Goal: Answer question/provide support: Share knowledge or assist other users

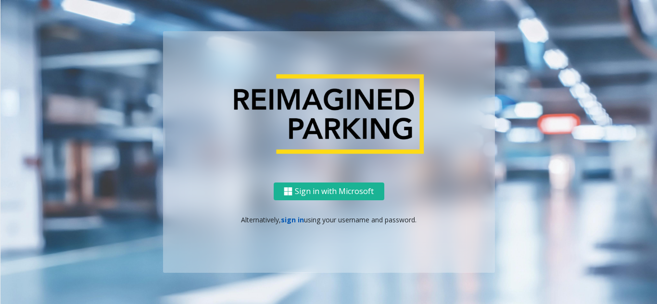
click at [286, 217] on link "sign in" at bounding box center [292, 219] width 23 height 9
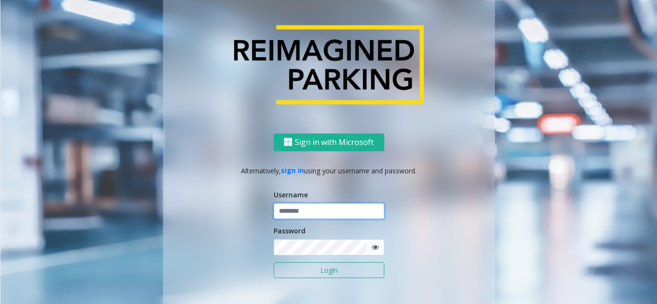
click at [287, 216] on input "text" at bounding box center [329, 211] width 111 height 16
type input "********"
click at [375, 247] on icon at bounding box center [375, 247] width 7 height 7
click at [331, 270] on button "Login" at bounding box center [329, 271] width 111 height 16
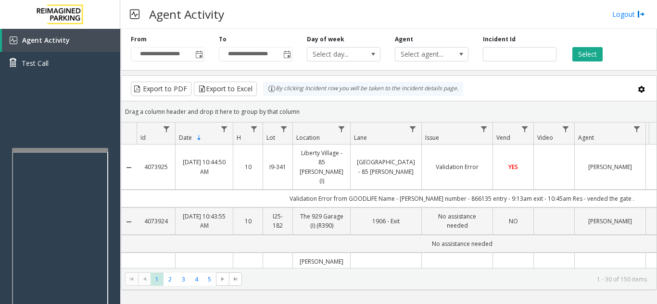
click at [57, 150] on div at bounding box center [60, 150] width 96 height 4
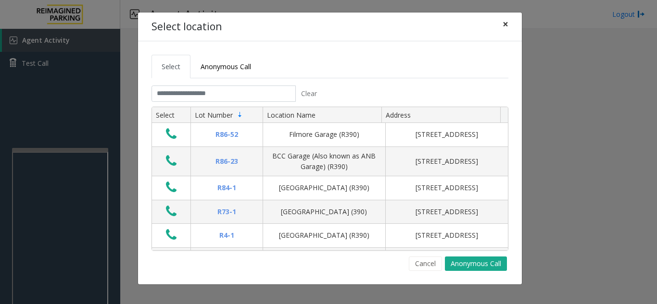
click at [505, 25] on span "×" at bounding box center [505, 23] width 6 height 13
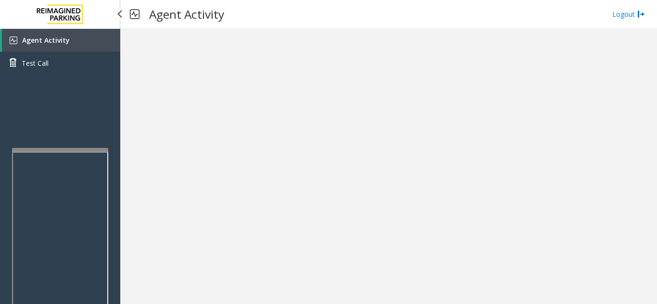
click at [73, 38] on link "Agent Activity" at bounding box center [61, 40] width 118 height 23
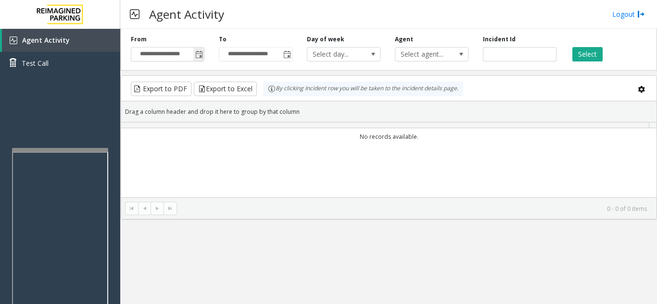
click at [201, 55] on span "Toggle popup" at bounding box center [199, 55] width 8 height 8
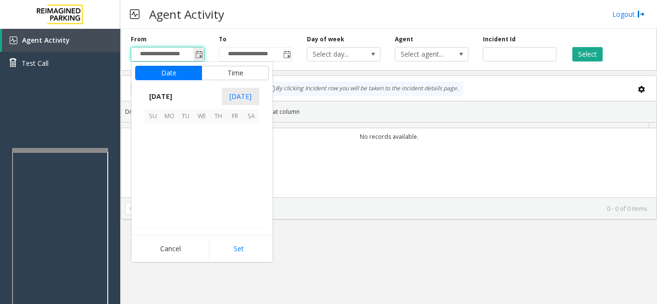
scroll to position [172582, 0]
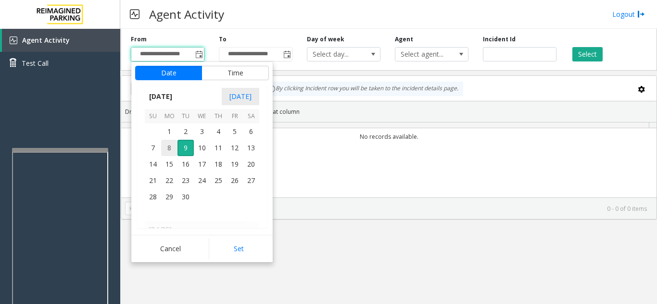
click at [166, 143] on span "8" at bounding box center [169, 148] width 16 height 16
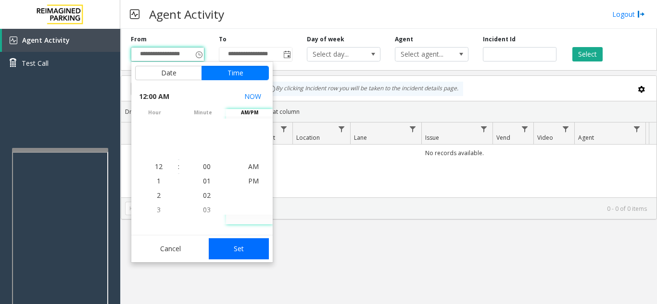
click at [252, 248] on button "Set" at bounding box center [239, 249] width 61 height 21
type input "**********"
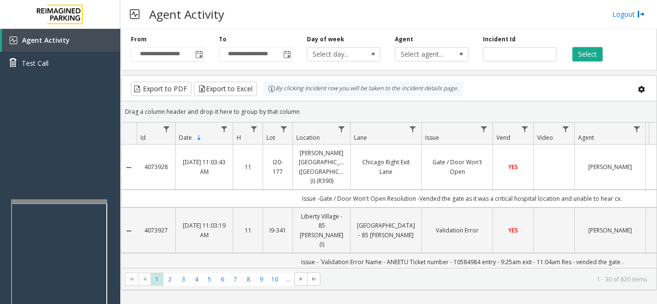
click at [496, 280] on kendo-pager-info "1 - 30 of 820 items" at bounding box center [486, 280] width 321 height 8
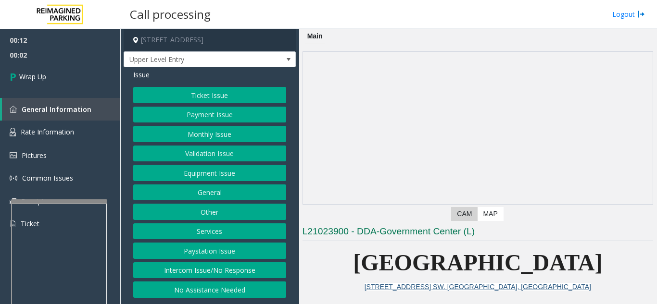
drag, startPoint x: 222, startPoint y: 270, endPoint x: 221, endPoint y: 264, distance: 5.8
click at [222, 270] on button "Intercom Issue/No Response" at bounding box center [209, 271] width 153 height 16
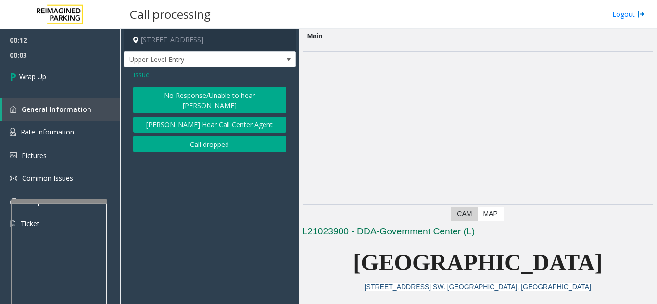
click at [214, 136] on button "Call dropped" at bounding box center [209, 144] width 153 height 16
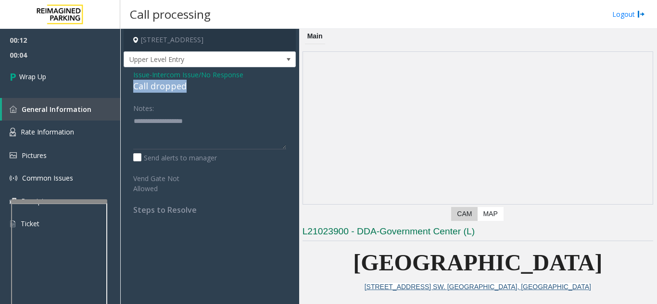
drag, startPoint x: 131, startPoint y: 89, endPoint x: 166, endPoint y: 88, distance: 34.6
click at [198, 91] on div "Issue - Intercom Issue/No Response Call dropped Notes: Send alerts to manager V…" at bounding box center [210, 145] width 172 height 157
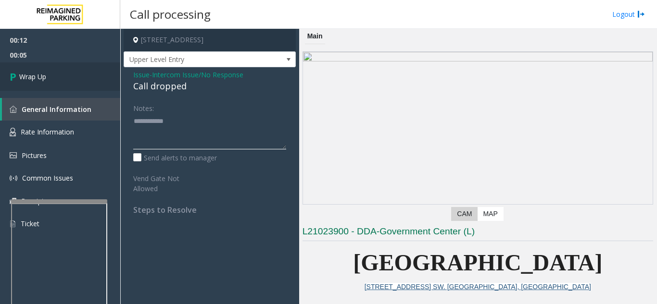
type textarea "**********"
click at [68, 80] on link "Wrap Up" at bounding box center [60, 77] width 120 height 28
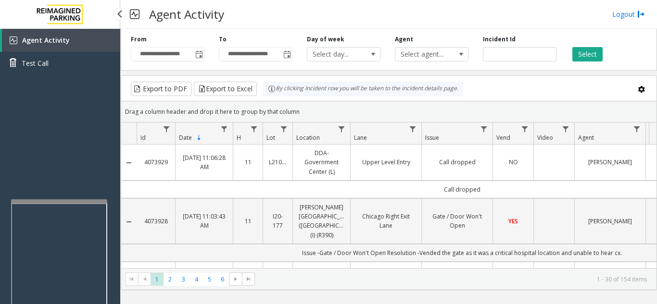
click at [465, 277] on kendo-pager-info "1 - 30 of 154 items" at bounding box center [454, 280] width 386 height 8
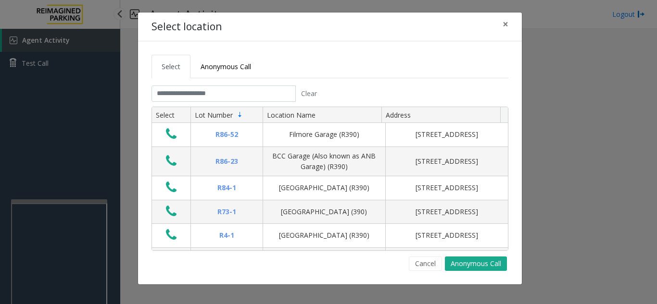
click at [656, 304] on html "Agent Activity Test Call × Close Powered by Umojo © 2025 Agent Activity Logout …" at bounding box center [328, 152] width 657 height 304
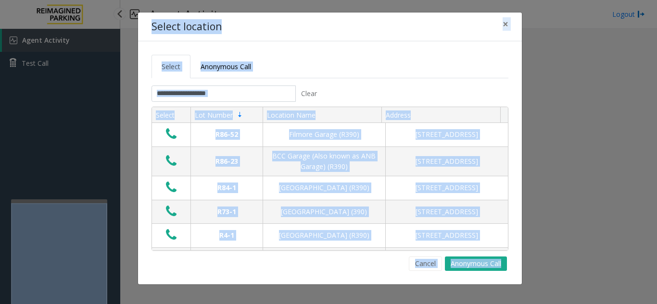
click at [133, 161] on div "Select location × Select Anonymous Call Clear Select Lot Number Location Name A…" at bounding box center [328, 152] width 657 height 304
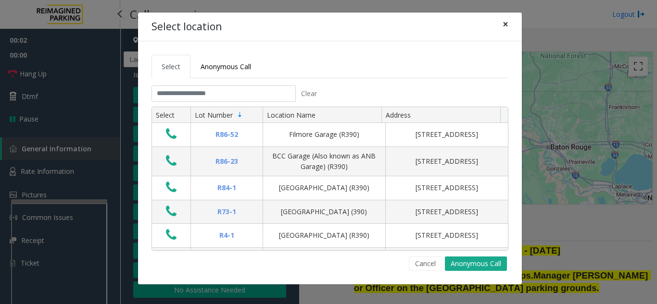
click at [506, 24] on span "×" at bounding box center [505, 23] width 6 height 13
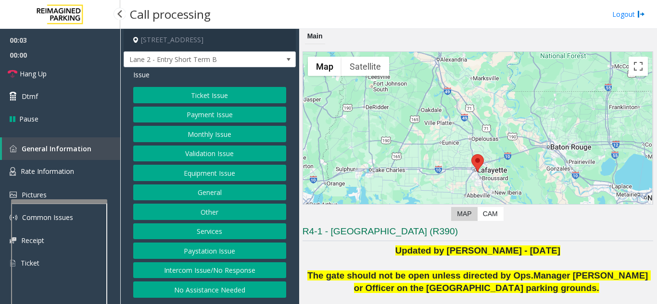
scroll to position [96, 0]
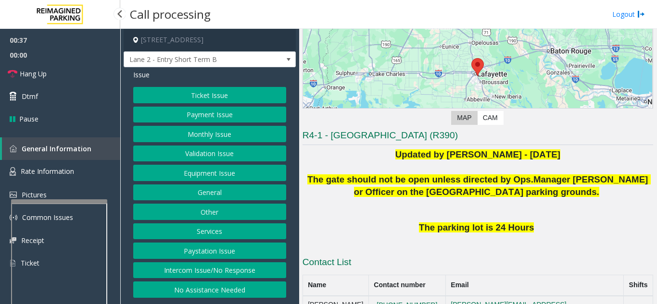
click at [199, 175] on button "Equipment Issue" at bounding box center [209, 173] width 153 height 16
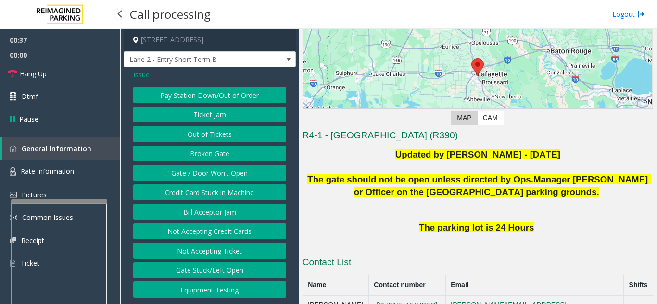
click at [199, 175] on button "Gate / Door Won't Open" at bounding box center [209, 173] width 153 height 16
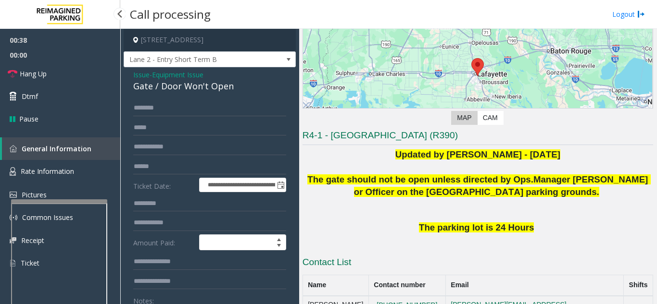
scroll to position [48, 0]
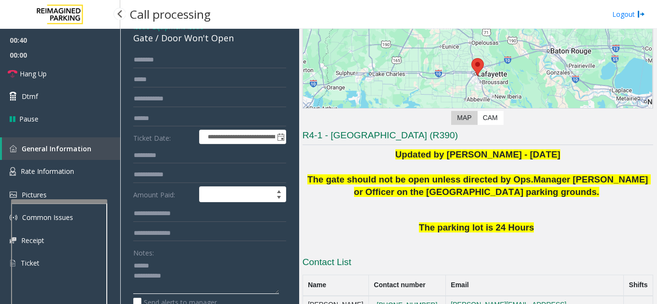
click at [174, 264] on textarea at bounding box center [206, 276] width 146 height 36
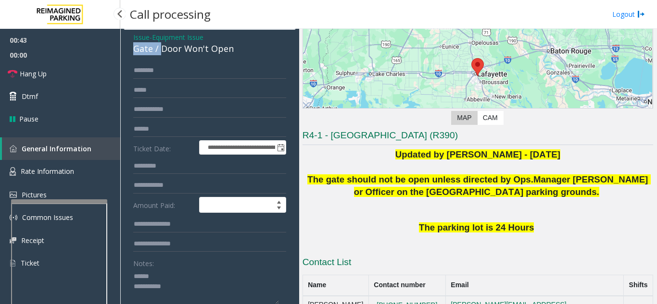
scroll to position [27, 0]
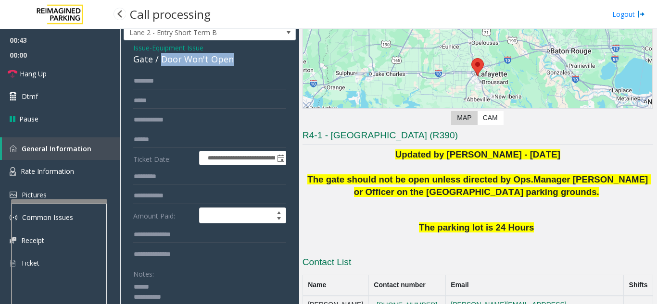
drag, startPoint x: 160, startPoint y: 39, endPoint x: 235, endPoint y: 60, distance: 77.8
click at [235, 60] on div "Gate / Door Won't Open" at bounding box center [209, 59] width 153 height 13
click at [202, 272] on div "Notes:" at bounding box center [209, 291] width 153 height 50
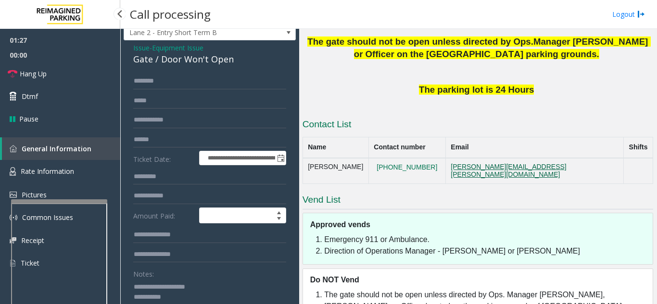
scroll to position [253, 0]
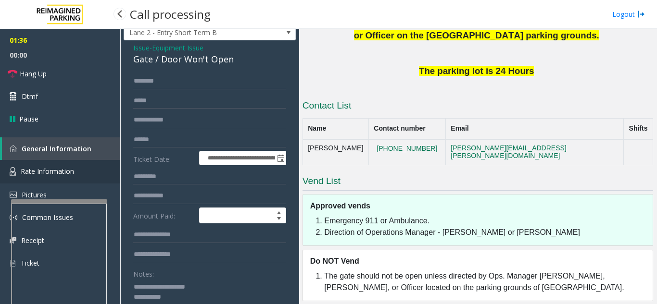
click at [73, 171] on span "Rate Information" at bounding box center [47, 171] width 53 height 9
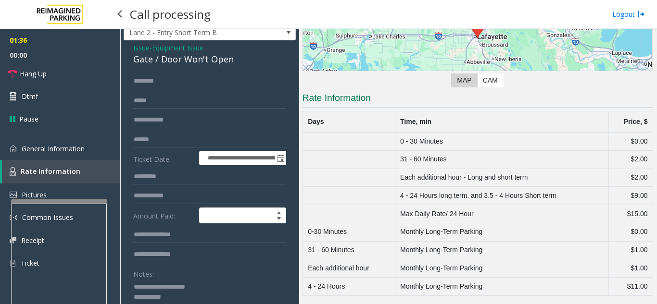
scroll to position [134, 0]
click at [86, 153] on link "General Information" at bounding box center [60, 149] width 120 height 23
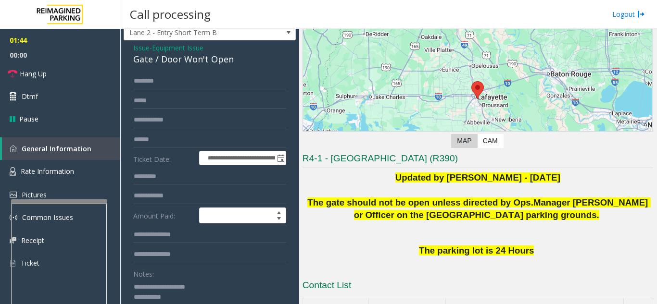
scroll to position [61, 0]
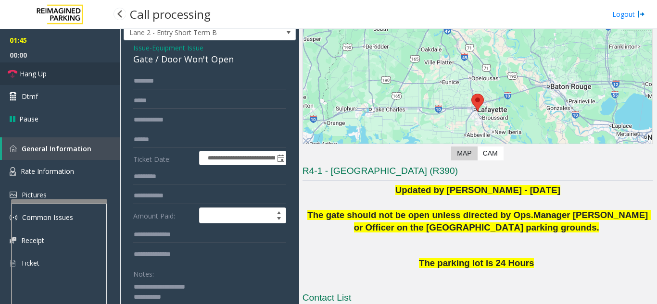
click at [84, 76] on link "Hang Up" at bounding box center [60, 74] width 120 height 23
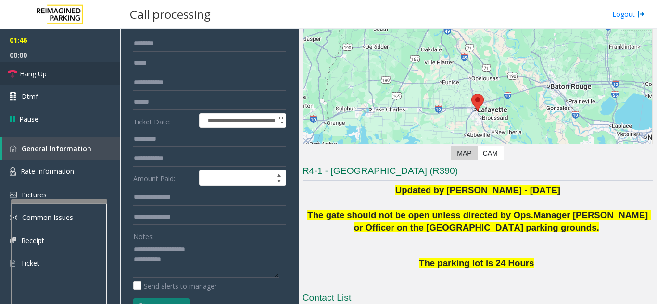
scroll to position [75, 0]
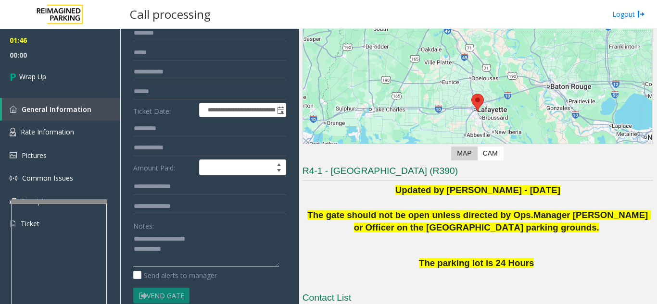
click at [205, 254] on textarea at bounding box center [206, 249] width 146 height 36
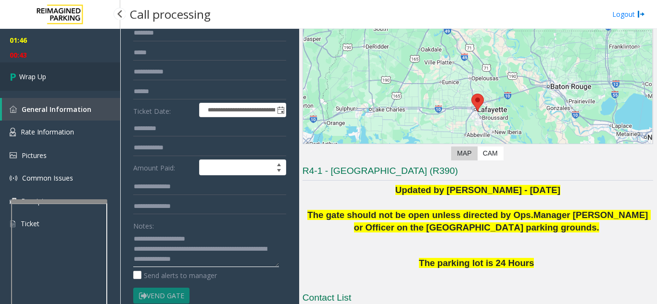
type textarea "**********"
click at [80, 81] on link "Wrap Up" at bounding box center [60, 77] width 120 height 28
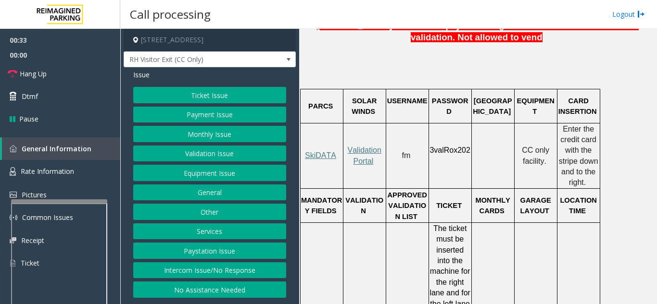
scroll to position [673, 0]
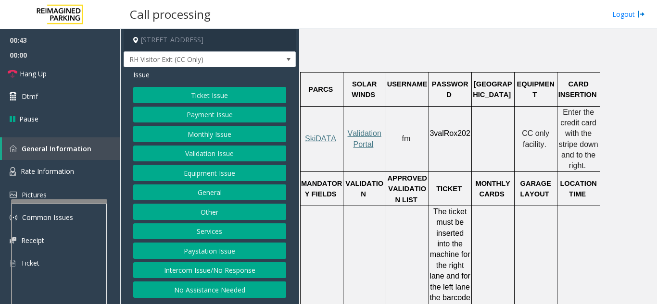
click at [219, 98] on button "Ticket Issue" at bounding box center [209, 95] width 153 height 16
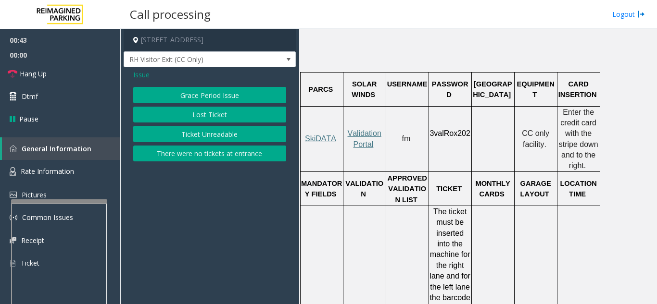
click at [210, 134] on button "Ticket Unreadable" at bounding box center [209, 134] width 153 height 16
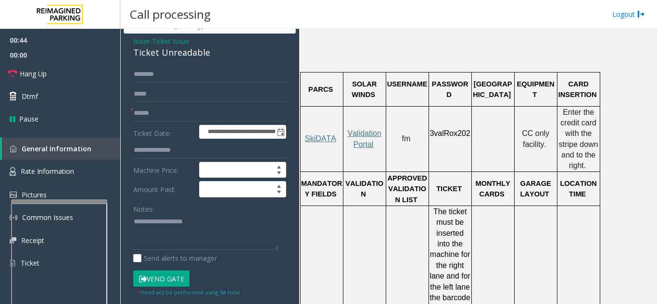
scroll to position [48, 0]
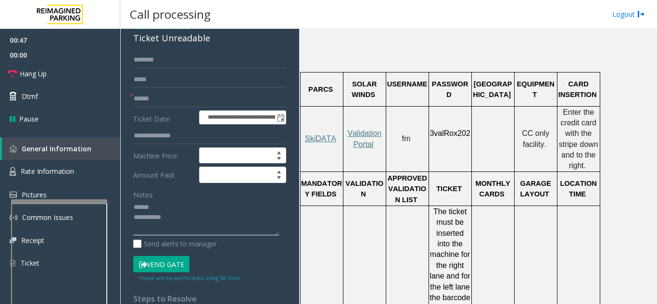
click at [176, 206] on textarea at bounding box center [206, 218] width 146 height 36
drag, startPoint x: 131, startPoint y: 38, endPoint x: 213, endPoint y: 39, distance: 82.2
click at [213, 39] on div "**********" at bounding box center [210, 239] width 172 height 440
click at [210, 218] on textarea at bounding box center [206, 218] width 146 height 36
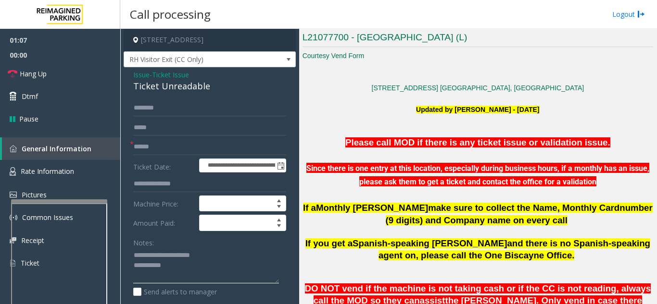
scroll to position [192, 0]
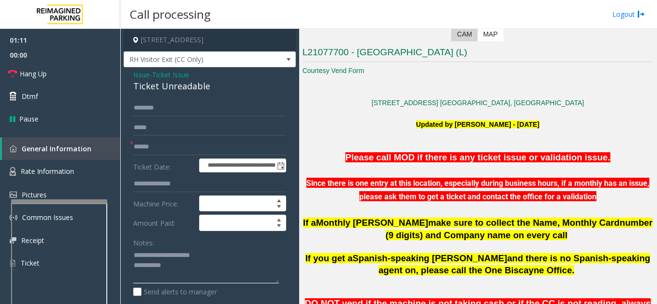
type textarea "**********"
click at [160, 144] on input "text" at bounding box center [209, 147] width 153 height 16
click at [156, 144] on input "********" at bounding box center [209, 147] width 153 height 16
click at [162, 148] on input "********" at bounding box center [209, 147] width 153 height 16
click at [162, 148] on input "******" at bounding box center [209, 147] width 153 height 16
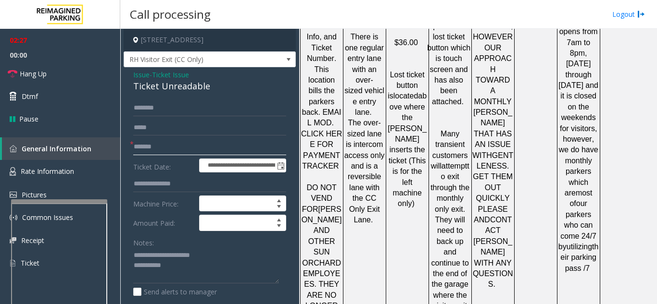
scroll to position [1573, 0]
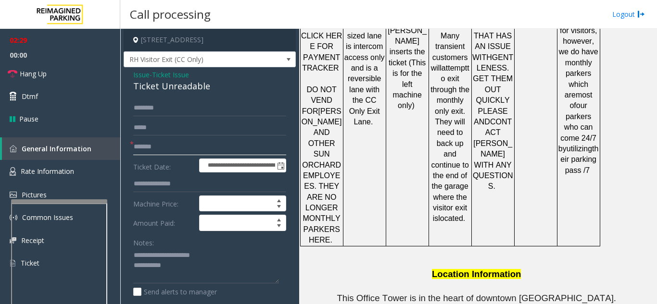
type input "*******"
drag, startPoint x: 305, startPoint y: 284, endPoint x: 421, endPoint y: 282, distance: 115.9
copy tr "[PERSON_NAME] 786.910.0764"
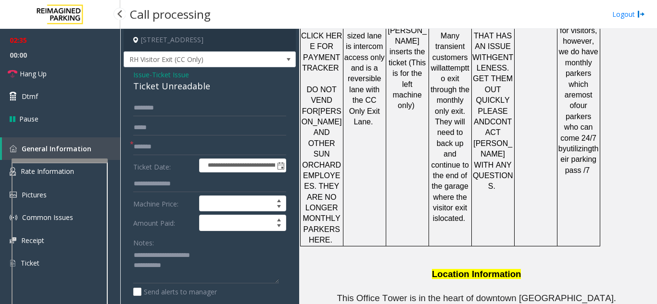
click at [52, 160] on div at bounding box center [60, 161] width 96 height 4
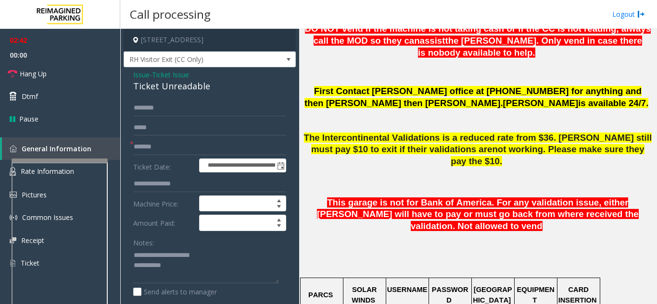
scroll to position [179, 0]
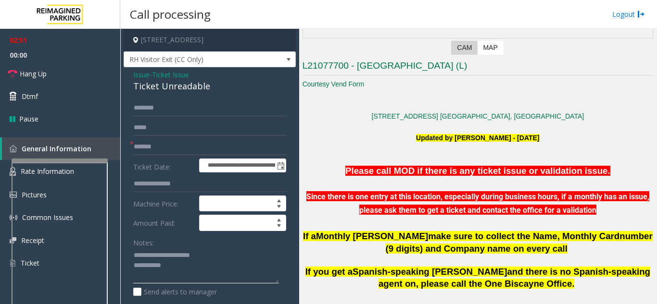
click at [200, 263] on textarea at bounding box center [206, 266] width 146 height 36
paste textarea "**********"
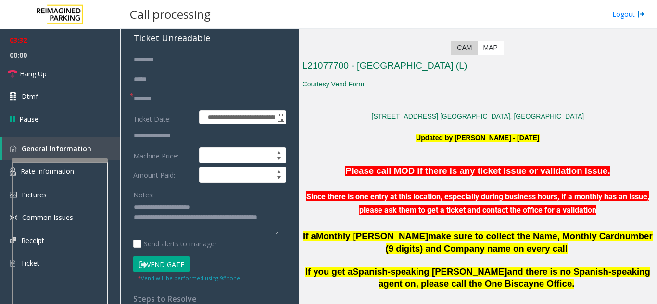
click at [216, 230] on textarea at bounding box center [206, 218] width 146 height 36
click at [44, 71] on span "Hang Up" at bounding box center [33, 74] width 27 height 10
click at [218, 231] on textarea at bounding box center [206, 218] width 146 height 36
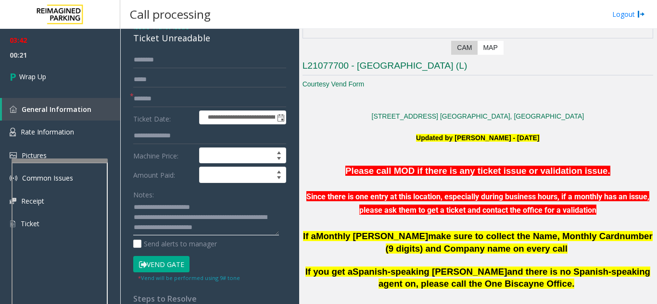
scroll to position [8, 0]
type textarea "**********"
click at [57, 67] on link "Wrap Up" at bounding box center [60, 77] width 120 height 28
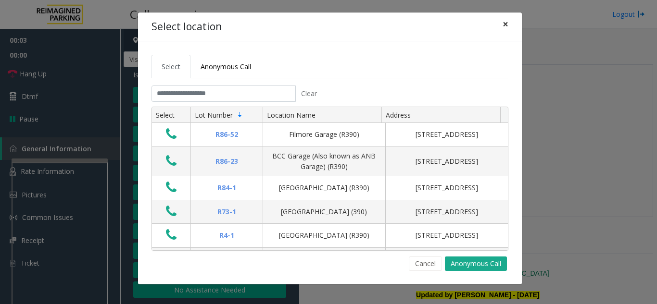
click at [506, 25] on span "×" at bounding box center [505, 23] width 6 height 13
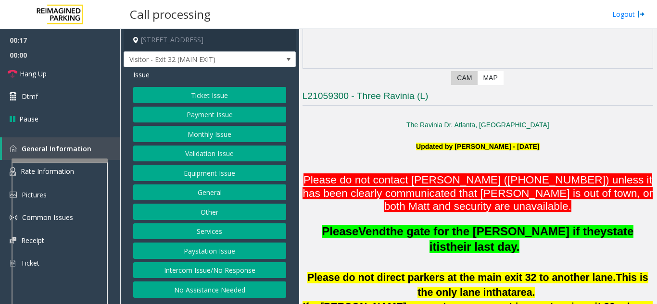
scroll to position [192, 0]
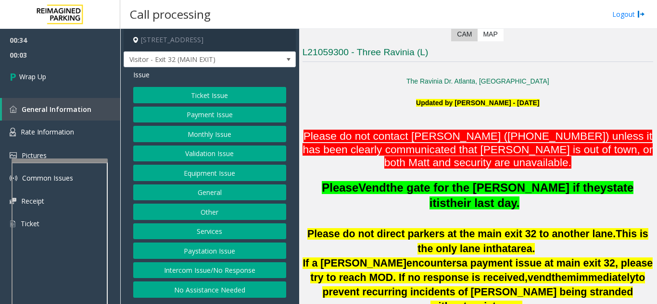
click at [238, 276] on button "Intercom Issue/No Response" at bounding box center [209, 271] width 153 height 16
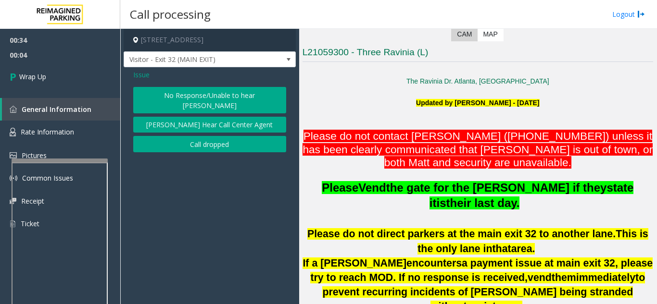
click at [138, 75] on span "Issue" at bounding box center [141, 75] width 16 height 10
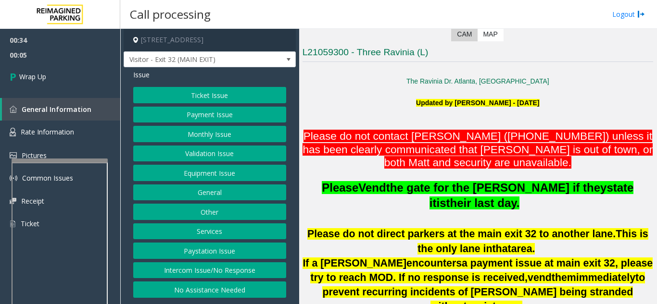
click at [211, 176] on button "Equipment Issue" at bounding box center [209, 173] width 153 height 16
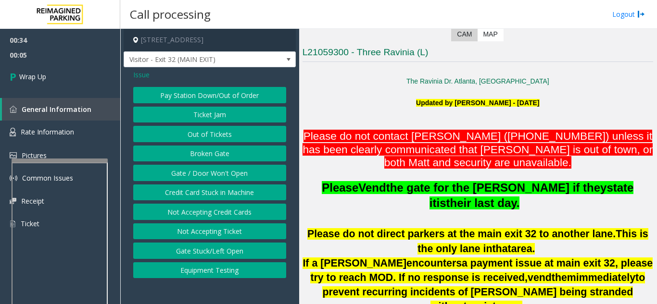
click at [211, 176] on button "Gate / Door Won't Open" at bounding box center [209, 173] width 153 height 16
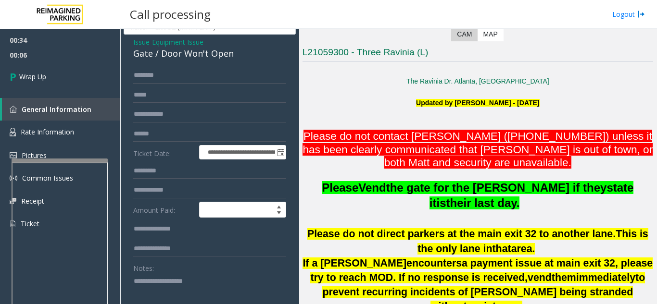
scroll to position [48, 0]
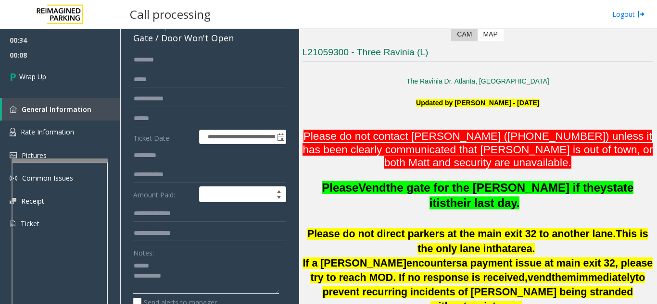
click at [180, 267] on textarea at bounding box center [206, 276] width 146 height 36
drag, startPoint x: 159, startPoint y: 38, endPoint x: 236, endPoint y: 44, distance: 77.7
click at [236, 44] on div "Gate / Door Won't Open" at bounding box center [209, 38] width 153 height 13
drag, startPoint x: 192, startPoint y: 274, endPoint x: 194, endPoint y: 233, distance: 40.9
click at [191, 274] on textarea at bounding box center [206, 276] width 146 height 36
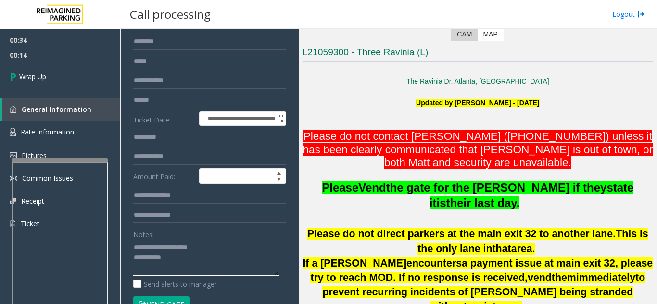
scroll to position [96, 0]
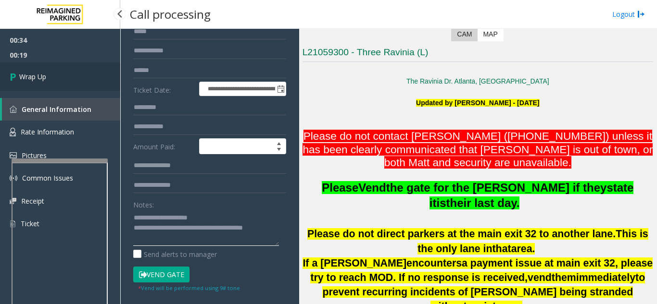
type textarea "**********"
click at [48, 66] on link "Wrap Up" at bounding box center [60, 77] width 120 height 28
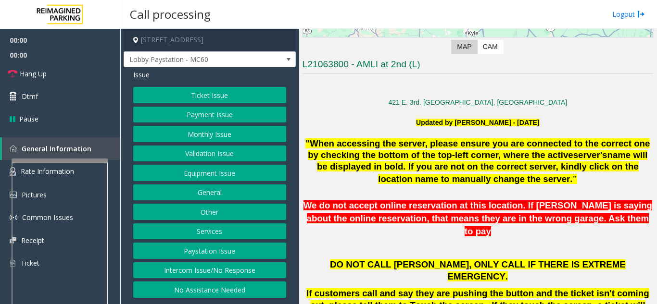
scroll to position [192, 0]
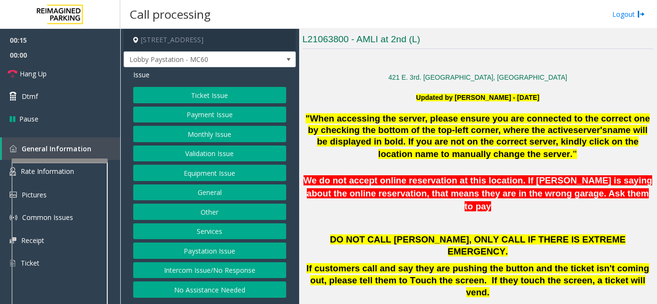
click at [213, 272] on button "Intercom Issue/No Response" at bounding box center [209, 271] width 153 height 16
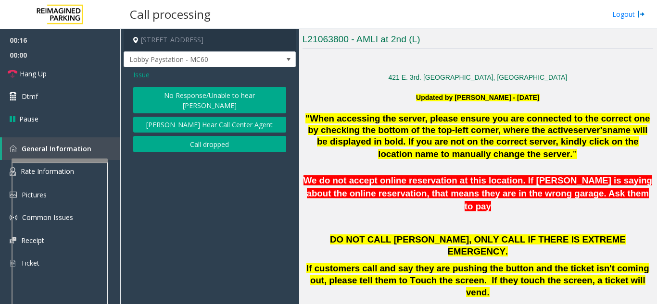
click at [185, 95] on button "No Response/Unable to hear [PERSON_NAME]" at bounding box center [209, 100] width 153 height 26
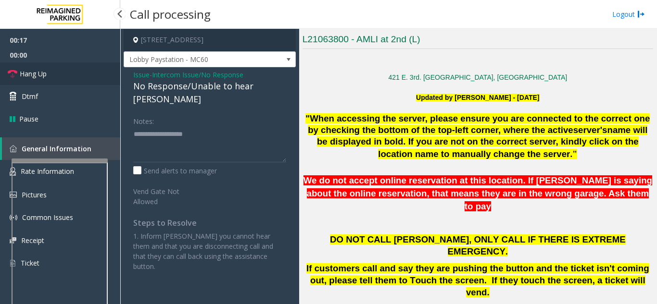
click at [67, 80] on link "Hang Up" at bounding box center [60, 74] width 120 height 23
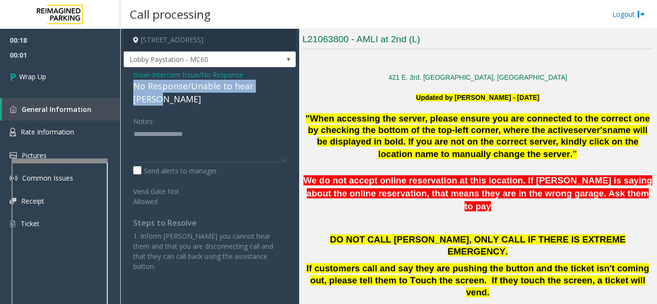
drag, startPoint x: 129, startPoint y: 83, endPoint x: 239, endPoint y: 88, distance: 110.2
click at [280, 87] on div "Issue - Intercom Issue/No Response No Response/Unable to hear [PERSON_NAME] Not…" at bounding box center [210, 174] width 172 height 214
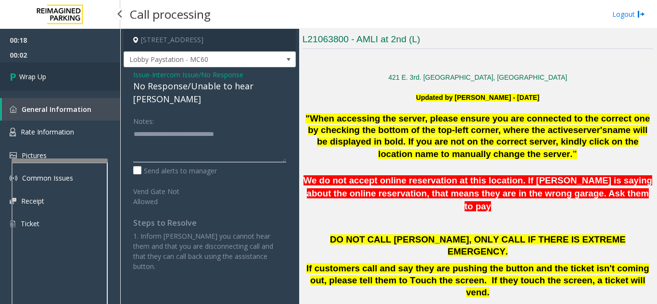
type textarea "**********"
click at [96, 82] on link "Wrap Up" at bounding box center [60, 77] width 120 height 28
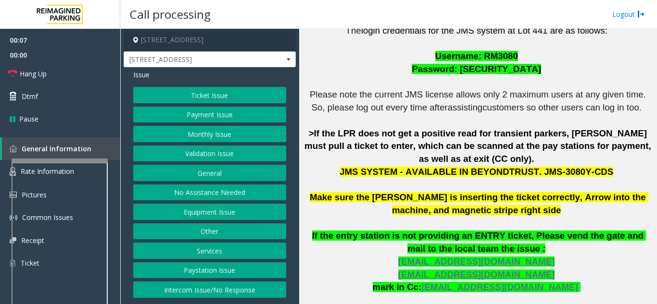
scroll to position [289, 0]
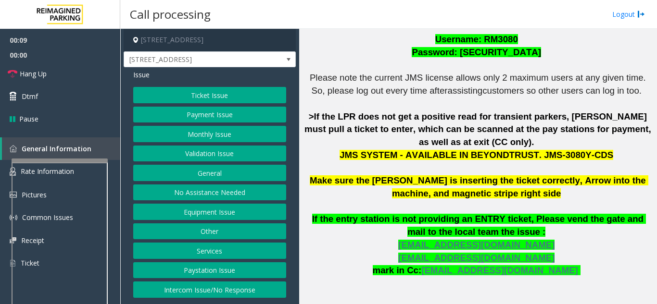
click at [223, 94] on button "Ticket Issue" at bounding box center [209, 95] width 153 height 16
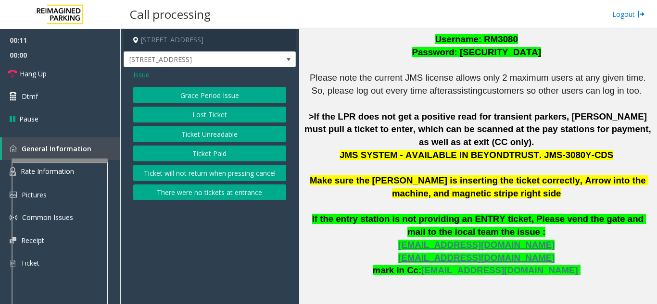
click at [203, 136] on button "Ticket Unreadable" at bounding box center [209, 134] width 153 height 16
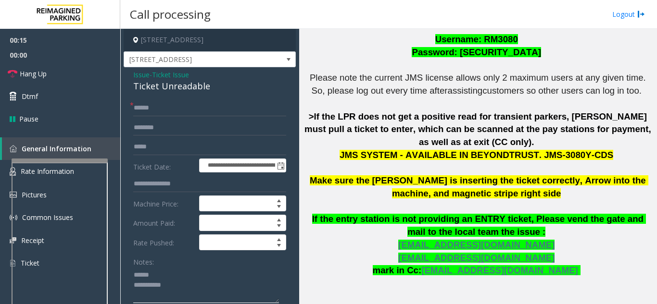
click at [163, 272] on textarea at bounding box center [206, 285] width 146 height 36
drag, startPoint x: 128, startPoint y: 88, endPoint x: 215, endPoint y: 87, distance: 86.6
click at [225, 269] on textarea at bounding box center [206, 285] width 146 height 36
type textarea "**********"
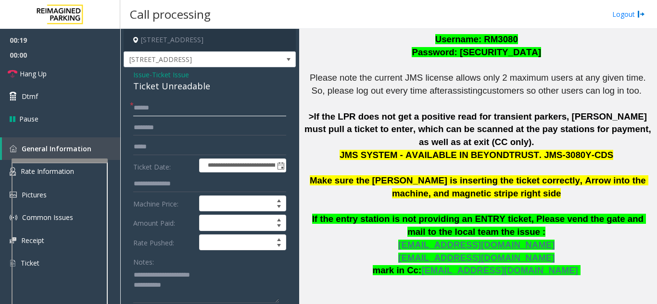
click at [177, 111] on input "text" at bounding box center [209, 108] width 153 height 16
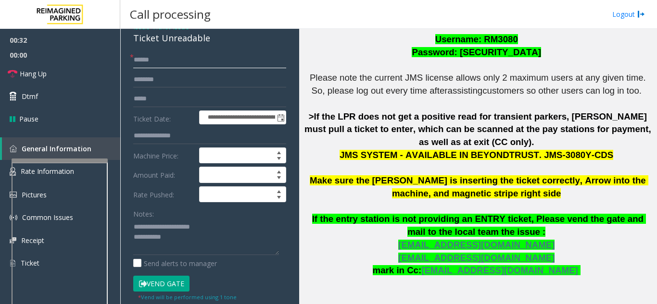
type input "******"
click at [169, 286] on button "Vend Gate" at bounding box center [161, 284] width 56 height 16
click at [178, 239] on textarea at bounding box center [206, 237] width 146 height 36
click at [221, 225] on textarea at bounding box center [206, 237] width 146 height 36
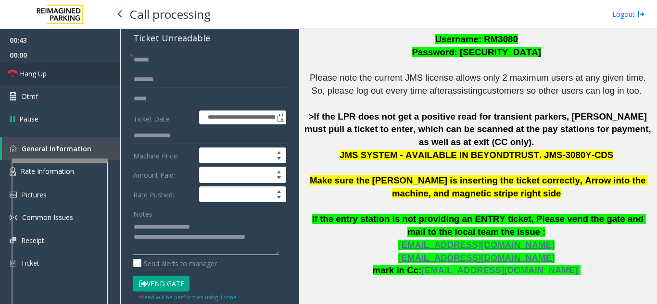
type textarea "**********"
click at [41, 72] on span "Hang Up" at bounding box center [33, 74] width 27 height 10
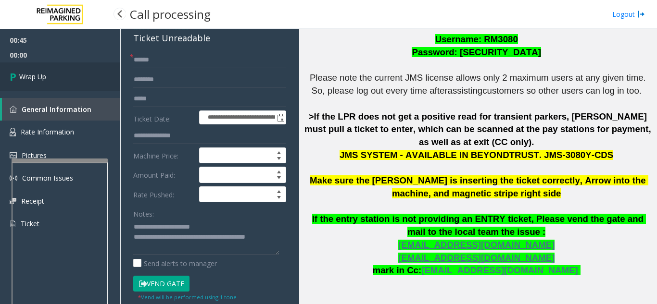
click at [70, 89] on link "Wrap Up" at bounding box center [60, 77] width 120 height 28
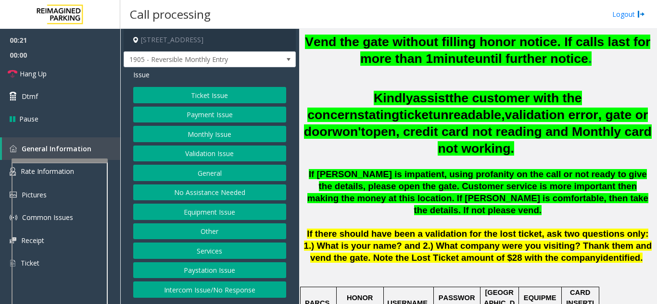
scroll to position [337, 0]
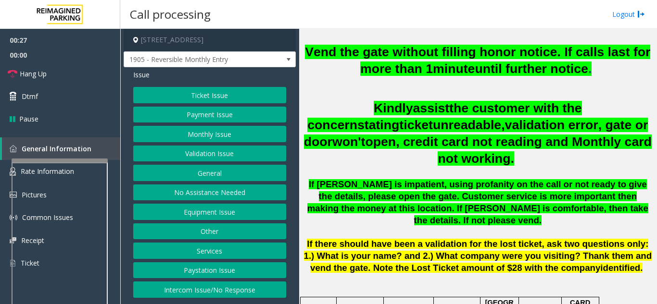
click at [210, 138] on button "Monthly Issue" at bounding box center [209, 134] width 153 height 16
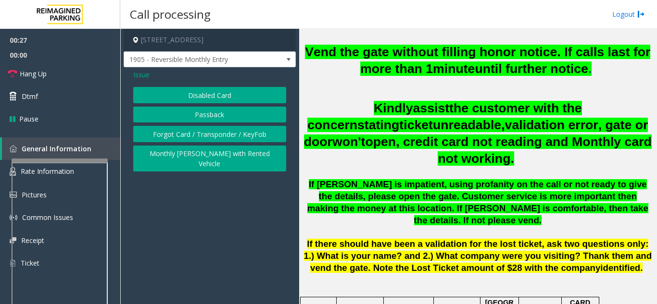
click at [209, 97] on button "Disabled Card" at bounding box center [209, 95] width 153 height 16
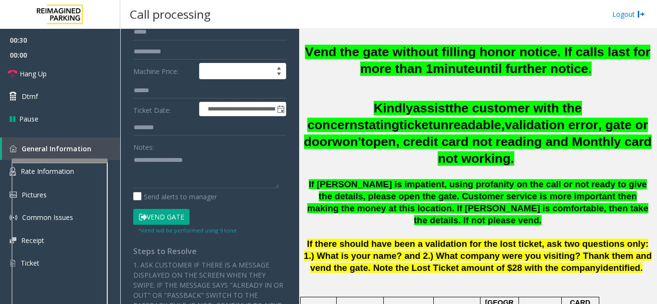
scroll to position [173, 0]
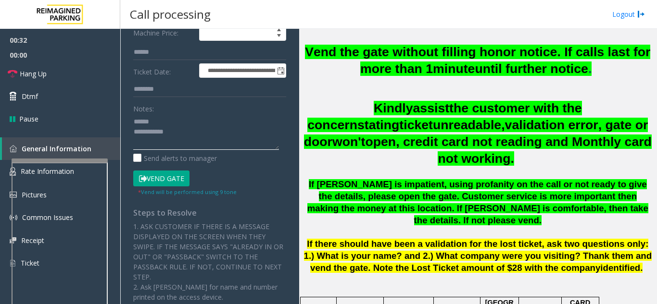
click at [184, 125] on textarea at bounding box center [206, 132] width 146 height 36
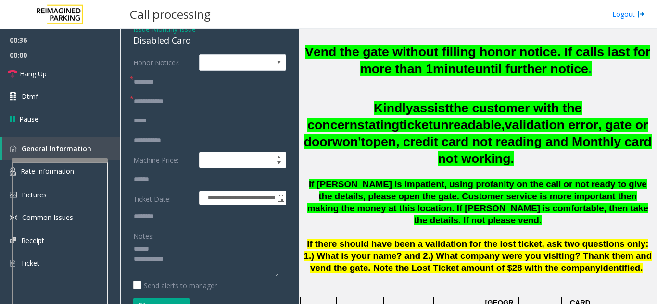
scroll to position [29, 0]
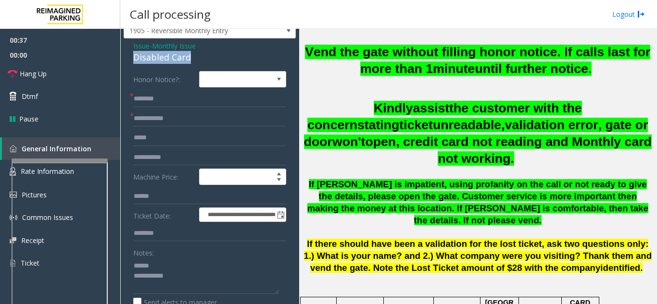
drag, startPoint x: 134, startPoint y: 57, endPoint x: 204, endPoint y: 56, distance: 70.2
click at [204, 56] on div "Disabled Card" at bounding box center [209, 57] width 153 height 13
click at [212, 280] on textarea at bounding box center [206, 276] width 146 height 36
type textarea "**********"
click at [196, 121] on input "text" at bounding box center [209, 119] width 153 height 16
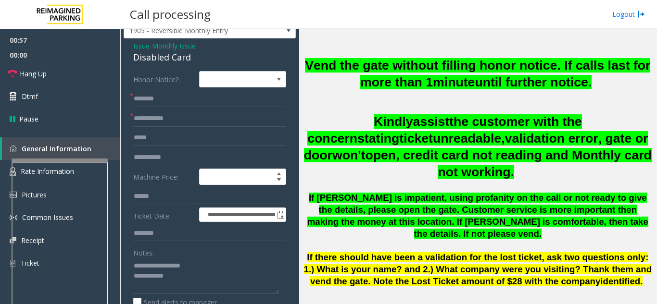
scroll to position [337, 0]
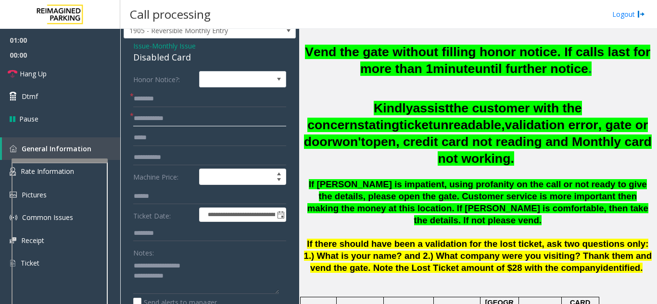
click at [187, 117] on input "text" at bounding box center [209, 119] width 153 height 16
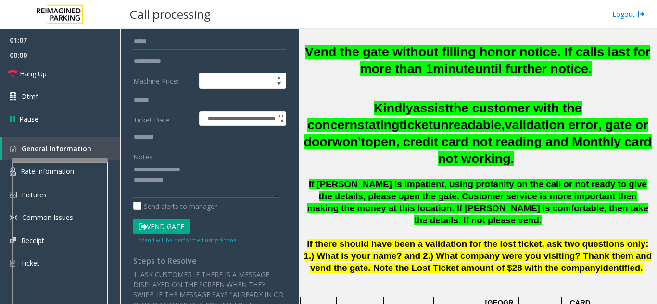
click at [178, 227] on button "Vend Gate" at bounding box center [161, 227] width 56 height 16
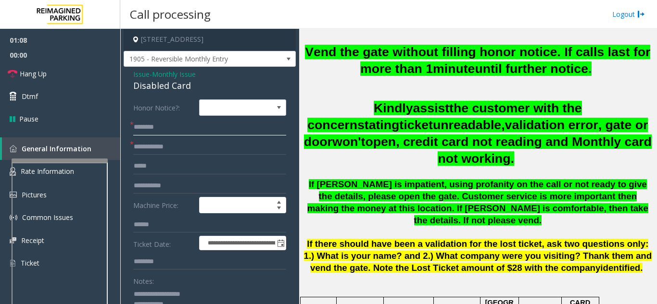
scroll to position [0, 0]
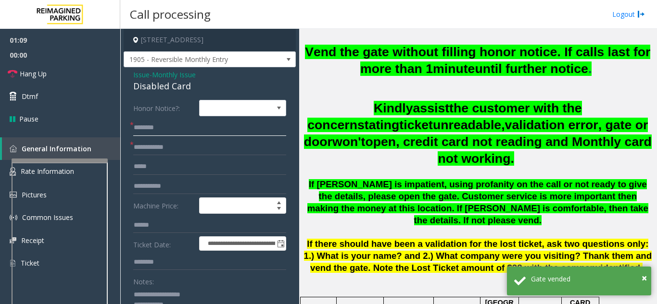
click at [169, 124] on input "text" at bounding box center [209, 128] width 153 height 16
type input "**"
click at [144, 141] on input "text" at bounding box center [209, 147] width 153 height 16
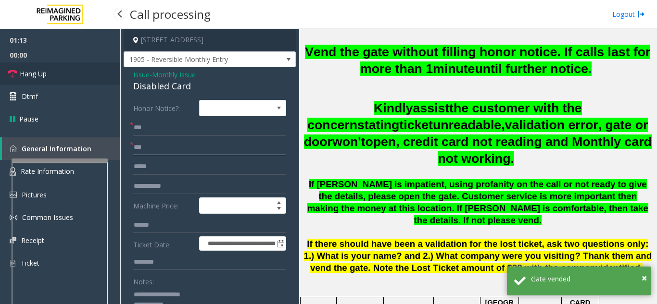
type input "**"
click at [56, 70] on link "Hang Up" at bounding box center [60, 74] width 120 height 23
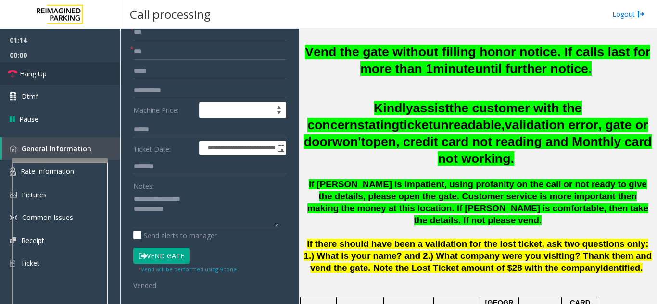
scroll to position [96, 0]
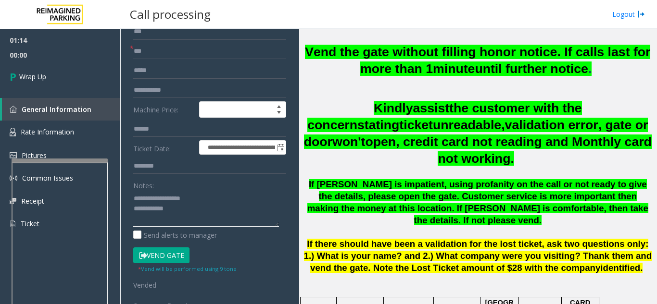
click at [214, 213] on textarea at bounding box center [206, 209] width 146 height 36
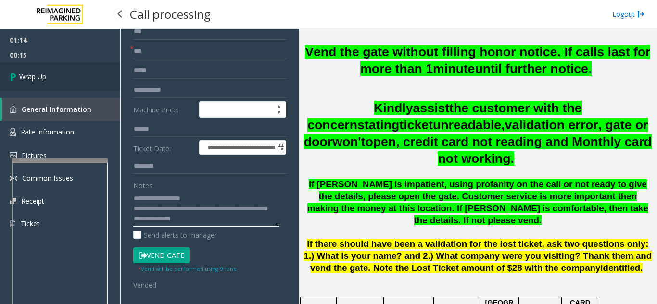
type textarea "**********"
click at [80, 67] on link "Wrap Up" at bounding box center [60, 77] width 120 height 28
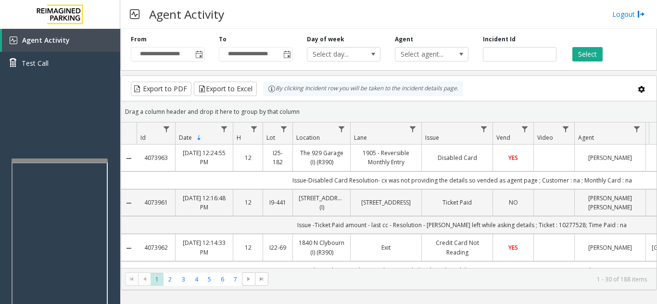
click at [641, 45] on div "Select" at bounding box center [608, 48] width 88 height 26
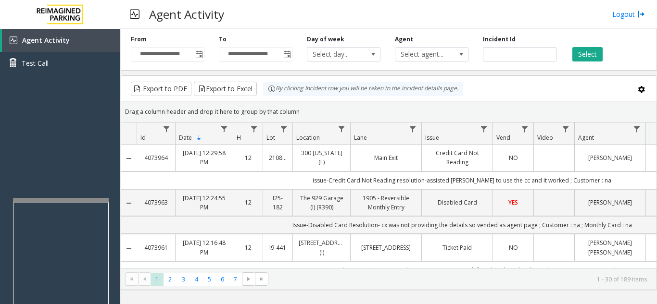
click at [57, 201] on div at bounding box center [61, 200] width 96 height 4
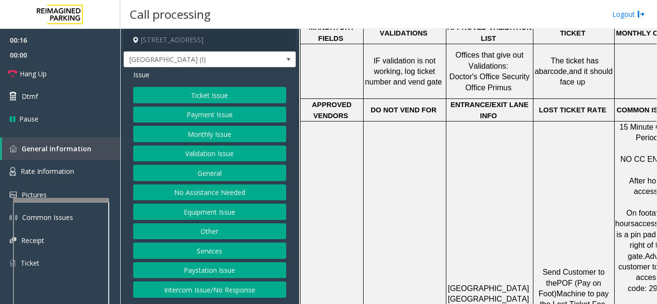
scroll to position [721, 0]
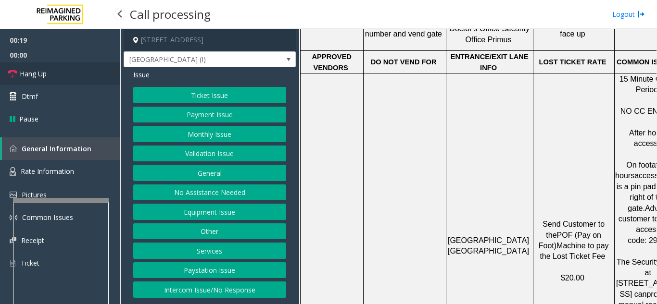
click at [41, 71] on span "Hang Up" at bounding box center [33, 74] width 27 height 10
click at [224, 287] on button "Intercom Issue/No Response" at bounding box center [209, 290] width 153 height 16
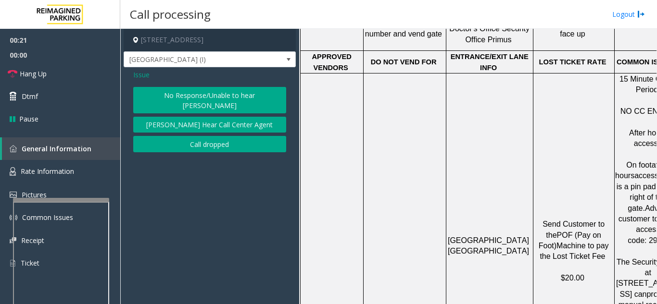
click at [191, 102] on button "No Response/Unable to hear [PERSON_NAME]" at bounding box center [209, 100] width 153 height 26
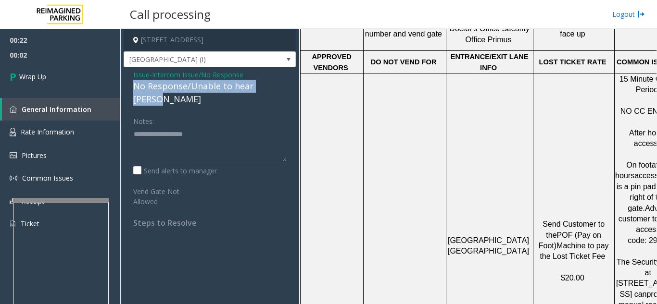
drag, startPoint x: 132, startPoint y: 88, endPoint x: 279, endPoint y: 86, distance: 146.7
click at [279, 86] on div "Issue - Intercom Issue/No Response No Response/Unable to hear [PERSON_NAME] Not…" at bounding box center [210, 152] width 172 height 170
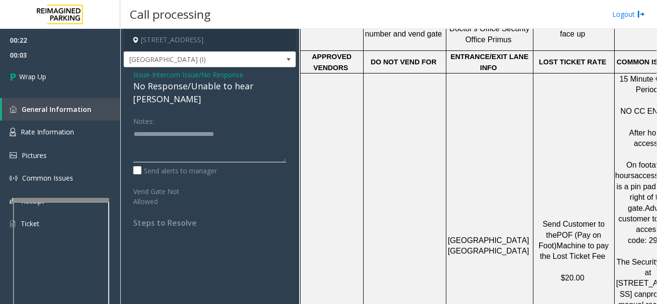
type textarea "**********"
click at [265, 113] on div "Notes:" at bounding box center [209, 138] width 153 height 50
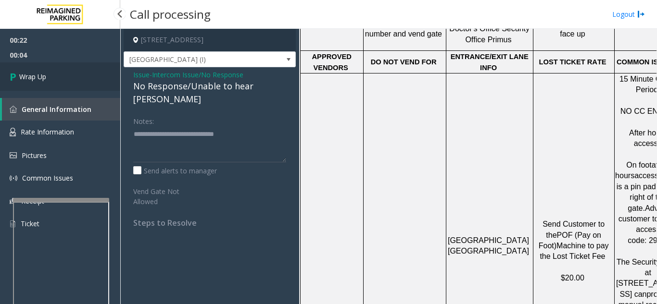
click at [83, 74] on link "Wrap Up" at bounding box center [60, 77] width 120 height 28
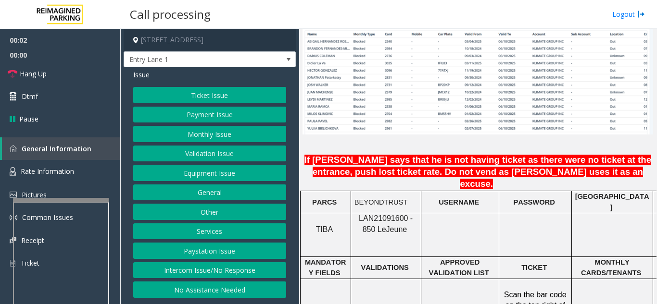
scroll to position [817, 0]
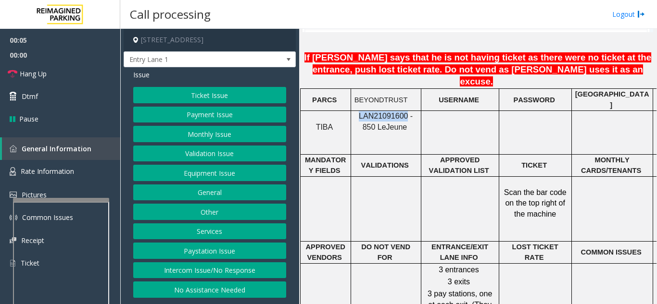
drag, startPoint x: 399, startPoint y: 88, endPoint x: 354, endPoint y: 85, distance: 44.8
click at [354, 111] on p "LAN21091600 - 850 Le Jeune" at bounding box center [385, 122] width 63 height 22
copy span "LAN21091600"
click at [216, 270] on button "Intercom Issue/No Response" at bounding box center [209, 271] width 153 height 16
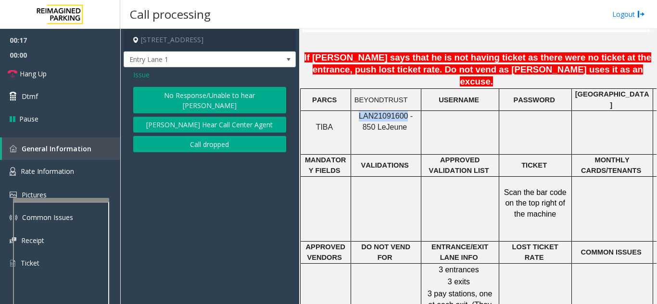
click at [202, 96] on button "No Response/Unable to hear [PERSON_NAME]" at bounding box center [209, 100] width 153 height 26
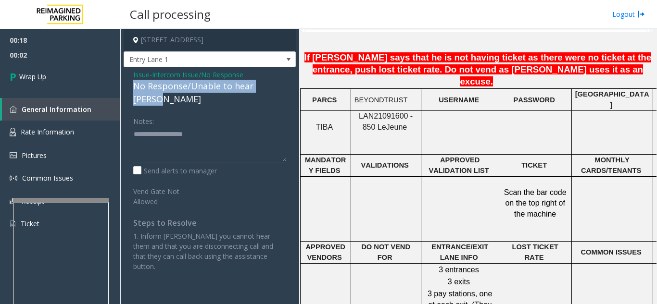
drag, startPoint x: 130, startPoint y: 85, endPoint x: 285, endPoint y: 85, distance: 154.8
click at [285, 85] on div "Issue - Intercom Issue/No Response No Response/Unable to hear [PERSON_NAME] Not…" at bounding box center [210, 174] width 172 height 214
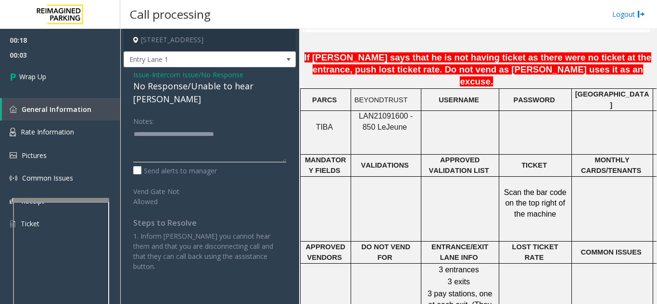
click at [271, 126] on textarea at bounding box center [209, 144] width 153 height 36
drag, startPoint x: 177, startPoint y: 120, endPoint x: 254, endPoint y: 122, distance: 77.4
click at [254, 126] on textarea at bounding box center [209, 144] width 153 height 36
type textarea "**********"
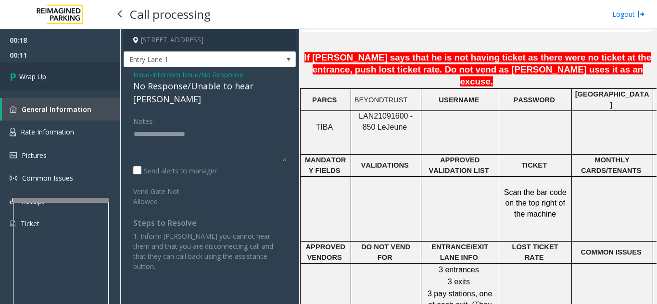
click at [40, 80] on span "Wrap Up" at bounding box center [32, 77] width 27 height 10
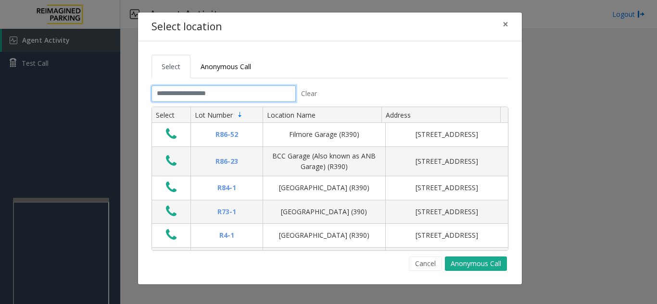
click at [252, 91] on input "text" at bounding box center [223, 94] width 144 height 16
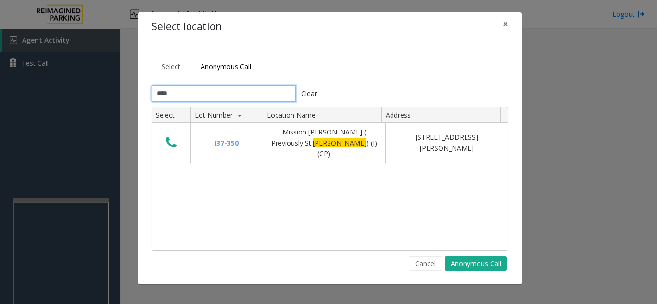
type input "****"
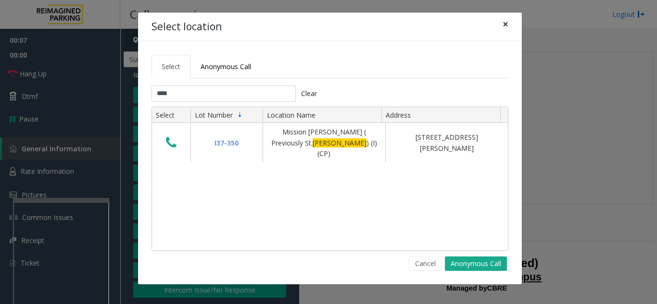
click at [510, 24] on button "×" at bounding box center [505, 25] width 19 height 24
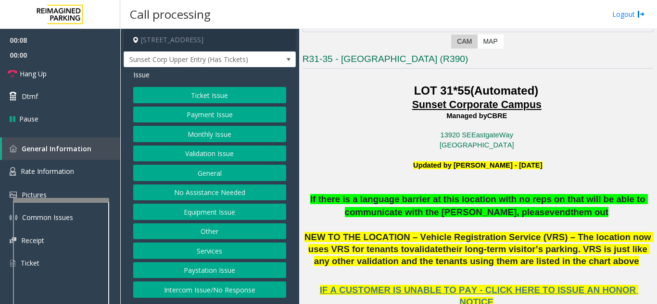
scroll to position [192, 0]
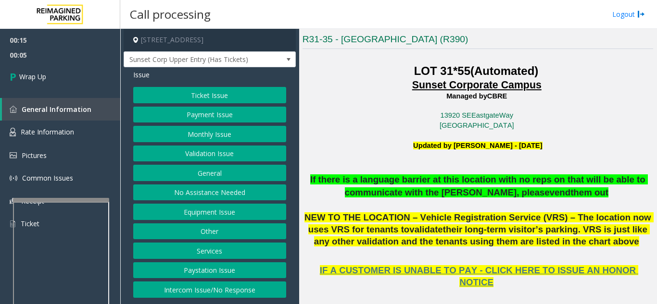
click at [238, 286] on button "Intercom Issue/No Response" at bounding box center [209, 290] width 153 height 16
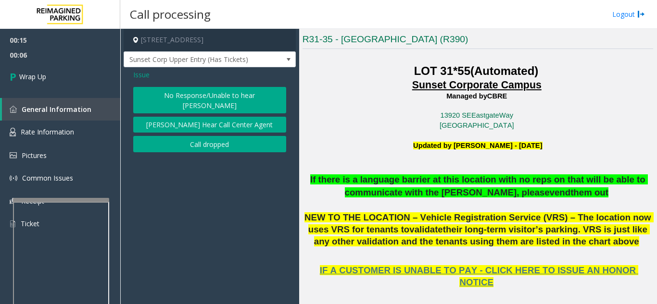
click at [207, 140] on button "Call dropped" at bounding box center [209, 144] width 153 height 16
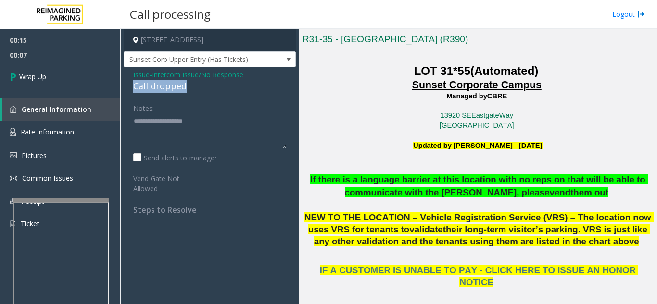
drag, startPoint x: 132, startPoint y: 87, endPoint x: 207, endPoint y: 89, distance: 75.5
click at [207, 89] on div "Issue - Intercom Issue/No Response Call dropped Notes: Send alerts to manager V…" at bounding box center [210, 145] width 172 height 157
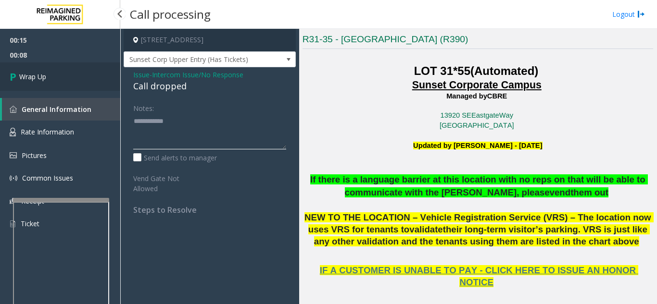
type textarea "**********"
click at [84, 83] on link "Wrap Up" at bounding box center [60, 77] width 120 height 28
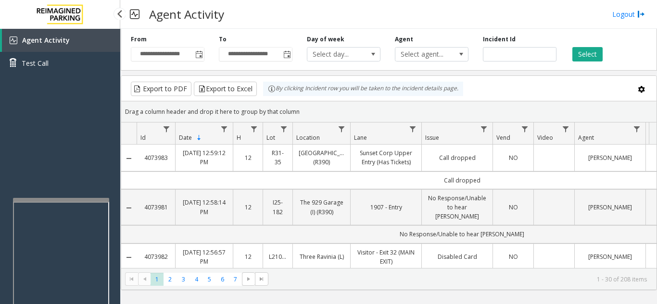
drag, startPoint x: 66, startPoint y: 120, endPoint x: 83, endPoint y: 105, distance: 22.5
click at [70, 115] on div "Agent Activity Test Call" at bounding box center [60, 181] width 120 height 304
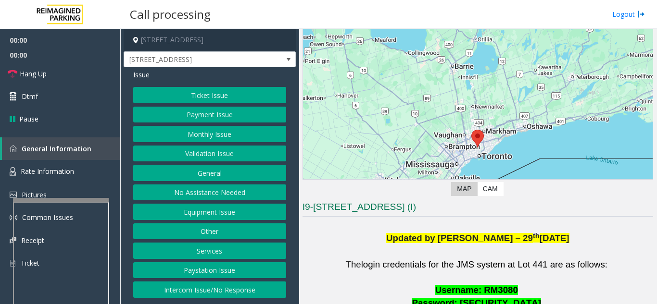
scroll to position [192, 0]
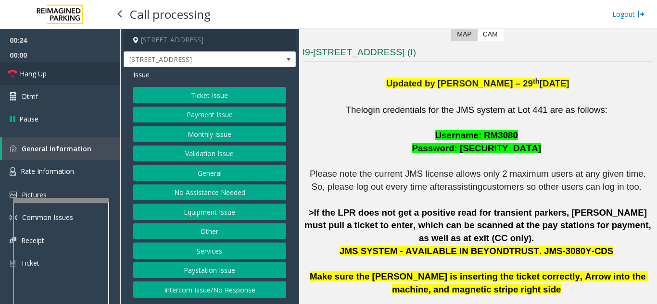
click at [47, 75] on link "Hang Up" at bounding box center [60, 74] width 120 height 23
drag, startPoint x: 206, startPoint y: 293, endPoint x: 201, endPoint y: 233, distance: 60.3
click at [206, 293] on button "Intercom Issue/No Response" at bounding box center [209, 290] width 153 height 16
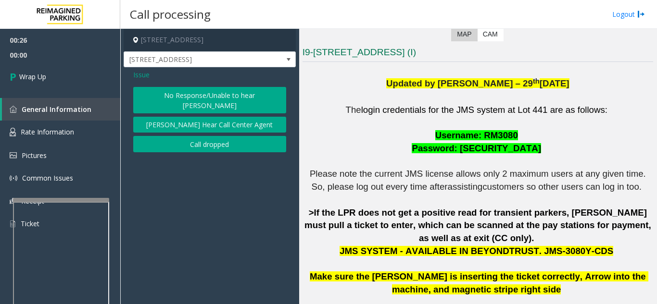
click at [205, 100] on button "No Response/Unable to hear [PERSON_NAME]" at bounding box center [209, 100] width 153 height 26
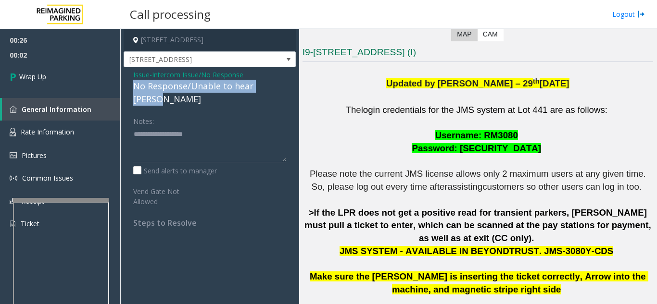
drag, startPoint x: 133, startPoint y: 89, endPoint x: 282, endPoint y: 88, distance: 149.6
click at [282, 88] on div "Issue - Intercom Issue/No Response No Response/Unable to hear [PERSON_NAME] Not…" at bounding box center [210, 152] width 172 height 170
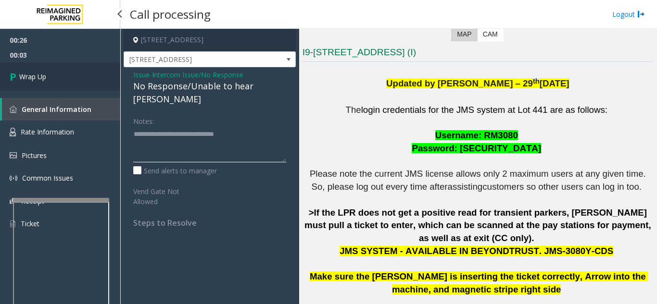
type textarea "**********"
click at [107, 68] on link "Wrap Up" at bounding box center [60, 77] width 120 height 28
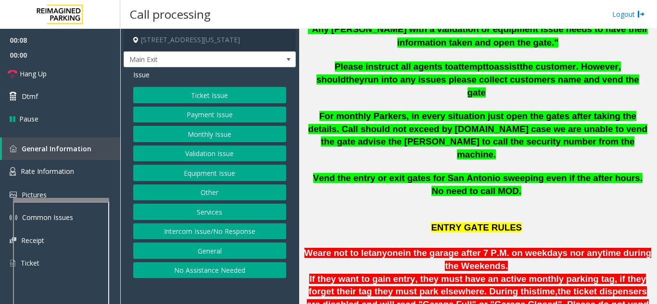
scroll to position [337, 0]
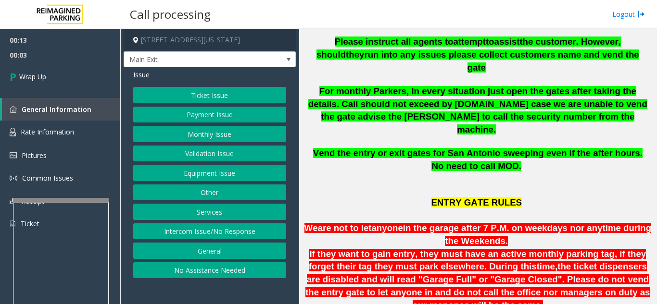
click at [190, 232] on button "Intercom Issue/No Response" at bounding box center [209, 232] width 153 height 16
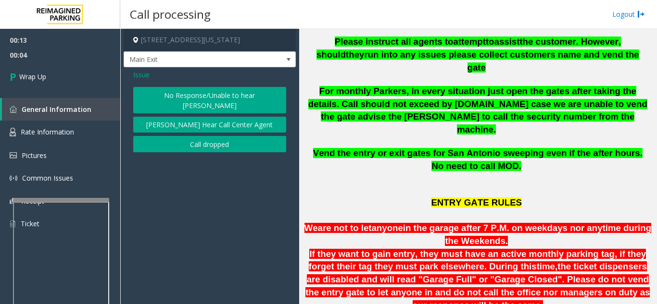
click at [194, 139] on button "Call dropped" at bounding box center [209, 144] width 153 height 16
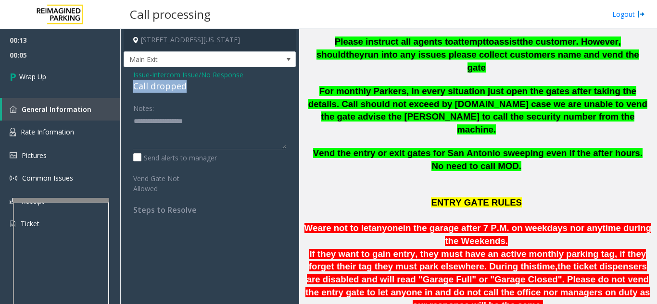
drag, startPoint x: 128, startPoint y: 88, endPoint x: 189, endPoint y: 87, distance: 60.6
click at [189, 87] on div "Issue - Intercom Issue/No Response Call dropped Notes: Send alerts to manager V…" at bounding box center [210, 145] width 172 height 157
type textarea "**********"
click at [71, 92] on div "00:13 00:06 Wrap Up General Information Rate Information Pictures Common Issues…" at bounding box center [60, 136] width 120 height 214
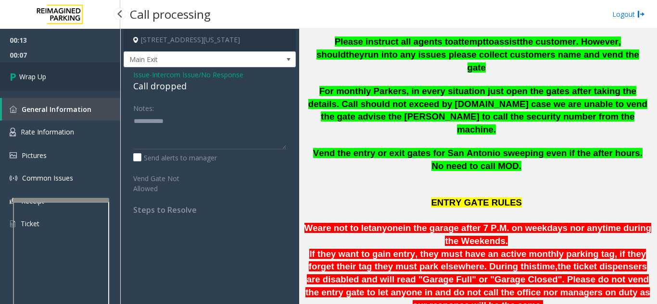
click at [71, 88] on link "Wrap Up" at bounding box center [60, 77] width 120 height 28
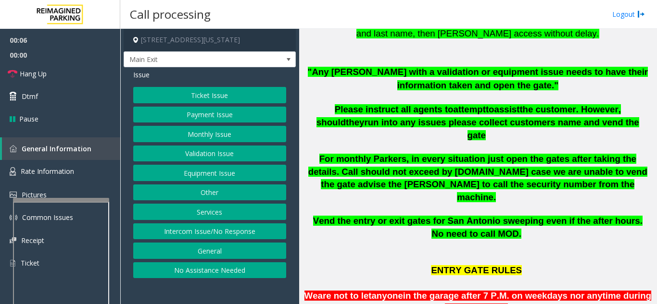
scroll to position [289, 0]
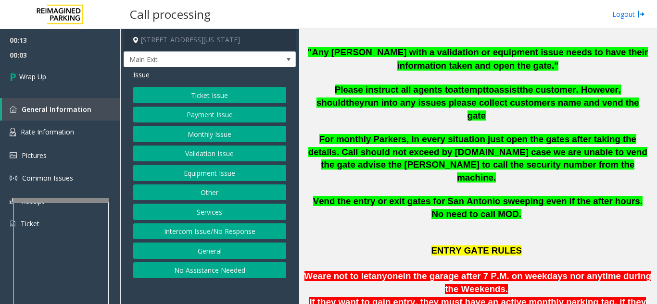
drag, startPoint x: 229, startPoint y: 230, endPoint x: 228, endPoint y: 219, distance: 11.6
click at [229, 230] on button "Intercom Issue/No Response" at bounding box center [209, 232] width 153 height 16
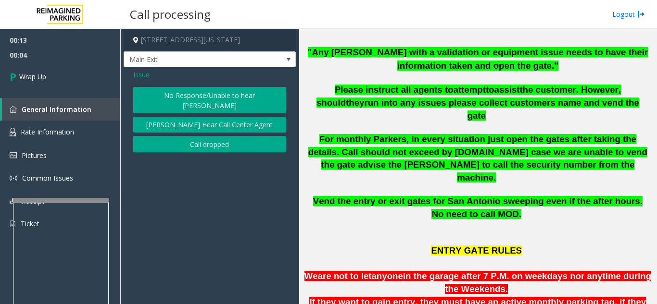
click at [197, 136] on button "Call dropped" at bounding box center [209, 144] width 153 height 16
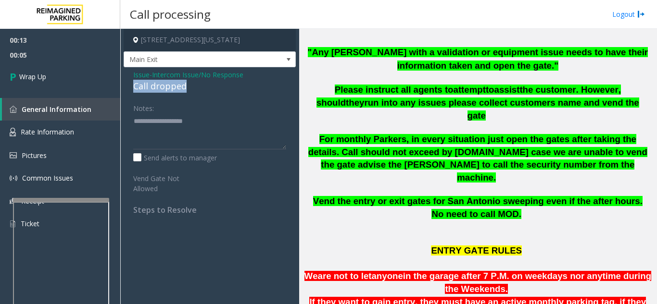
drag, startPoint x: 130, startPoint y: 89, endPoint x: 205, endPoint y: 91, distance: 75.5
click at [205, 91] on div "Issue - Intercom Issue/No Response Call dropped Notes: Send alerts to manager V…" at bounding box center [210, 145] width 172 height 157
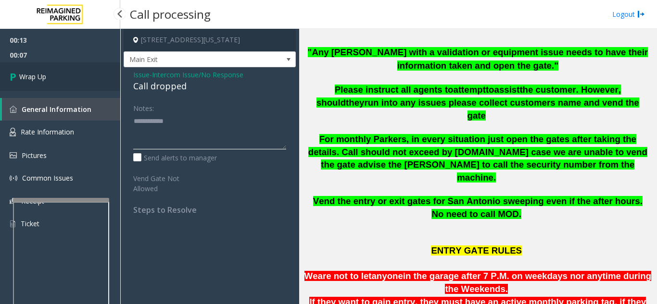
type textarea "**********"
click at [65, 79] on link "Wrap Up" at bounding box center [60, 77] width 120 height 28
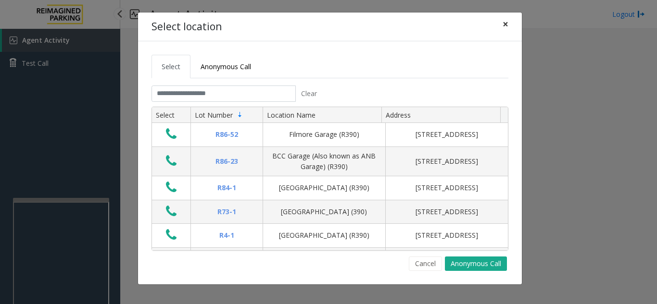
click at [506, 23] on span "×" at bounding box center [505, 23] width 6 height 13
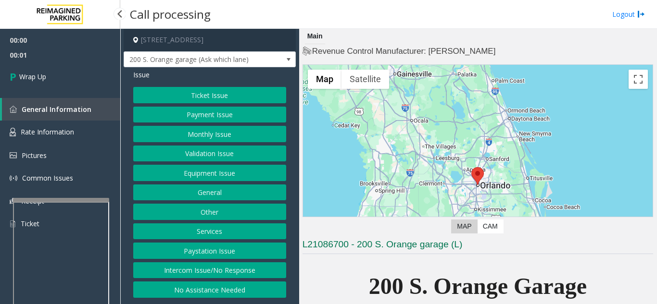
drag, startPoint x: 233, startPoint y: 270, endPoint x: 236, endPoint y: 252, distance: 18.0
click at [233, 270] on button "Intercom Issue/No Response" at bounding box center [209, 271] width 153 height 16
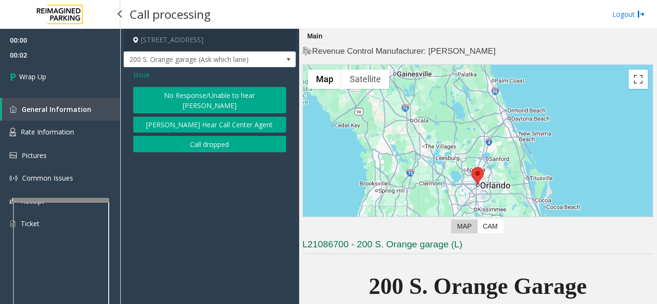
click at [217, 138] on button "Call dropped" at bounding box center [209, 144] width 153 height 16
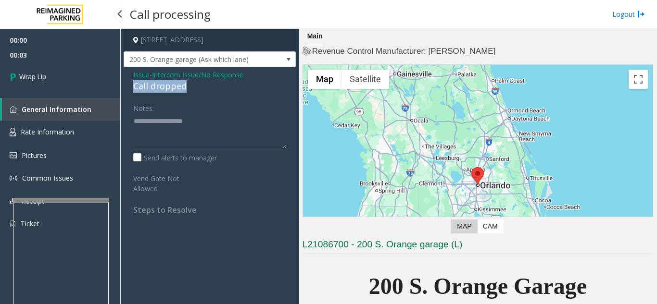
drag, startPoint x: 134, startPoint y: 89, endPoint x: 200, endPoint y: 84, distance: 65.6
click at [200, 84] on div "Call dropped" at bounding box center [209, 86] width 153 height 13
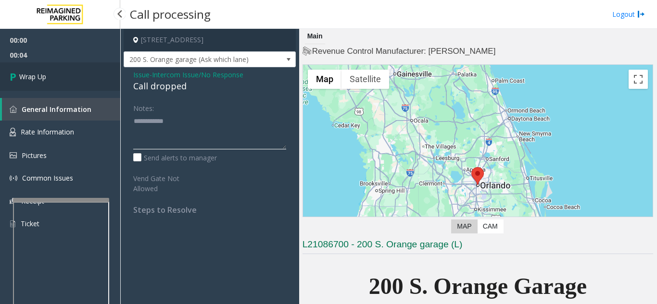
type textarea "**********"
click at [68, 76] on link "Wrap Up" at bounding box center [60, 77] width 120 height 28
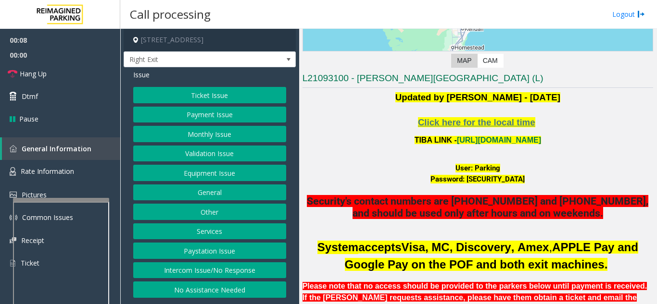
scroll to position [144, 0]
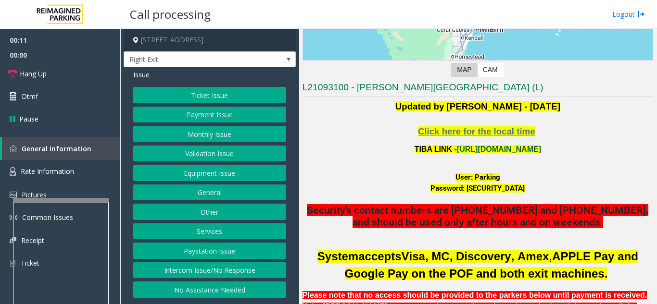
click at [469, 149] on link "[URL][DOMAIN_NAME]" at bounding box center [499, 149] width 84 height 8
click at [339, 143] on p "TIBA LINK - [URL][DOMAIN_NAME]" at bounding box center [477, 149] width 351 height 13
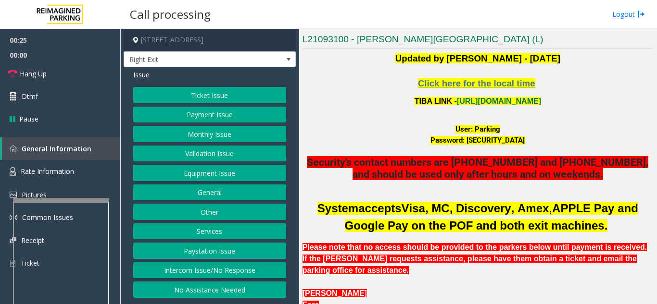
click at [210, 131] on button "Monthly Issue" at bounding box center [209, 134] width 153 height 16
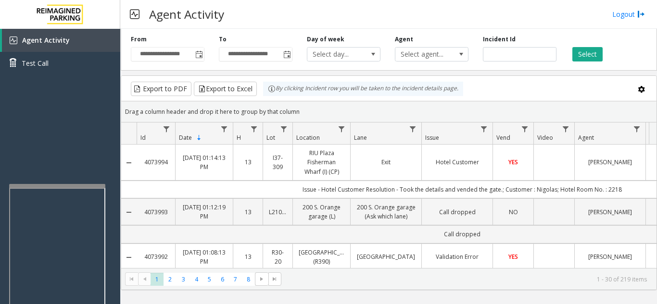
click at [45, 187] on div at bounding box center [57, 186] width 96 height 4
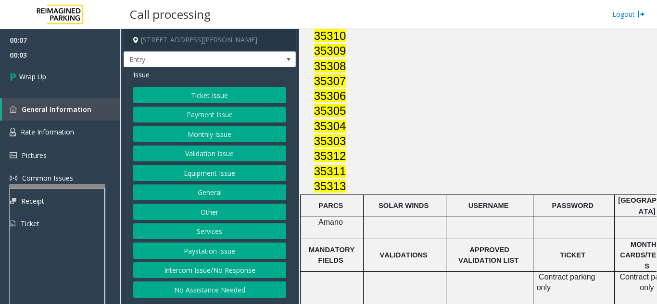
scroll to position [1154, 0]
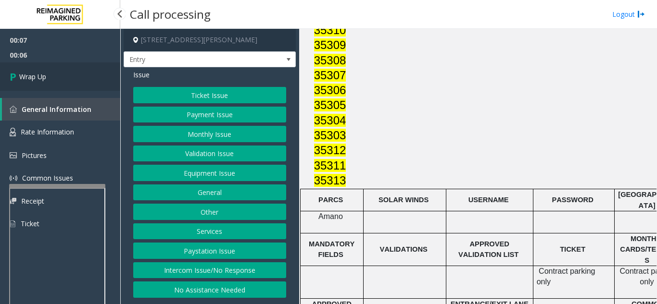
click at [47, 76] on link "Wrap Up" at bounding box center [60, 77] width 120 height 28
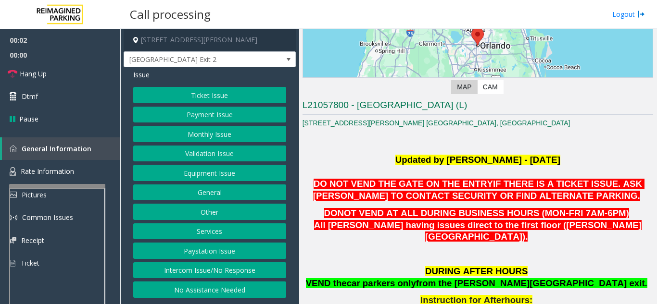
scroll to position [144, 0]
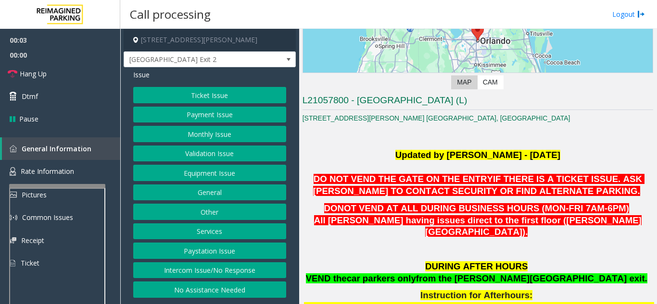
click at [198, 176] on button "Equipment Issue" at bounding box center [209, 173] width 153 height 16
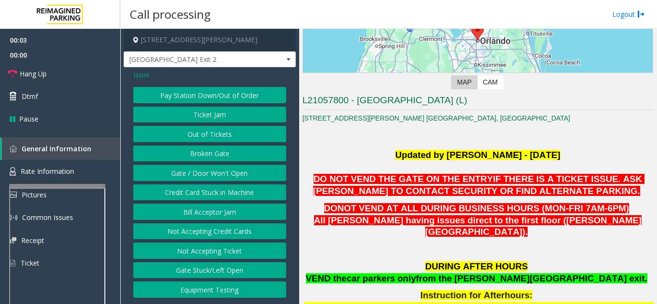
click at [198, 176] on button "Gate / Door Won't Open" at bounding box center [209, 173] width 153 height 16
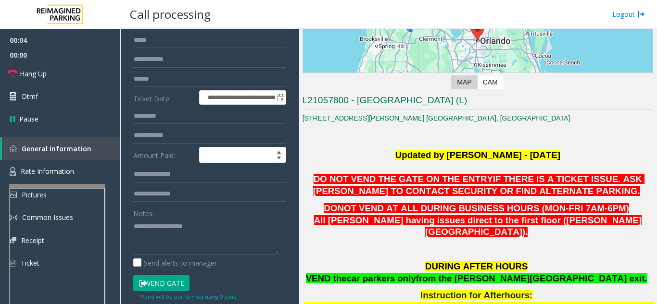
scroll to position [96, 0]
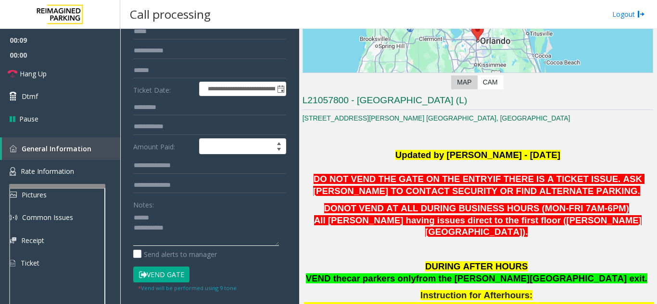
click at [180, 222] on textarea at bounding box center [206, 228] width 146 height 36
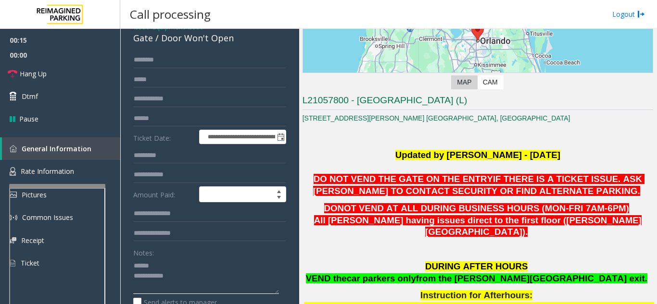
scroll to position [0, 0]
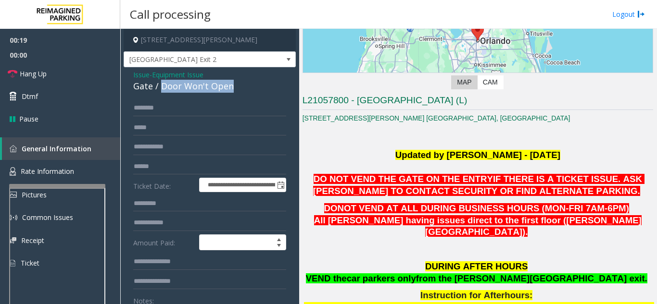
drag, startPoint x: 160, startPoint y: 87, endPoint x: 239, endPoint y: 92, distance: 80.0
click at [239, 92] on div "Gate / Door Won't Open" at bounding box center [209, 86] width 153 height 13
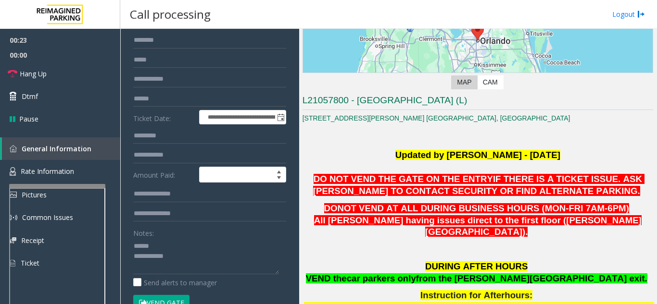
scroll to position [96, 0]
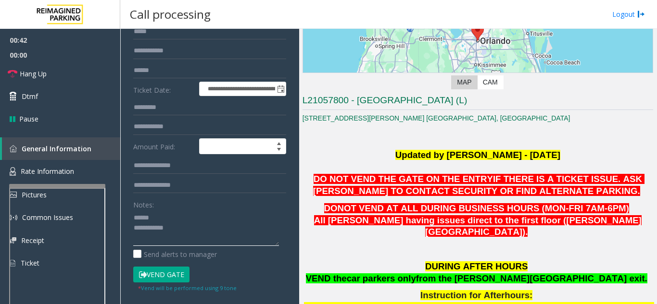
click at [216, 229] on textarea at bounding box center [206, 228] width 146 height 36
click at [218, 214] on textarea at bounding box center [206, 228] width 146 height 36
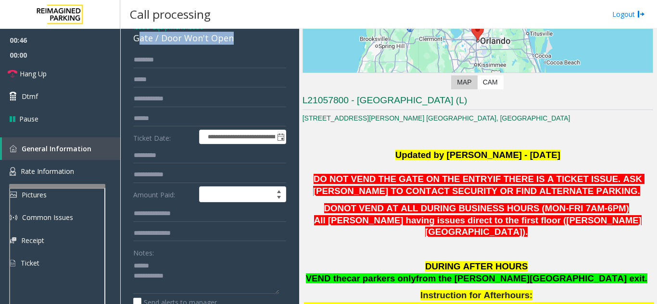
drag, startPoint x: 137, startPoint y: 43, endPoint x: 265, endPoint y: 45, distance: 128.4
click at [265, 45] on div "**********" at bounding box center [210, 267] width 172 height 497
click at [192, 65] on input "text" at bounding box center [209, 60] width 153 height 16
drag, startPoint x: 159, startPoint y: 38, endPoint x: 236, endPoint y: 40, distance: 77.0
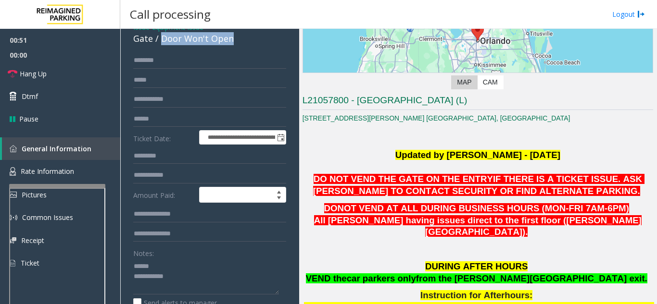
click at [236, 40] on div "Gate / Door Won't Open" at bounding box center [209, 38] width 153 height 13
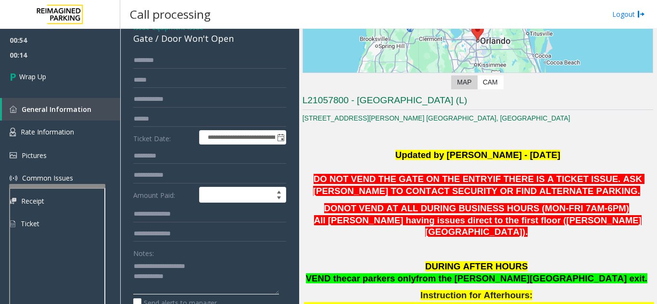
type textarea "**********"
click at [235, 251] on div "Notes:" at bounding box center [209, 270] width 153 height 50
click at [222, 274] on textarea at bounding box center [206, 277] width 146 height 36
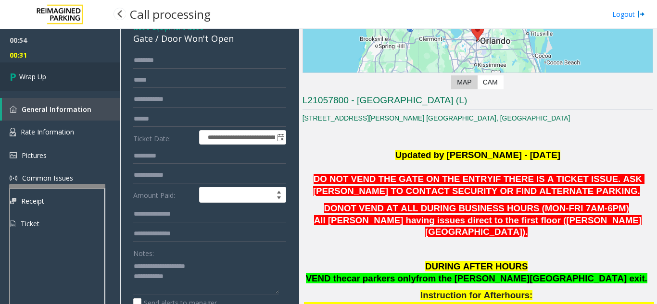
click at [26, 88] on link "Wrap Up" at bounding box center [60, 77] width 120 height 28
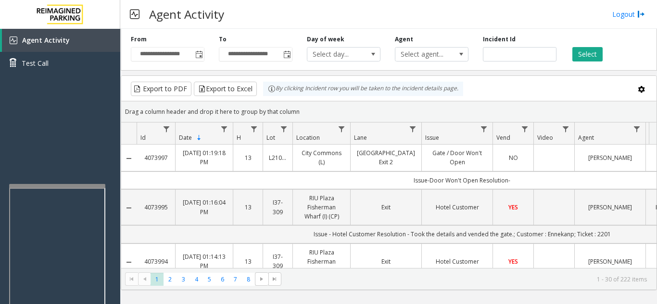
click at [547, 162] on td "Data table" at bounding box center [553, 158] width 41 height 26
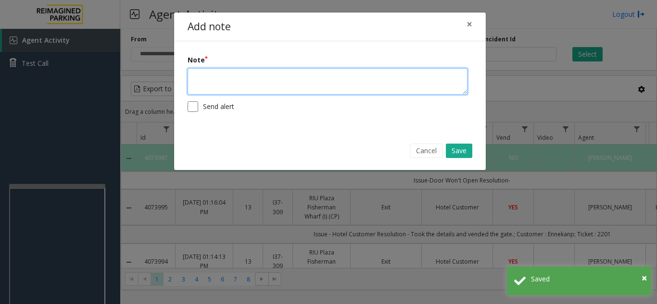
click at [305, 87] on textarea at bounding box center [328, 81] width 280 height 26
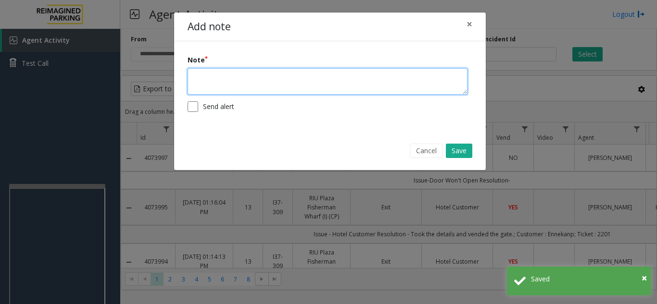
click at [285, 88] on textarea at bounding box center [328, 81] width 280 height 26
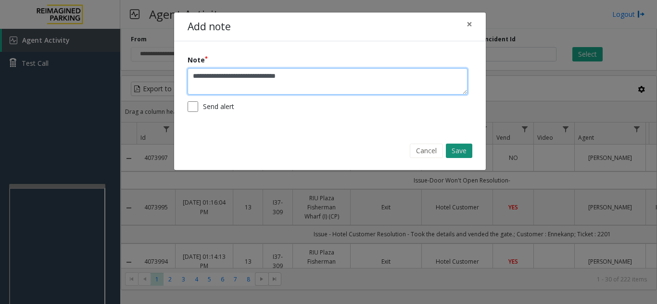
type textarea "**********"
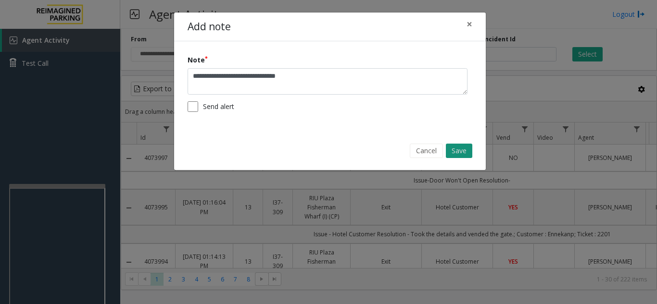
click at [464, 152] on button "Save" at bounding box center [459, 151] width 26 height 14
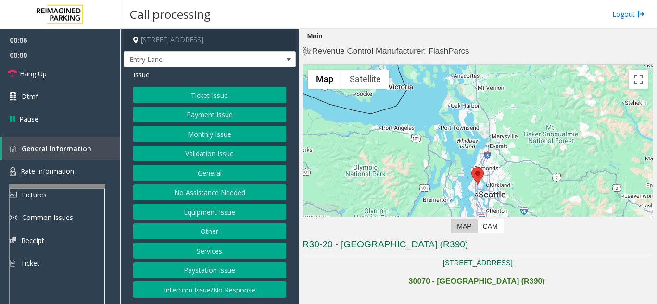
scroll to position [192, 0]
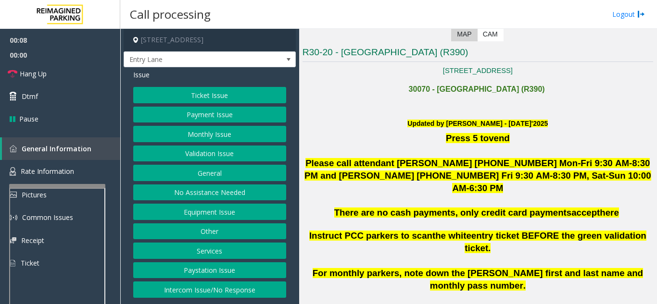
click at [207, 138] on button "Monthly Issue" at bounding box center [209, 134] width 153 height 16
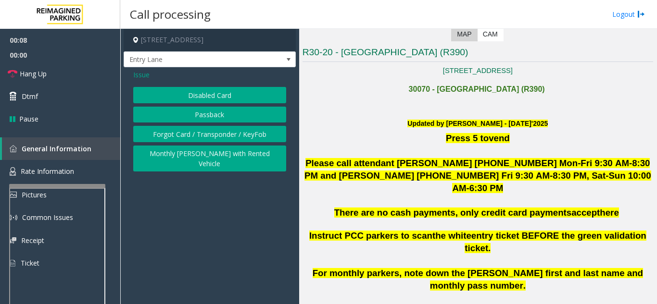
click at [203, 99] on button "Disabled Card" at bounding box center [209, 95] width 153 height 16
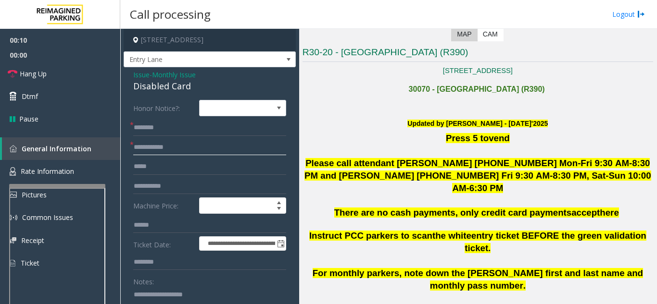
click at [189, 140] on input "text" at bounding box center [209, 147] width 153 height 16
type input "******"
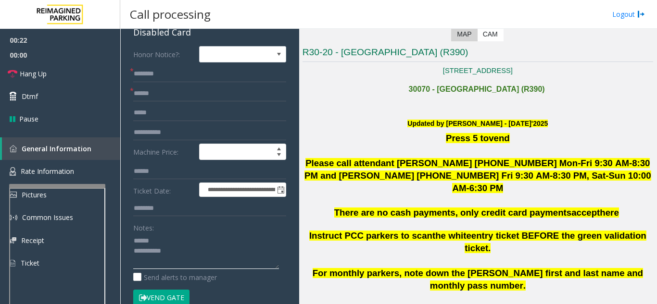
click at [181, 245] on textarea at bounding box center [206, 251] width 146 height 36
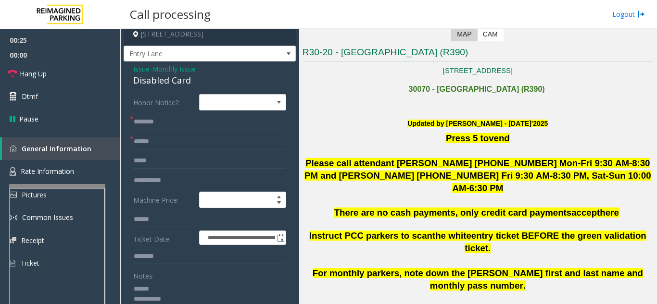
type textarea "**********"
click at [165, 125] on input "text" at bounding box center [209, 122] width 153 height 16
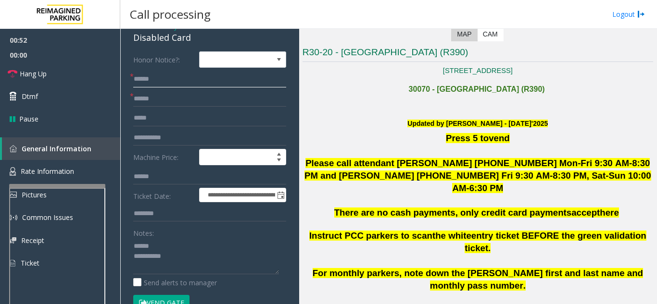
scroll to position [102, 0]
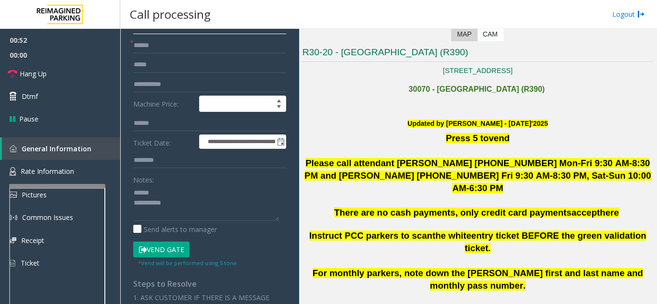
type input "******"
click at [164, 251] on button "Vend Gate" at bounding box center [161, 250] width 56 height 16
click at [182, 195] on textarea at bounding box center [206, 203] width 146 height 36
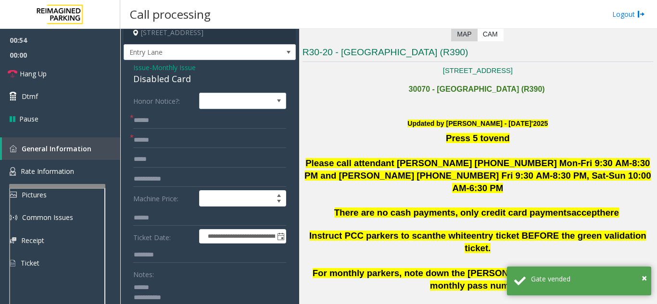
scroll to position [0, 0]
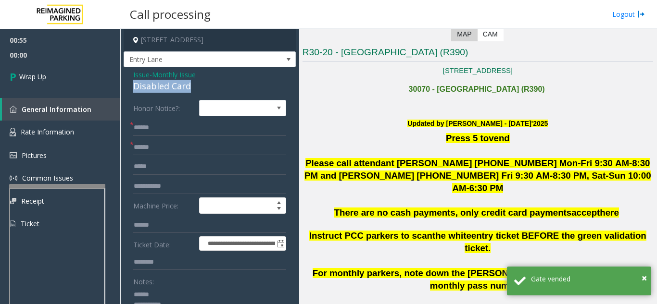
drag, startPoint x: 133, startPoint y: 87, endPoint x: 218, endPoint y: 90, distance: 85.2
click at [218, 90] on div "Disabled Card" at bounding box center [209, 86] width 153 height 13
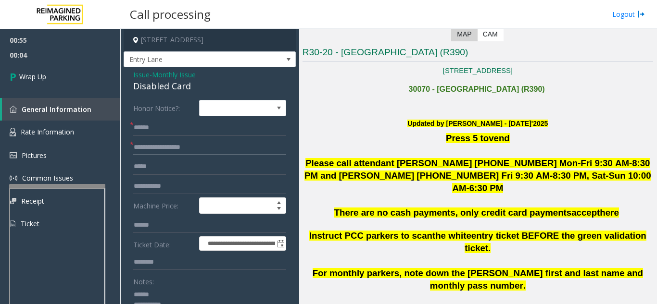
type input "**********"
click at [173, 125] on input "******" at bounding box center [209, 128] width 153 height 16
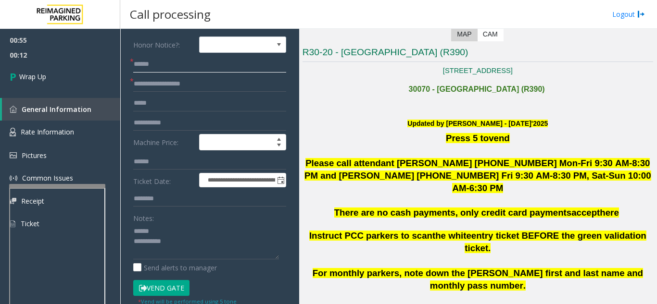
scroll to position [96, 0]
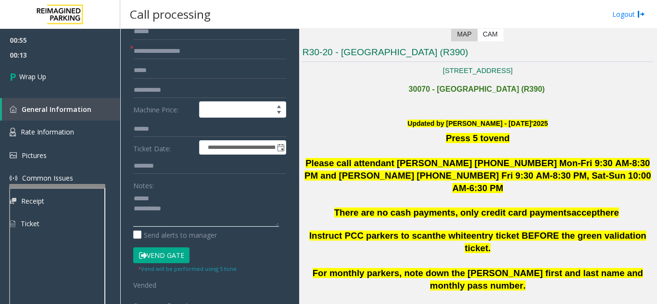
click at [199, 200] on textarea at bounding box center [206, 209] width 146 height 36
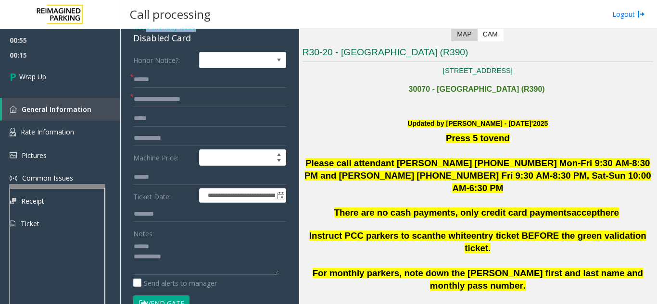
scroll to position [29, 0]
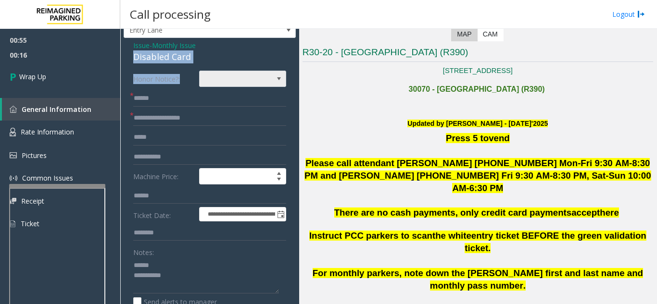
drag, startPoint x: 126, startPoint y: 34, endPoint x: 206, endPoint y: 82, distance: 93.8
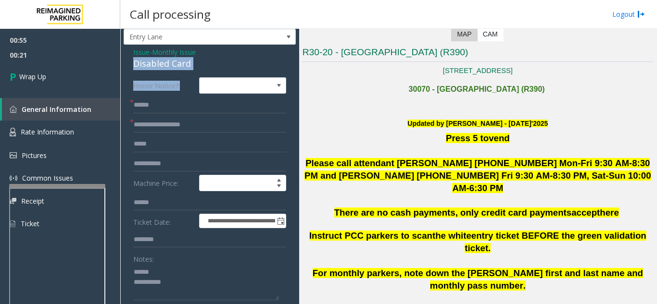
scroll to position [0, 0]
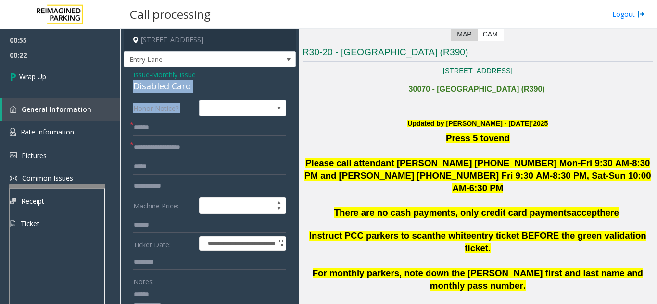
click at [171, 106] on label "Honor Notice?:" at bounding box center [164, 108] width 66 height 16
drag, startPoint x: 194, startPoint y: 80, endPoint x: 125, endPoint y: 88, distance: 69.7
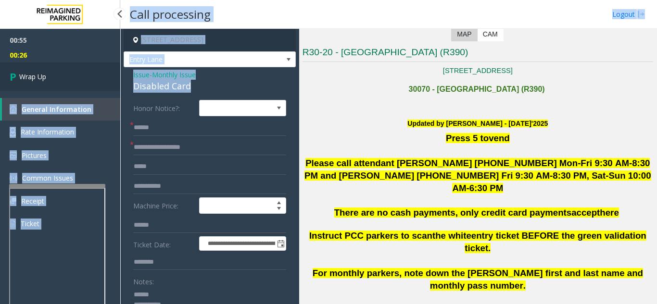
drag, startPoint x: 188, startPoint y: 87, endPoint x: 115, endPoint y: 85, distance: 73.1
click at [115, 85] on app-root "**********" at bounding box center [328, 152] width 657 height 304
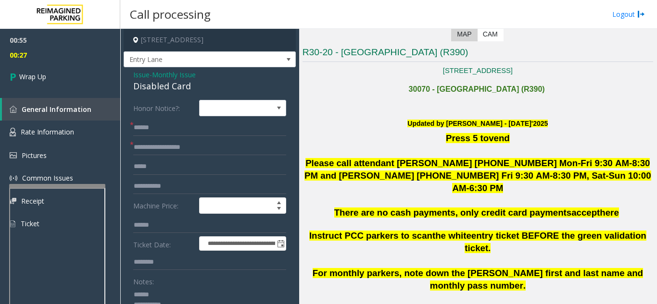
drag, startPoint x: 126, startPoint y: 86, endPoint x: 197, endPoint y: 87, distance: 70.7
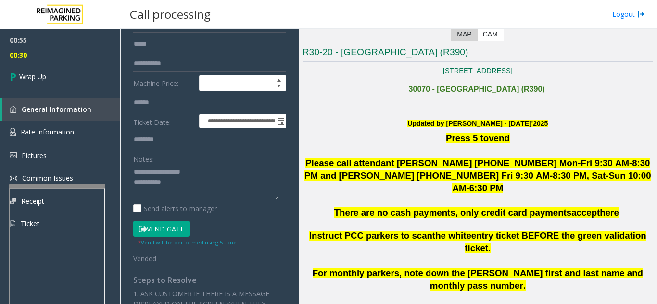
scroll to position [144, 0]
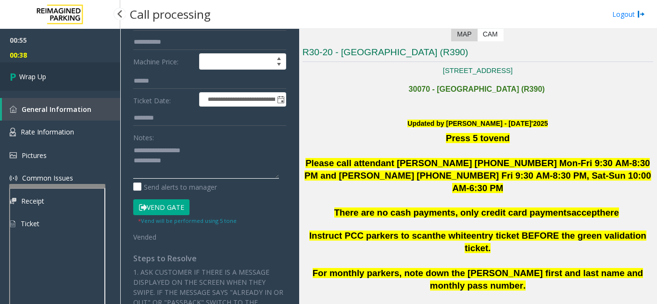
type textarea "**********"
click at [75, 83] on link "Wrap Up" at bounding box center [60, 77] width 120 height 28
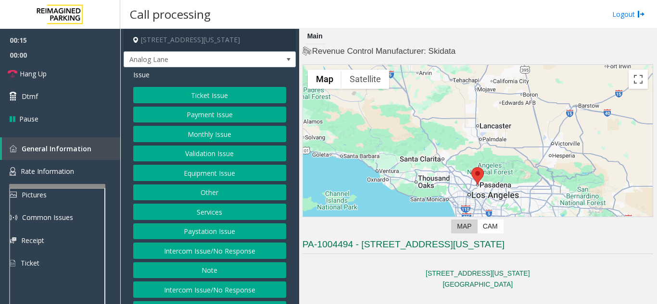
click at [212, 259] on button "Intercom Issue/No Response" at bounding box center [209, 251] width 153 height 16
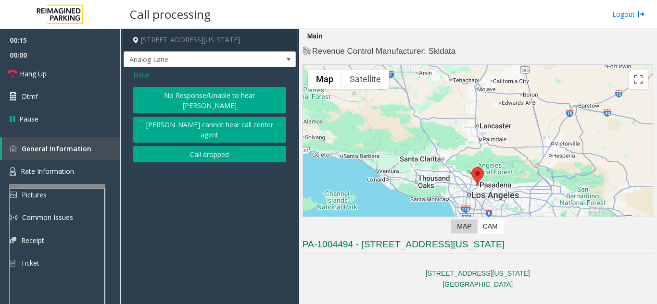
click at [206, 93] on button "No Response/Unable to hear [PERSON_NAME]" at bounding box center [209, 100] width 153 height 26
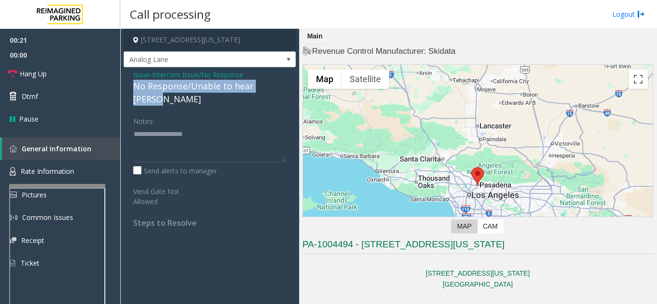
drag, startPoint x: 126, startPoint y: 83, endPoint x: 296, endPoint y: 88, distance: 170.3
click at [296, 88] on app-call-processing-form "177 East Colorado Boulevard, Pasadena, CA Analog Lane Issue - Intercom Issue/No…" at bounding box center [209, 167] width 179 height 276
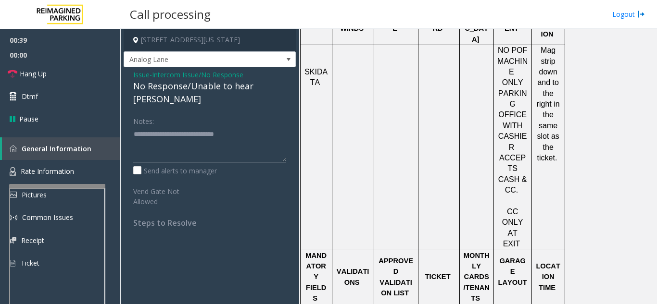
scroll to position [481, 0]
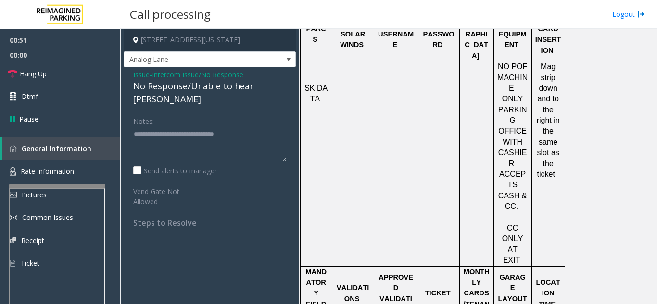
type textarea "**********"
click at [136, 80] on div "No Response/Unable to hear [PERSON_NAME]" at bounding box center [209, 93] width 153 height 26
click at [145, 80] on div "No Response/Unable to hear [PERSON_NAME]" at bounding box center [209, 93] width 153 height 26
click at [142, 77] on span "Issue" at bounding box center [141, 75] width 16 height 10
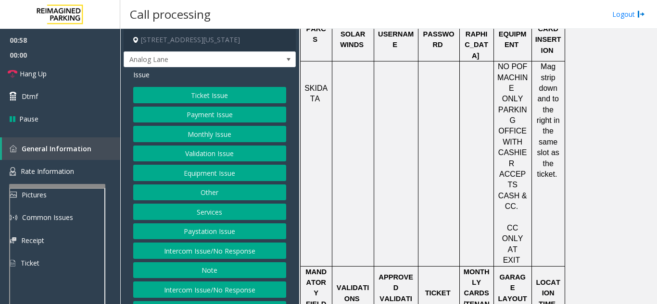
click at [206, 142] on button "Monthly Issue" at bounding box center [209, 134] width 153 height 16
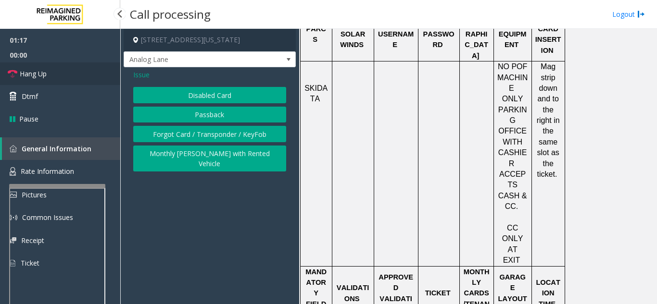
click at [25, 70] on span "Hang Up" at bounding box center [33, 74] width 27 height 10
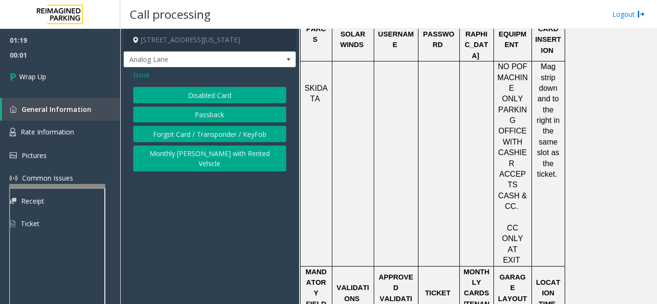
click at [160, 148] on button "Monthly [PERSON_NAME] with Rented Vehicle" at bounding box center [209, 159] width 153 height 26
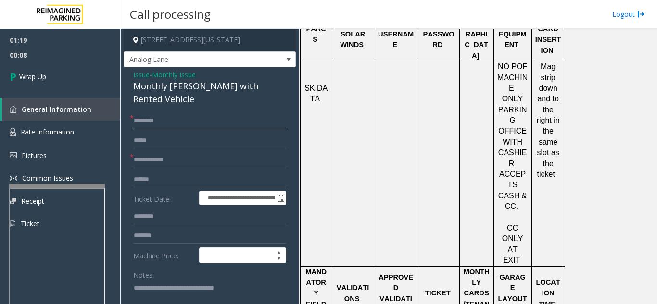
click at [161, 114] on input "text" at bounding box center [209, 121] width 153 height 16
type input "**"
click at [159, 155] on input "text" at bounding box center [209, 160] width 153 height 16
type input "**"
click at [140, 80] on span "Issue" at bounding box center [141, 75] width 16 height 10
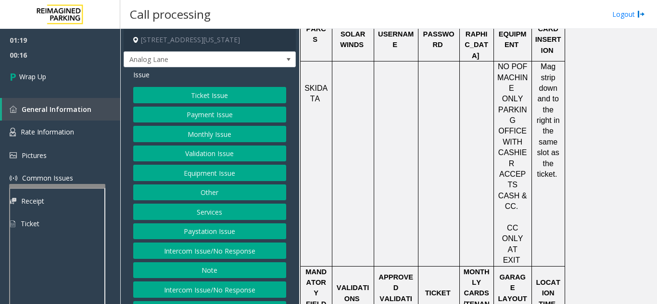
click at [194, 121] on button "Payment Issue" at bounding box center [209, 115] width 153 height 16
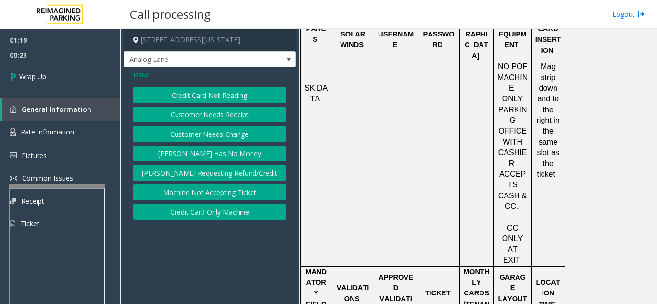
click at [209, 213] on button "Credit Card Only Machine" at bounding box center [209, 212] width 153 height 16
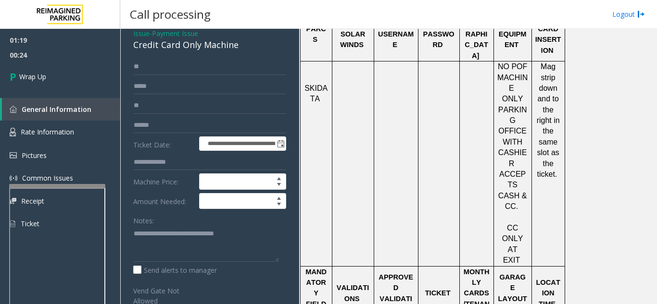
scroll to position [96, 0]
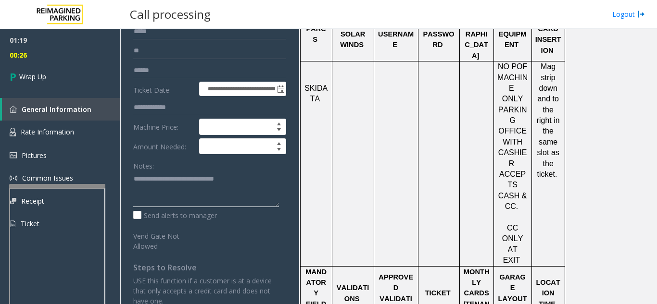
drag, startPoint x: 264, startPoint y: 186, endPoint x: 130, endPoint y: 187, distance: 133.7
click at [131, 188] on div "**********" at bounding box center [209, 226] width 167 height 444
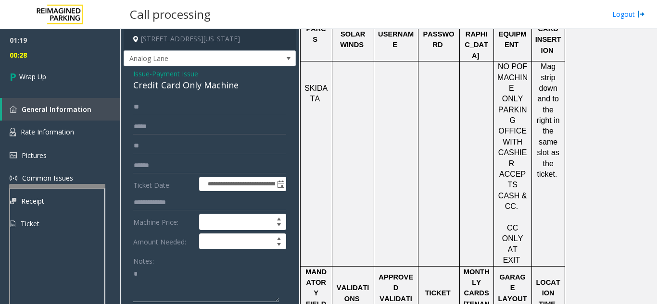
scroll to position [0, 0]
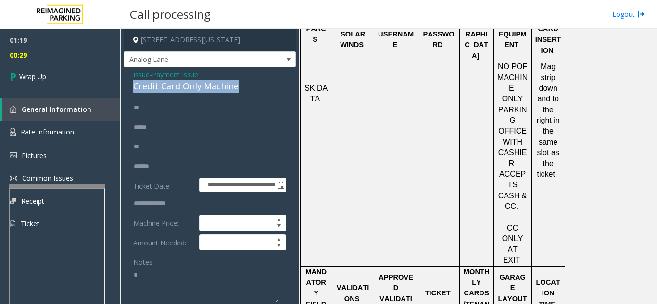
drag, startPoint x: 130, startPoint y: 98, endPoint x: 251, endPoint y: 97, distance: 120.7
click at [251, 97] on div "**********" at bounding box center [210, 310] width 172 height 486
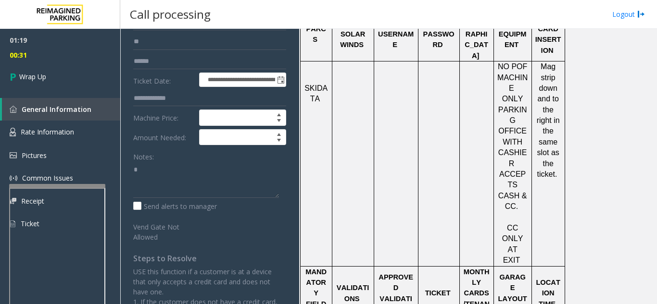
scroll to position [141, 0]
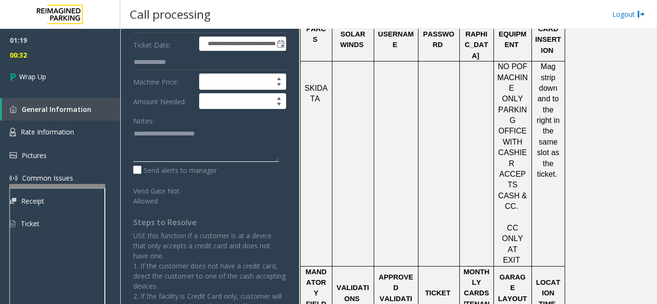
click at [238, 144] on textarea at bounding box center [206, 144] width 146 height 36
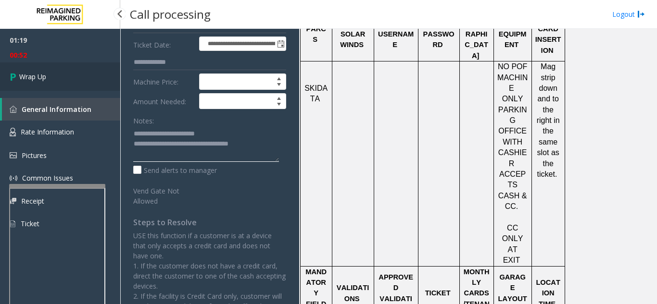
type textarea "**********"
click at [26, 64] on link "Wrap Up" at bounding box center [60, 77] width 120 height 28
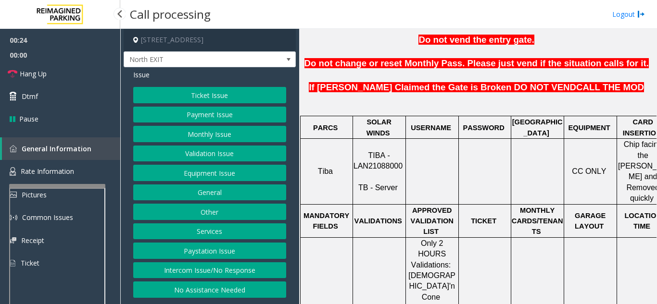
scroll to position [337, 0]
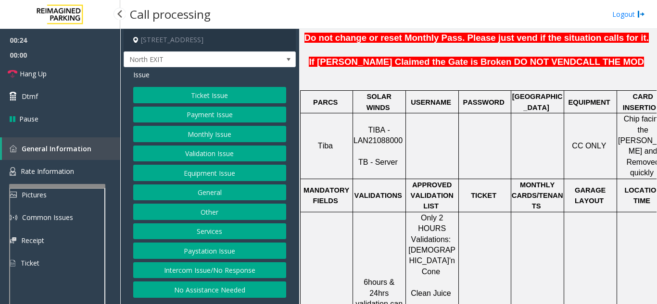
click at [235, 151] on button "Validation Issue" at bounding box center [209, 154] width 153 height 16
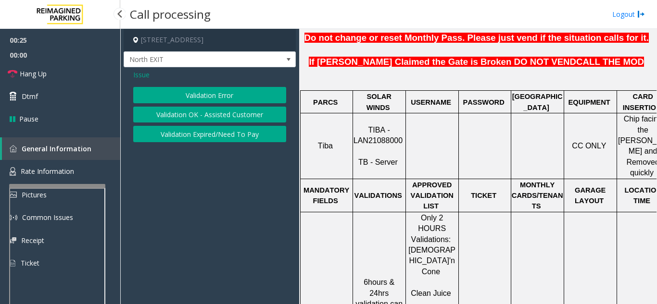
click at [227, 95] on button "Validation Error" at bounding box center [209, 95] width 153 height 16
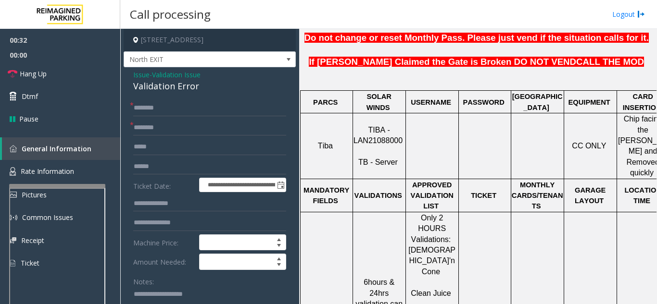
drag, startPoint x: 452, startPoint y: 251, endPoint x: 417, endPoint y: 253, distance: 35.1
click at [417, 299] on p "Hot Worx" at bounding box center [431, 310] width 51 height 22
type input "********"
click at [188, 163] on input "text" at bounding box center [209, 167] width 153 height 16
click at [173, 291] on textarea at bounding box center [206, 305] width 146 height 36
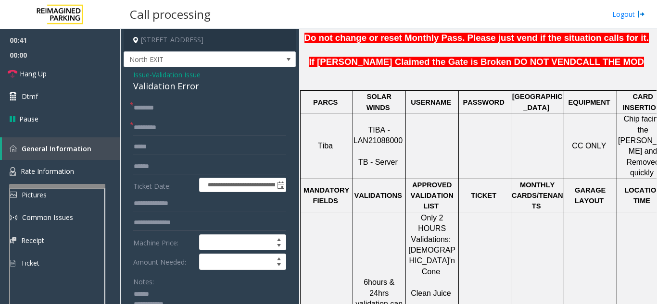
click at [180, 292] on textarea at bounding box center [206, 305] width 146 height 36
type textarea "**********"
drag, startPoint x: 169, startPoint y: 287, endPoint x: 169, endPoint y: 280, distance: 6.7
click at [169, 285] on div "Notes:" at bounding box center [209, 299] width 153 height 50
drag, startPoint x: 129, startPoint y: 85, endPoint x: 201, endPoint y: 89, distance: 71.8
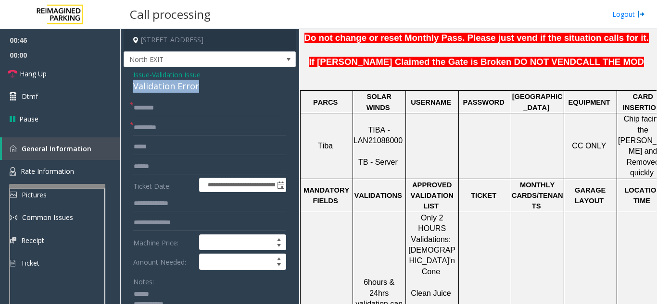
click at [186, 166] on input "text" at bounding box center [209, 167] width 153 height 16
type input "********"
click at [195, 112] on input "text" at bounding box center [209, 108] width 153 height 16
type input "*"
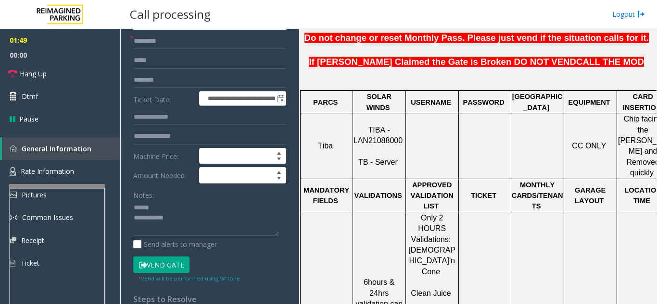
scroll to position [96, 0]
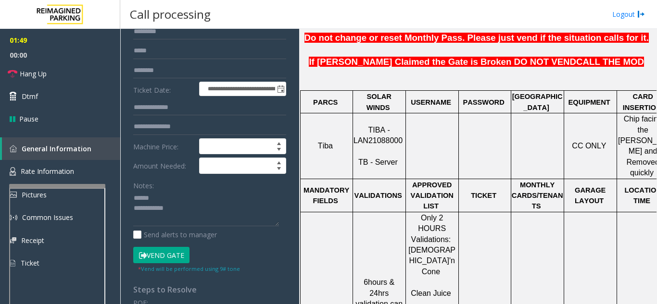
type input "***"
click at [153, 252] on button "Vend Gate" at bounding box center [161, 255] width 56 height 16
click at [184, 205] on textarea at bounding box center [206, 209] width 146 height 36
click at [183, 199] on textarea at bounding box center [206, 209] width 146 height 36
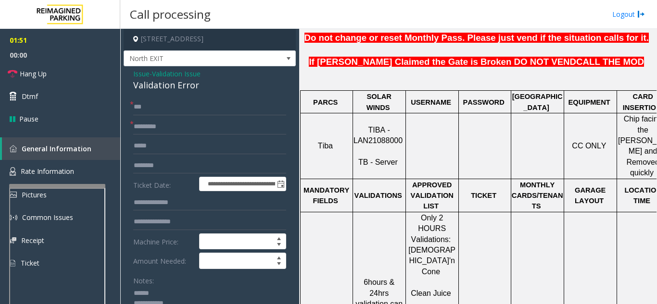
scroll to position [0, 0]
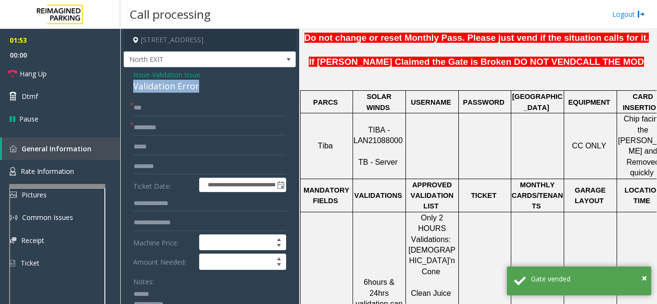
drag, startPoint x: 132, startPoint y: 87, endPoint x: 206, endPoint y: 89, distance: 73.6
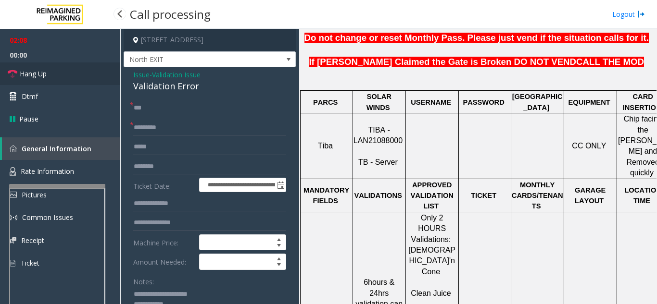
click at [64, 76] on link "Hang Up" at bounding box center [60, 74] width 120 height 23
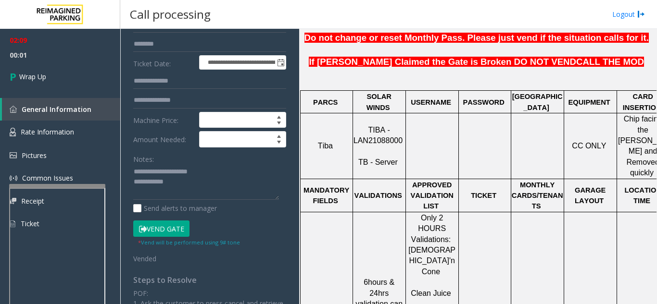
scroll to position [144, 0]
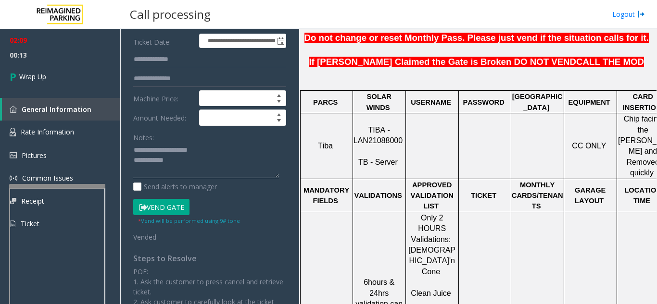
click at [190, 162] on textarea at bounding box center [206, 161] width 146 height 36
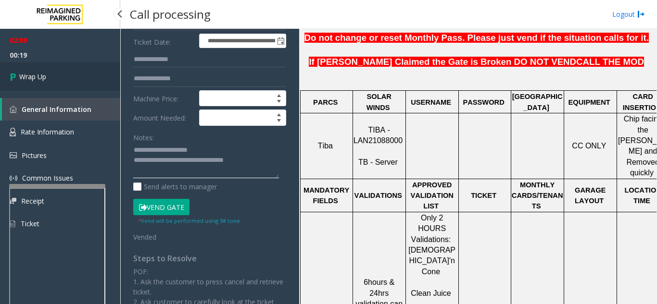
type textarea "**********"
click at [72, 77] on link "Wrap Up" at bounding box center [60, 77] width 120 height 28
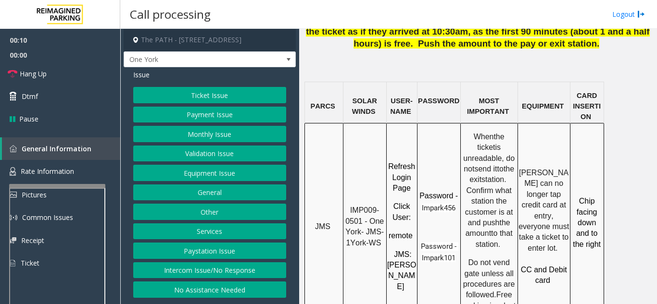
scroll to position [866, 0]
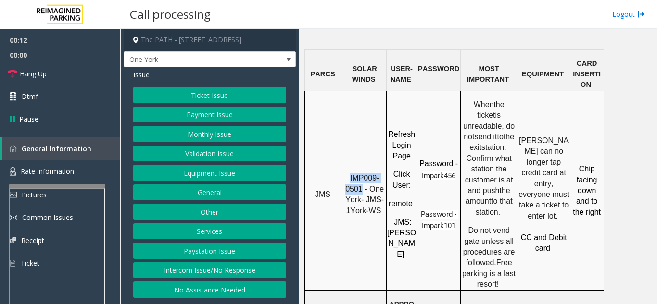
drag, startPoint x: 362, startPoint y: 93, endPoint x: 350, endPoint y: 81, distance: 17.0
click at [350, 173] on p "IMP009-0501 - One York- JMS-1York-WS" at bounding box center [365, 194] width 42 height 43
copy span "IMP009-0501"
click at [206, 96] on button "Ticket Issue" at bounding box center [209, 95] width 153 height 16
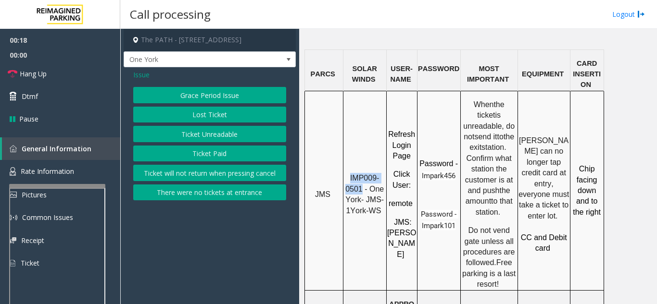
click at [208, 131] on button "Ticket Unreadable" at bounding box center [209, 134] width 153 height 16
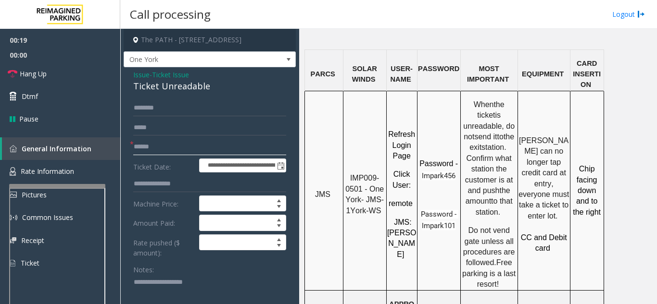
click at [195, 144] on input "text" at bounding box center [209, 147] width 153 height 16
click at [215, 141] on input "text" at bounding box center [209, 147] width 153 height 16
type input "********"
click at [180, 282] on textarea at bounding box center [206, 293] width 146 height 36
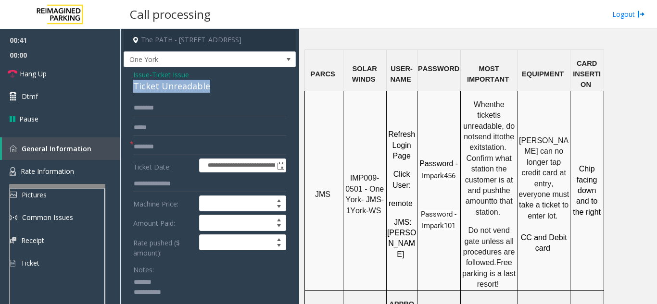
drag, startPoint x: 128, startPoint y: 88, endPoint x: 216, endPoint y: 86, distance: 88.0
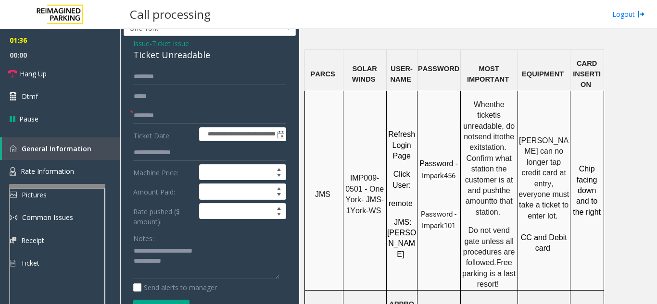
scroll to position [48, 0]
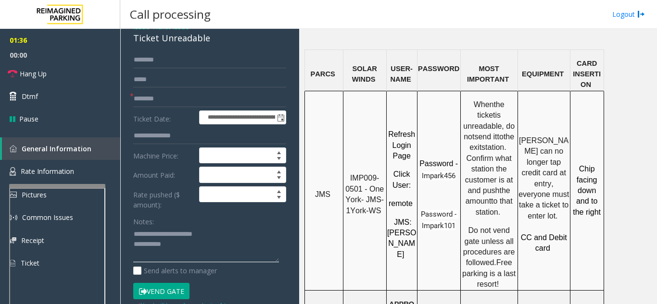
click at [219, 252] on textarea at bounding box center [206, 245] width 146 height 36
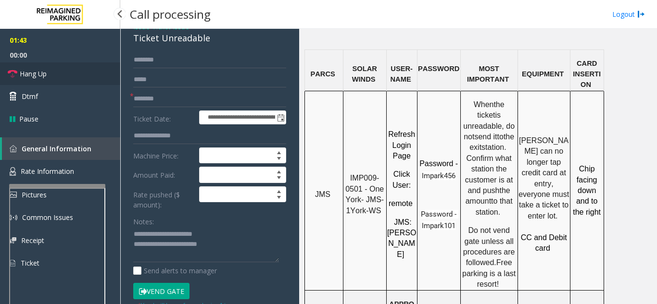
click at [58, 75] on link "Hang Up" at bounding box center [60, 74] width 120 height 23
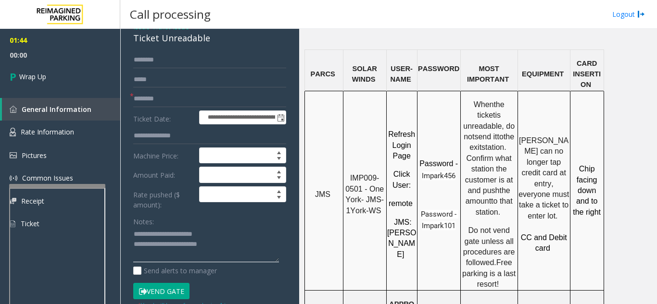
click at [251, 246] on textarea at bounding box center [206, 245] width 146 height 36
type textarea "**********"
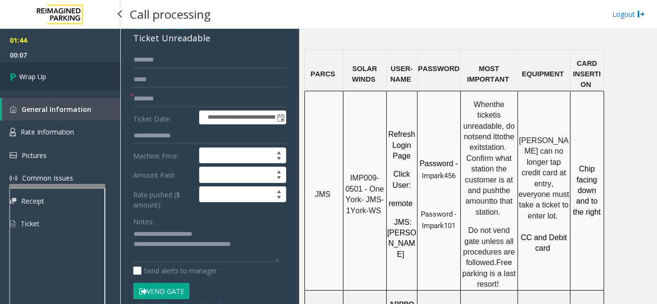
click at [25, 88] on link "Wrap Up" at bounding box center [60, 77] width 120 height 28
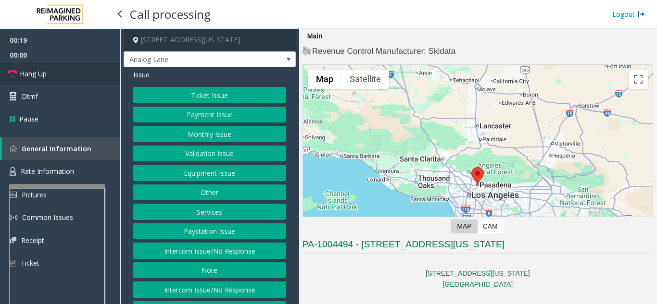
click at [21, 74] on span "Hang Up" at bounding box center [33, 74] width 27 height 10
click at [234, 256] on button "Intercom Issue/No Response" at bounding box center [209, 251] width 153 height 16
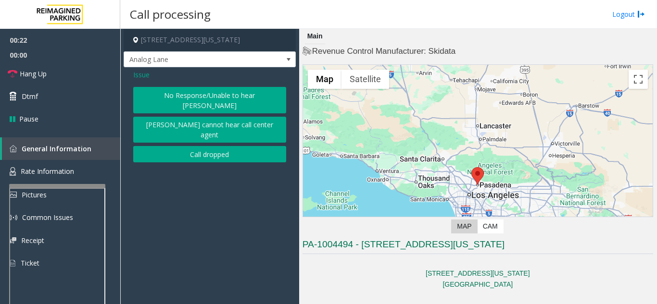
click at [164, 97] on button "No Response/Unable to hear [PERSON_NAME]" at bounding box center [209, 100] width 153 height 26
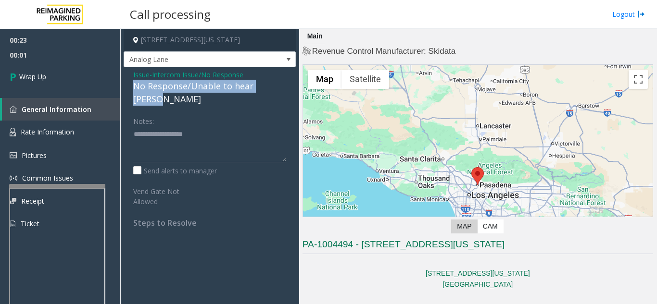
drag, startPoint x: 124, startPoint y: 83, endPoint x: 287, endPoint y: 85, distance: 162.5
click at [287, 85] on div "Issue - Intercom Issue/No Response No Response/Unable to hear [PERSON_NAME] Not…" at bounding box center [210, 152] width 172 height 170
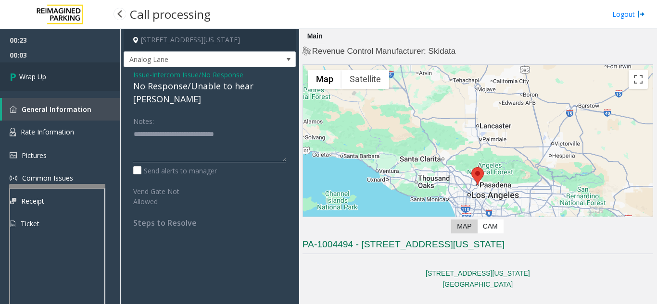
type textarea "**********"
click at [55, 77] on link "Wrap Up" at bounding box center [60, 77] width 120 height 28
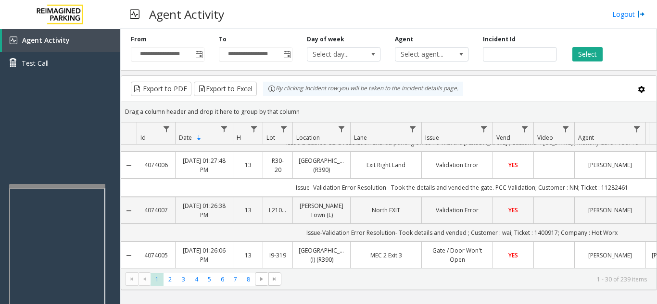
scroll to position [337, 0]
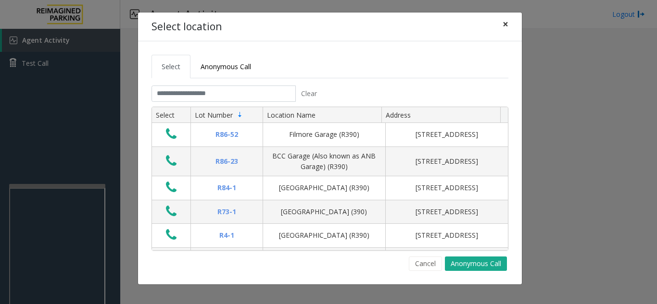
click at [505, 23] on span "×" at bounding box center [505, 23] width 6 height 13
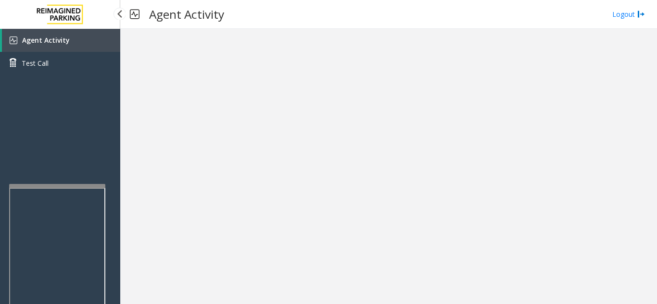
click at [74, 37] on link "Agent Activity" at bounding box center [61, 40] width 118 height 23
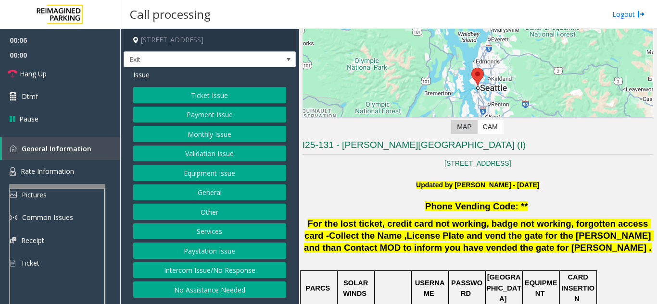
scroll to position [192, 0]
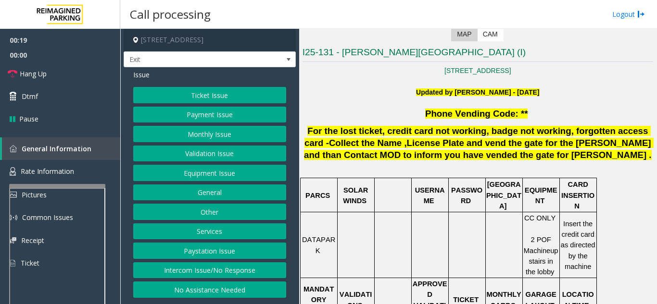
click at [218, 143] on div "Ticket Issue Payment Issue Monthly Issue Validation Issue Equipment Issue Gener…" at bounding box center [209, 192] width 153 height 211
click at [215, 159] on button "Validation Issue" at bounding box center [209, 154] width 153 height 16
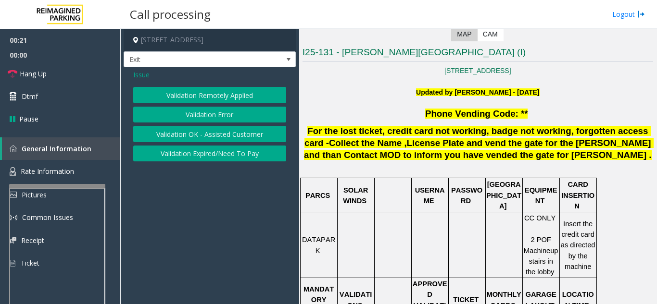
click at [201, 109] on button "Validation Error" at bounding box center [209, 115] width 153 height 16
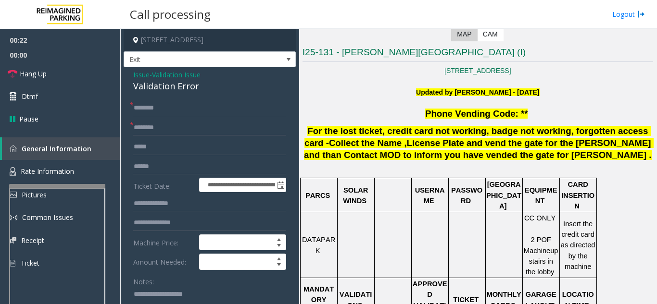
scroll to position [48, 0]
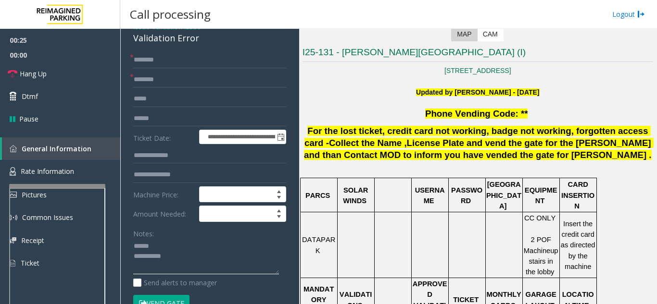
click at [180, 247] on textarea at bounding box center [206, 257] width 146 height 36
drag, startPoint x: 130, startPoint y: 41, endPoint x: 200, endPoint y: 43, distance: 69.7
click at [211, 258] on textarea at bounding box center [206, 257] width 146 height 36
type textarea "**********"
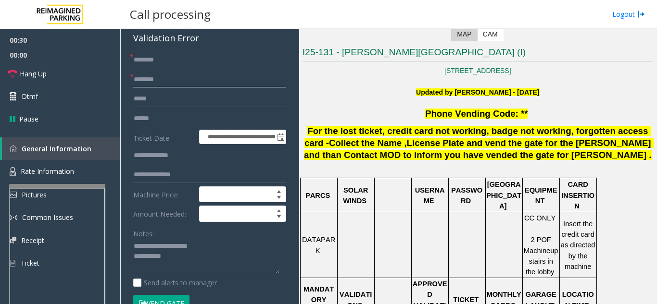
click at [188, 77] on input "text" at bounding box center [209, 80] width 153 height 16
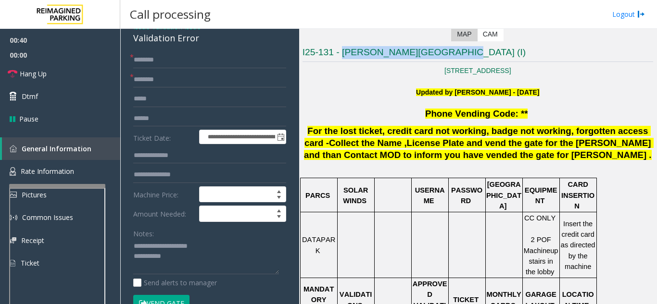
drag, startPoint x: 341, startPoint y: 49, endPoint x: 433, endPoint y: 50, distance: 91.9
click at [433, 50] on h3 "I25-131 - Allen Institute Building (I)" at bounding box center [477, 54] width 351 height 16
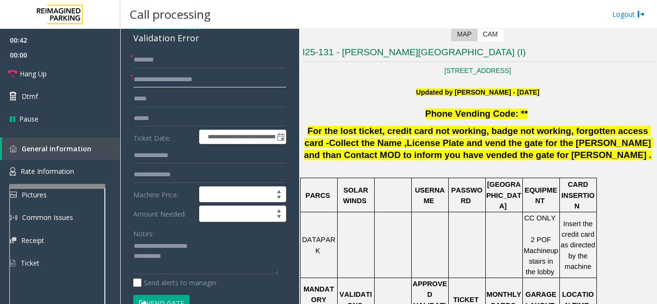
type input "**********"
click at [194, 122] on input "text" at bounding box center [209, 119] width 153 height 16
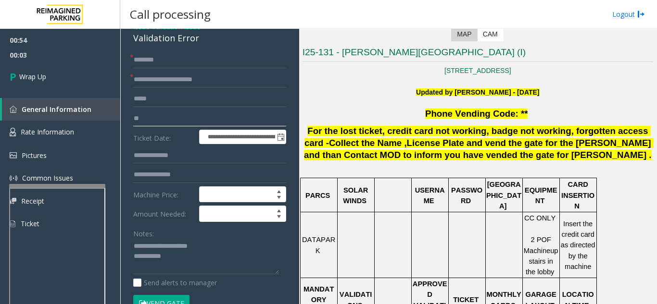
type input "*"
click at [163, 60] on input "text" at bounding box center [209, 60] width 153 height 16
type input "**"
click at [204, 256] on textarea at bounding box center [206, 257] width 146 height 36
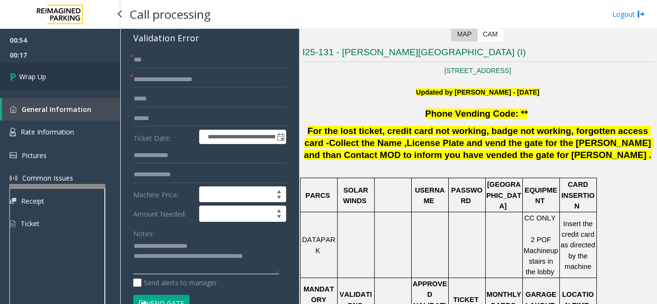
type textarea "**********"
click at [50, 78] on link "Wrap Up" at bounding box center [60, 77] width 120 height 28
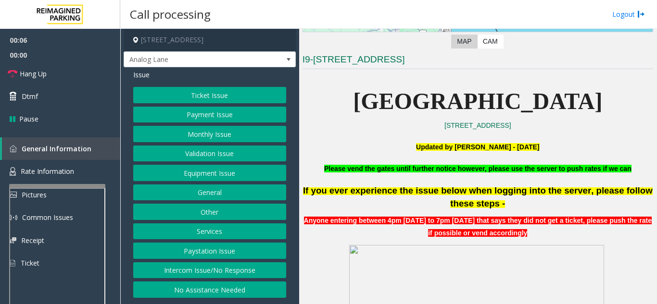
scroll to position [192, 0]
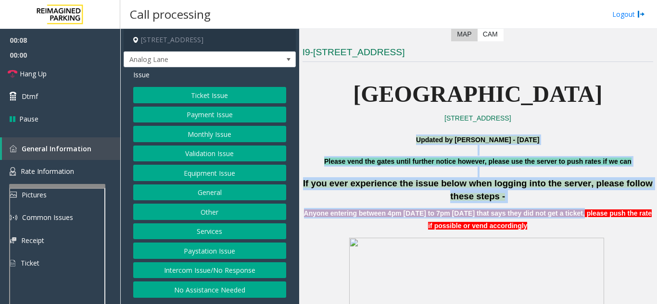
drag, startPoint x: 307, startPoint y: 139, endPoint x: 589, endPoint y: 211, distance: 290.7
click at [588, 135] on p "Updated by Sanjeev Mishra - 6th Aug'25" at bounding box center [477, 140] width 351 height 11
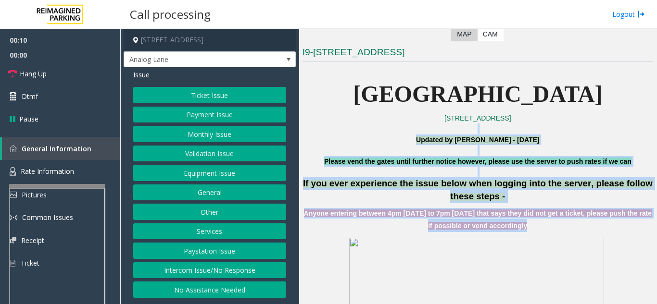
drag, startPoint x: 591, startPoint y: 134, endPoint x: 598, endPoint y: 226, distance: 93.1
click at [598, 226] on p "Anyone entering between 4pm Aug 04 to 7pm Aug 05 that says they did not get a t…" at bounding box center [477, 220] width 351 height 24
drag, startPoint x: 598, startPoint y: 226, endPoint x: 328, endPoint y: 140, distance: 283.6
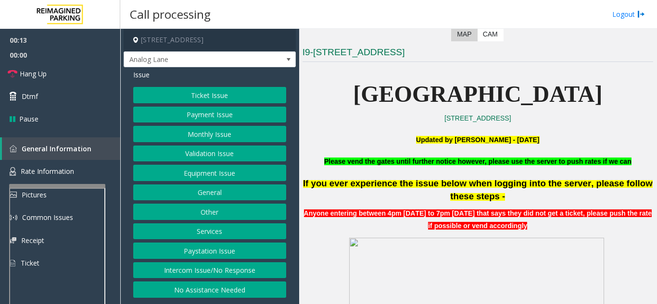
click at [332, 129] on p at bounding box center [477, 129] width 351 height 11
click at [339, 83] on p "777 Bay Street Garage" at bounding box center [477, 94] width 351 height 37
click at [206, 175] on button "Equipment Issue" at bounding box center [209, 173] width 153 height 16
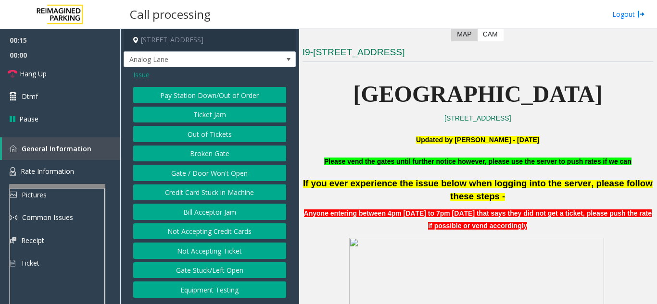
click at [206, 175] on button "Gate / Door Won't Open" at bounding box center [209, 173] width 153 height 16
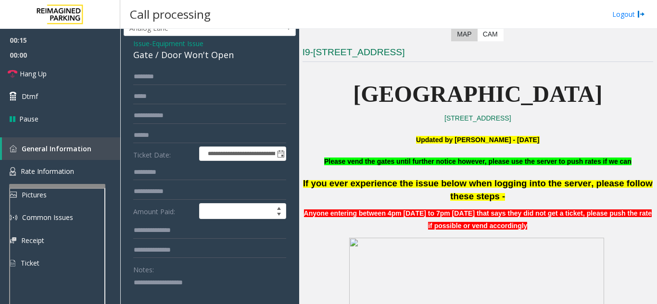
scroll to position [48, 0]
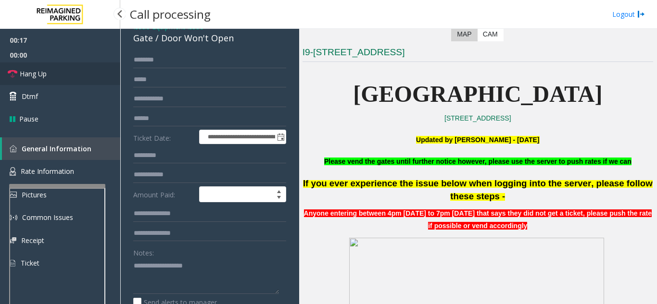
click at [79, 66] on link "Hang Up" at bounding box center [60, 74] width 120 height 23
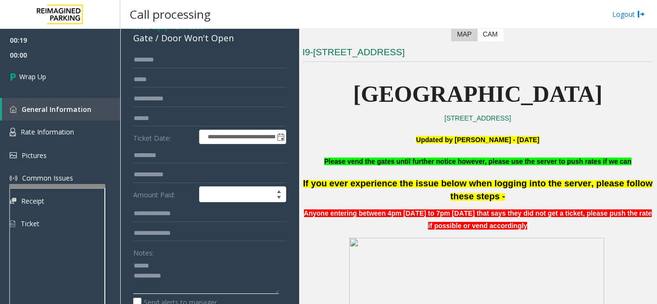
click at [188, 264] on textarea at bounding box center [206, 276] width 146 height 36
drag, startPoint x: 159, startPoint y: 41, endPoint x: 239, endPoint y: 42, distance: 80.8
click at [239, 42] on div "Gate / Door Won't Open" at bounding box center [209, 38] width 153 height 13
click at [210, 276] on textarea at bounding box center [206, 276] width 146 height 36
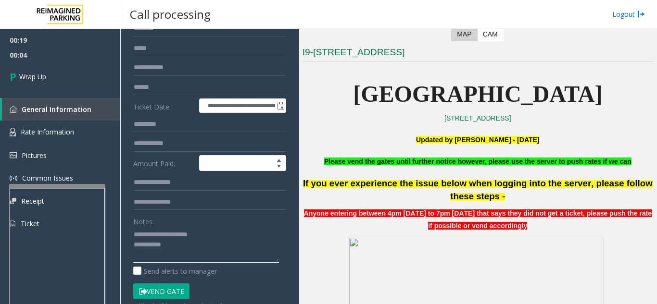
scroll to position [96, 0]
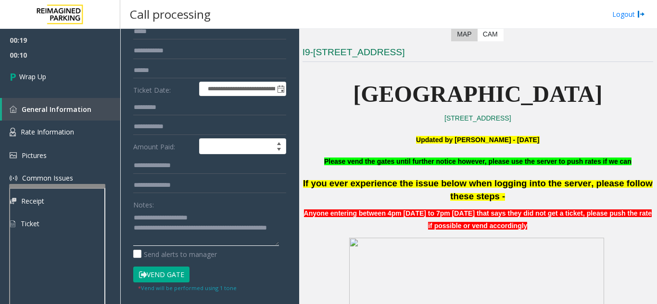
type textarea "**********"
click at [225, 203] on div "Notes:" at bounding box center [209, 222] width 153 height 50
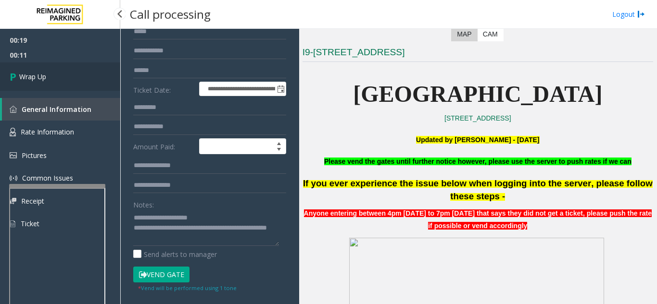
click at [97, 87] on link "Wrap Up" at bounding box center [60, 77] width 120 height 28
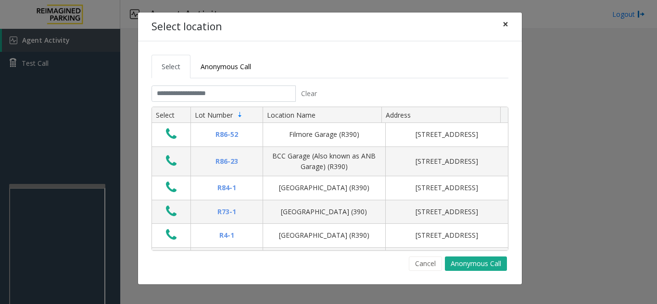
click at [512, 25] on button "×" at bounding box center [505, 25] width 19 height 24
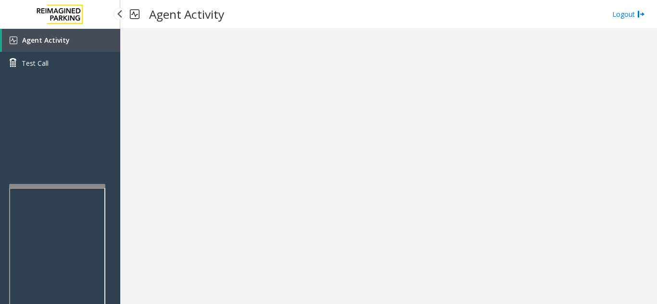
click at [83, 41] on link "Agent Activity" at bounding box center [61, 40] width 118 height 23
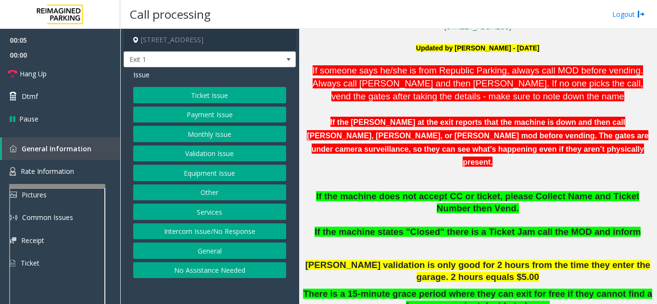
scroll to position [337, 0]
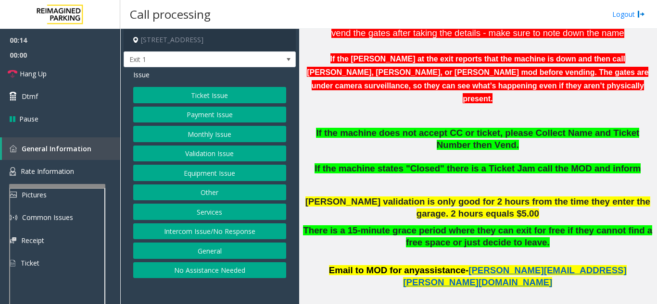
click at [212, 98] on button "Ticket Issue" at bounding box center [209, 95] width 153 height 16
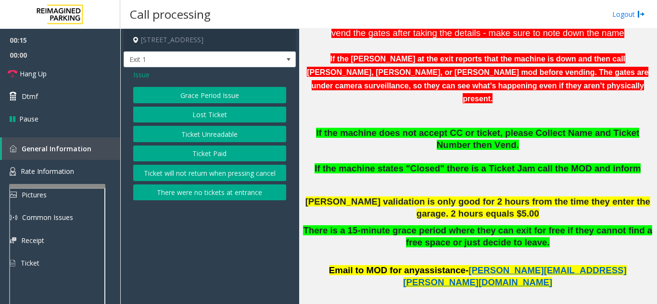
click at [203, 134] on button "Ticket Unreadable" at bounding box center [209, 134] width 153 height 16
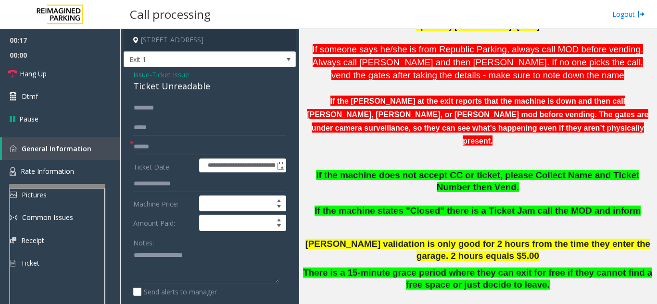
scroll to position [289, 0]
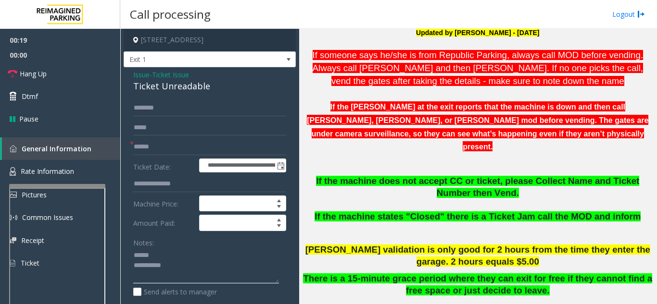
click at [174, 258] on textarea at bounding box center [206, 266] width 146 height 36
drag, startPoint x: 128, startPoint y: 86, endPoint x: 215, endPoint y: 88, distance: 87.0
click at [215, 88] on div "**********" at bounding box center [210, 302] width 172 height 470
type textarea "**********"
click at [186, 147] on input "text" at bounding box center [209, 147] width 153 height 16
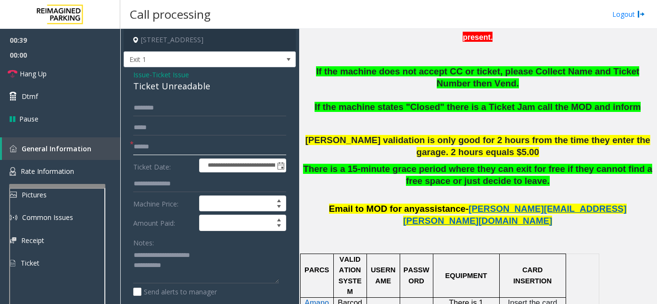
scroll to position [433, 0]
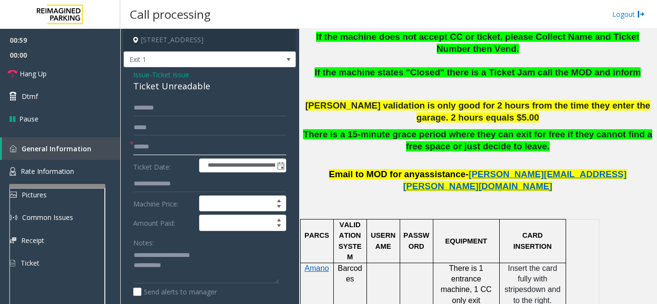
click at [163, 148] on input "text" at bounding box center [209, 147] width 153 height 16
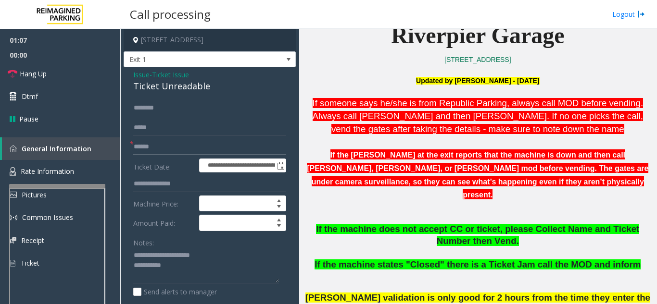
click at [193, 145] on input "text" at bounding box center [209, 147] width 153 height 16
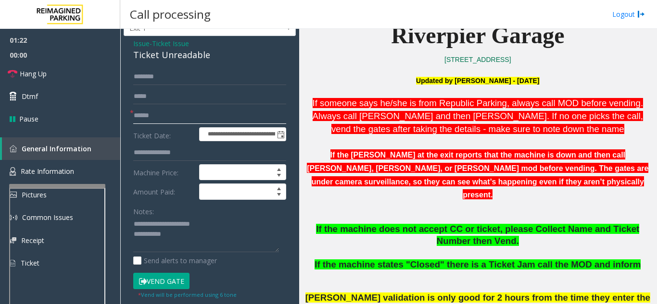
scroll to position [48, 0]
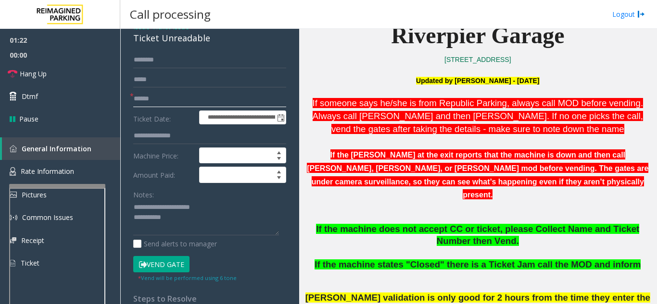
type input "******"
click at [176, 265] on button "Vend Gate" at bounding box center [161, 264] width 56 height 16
click at [185, 210] on textarea at bounding box center [206, 218] width 146 height 36
click at [183, 222] on textarea at bounding box center [206, 218] width 146 height 36
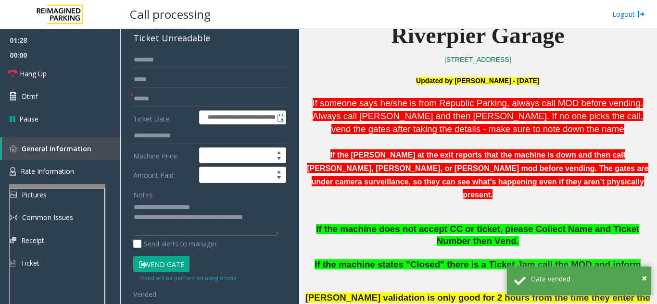
click at [231, 203] on textarea at bounding box center [206, 218] width 146 height 36
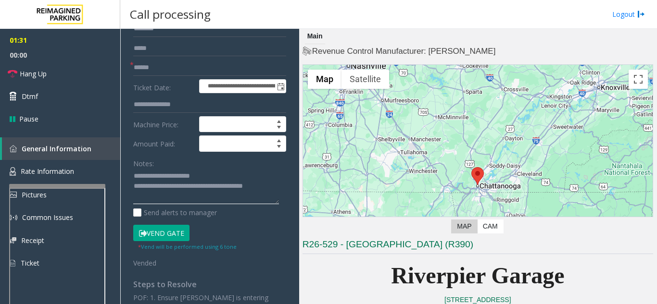
scroll to position [96, 0]
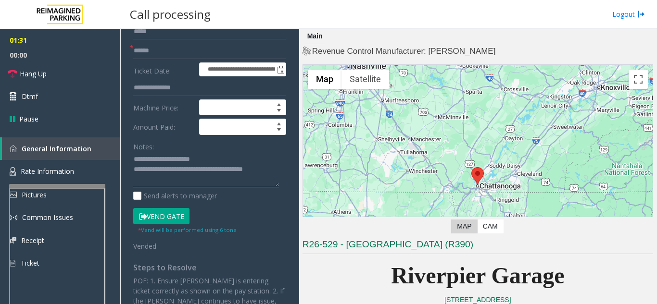
type textarea "**********"
click at [184, 219] on button "Vend Gate" at bounding box center [161, 216] width 56 height 16
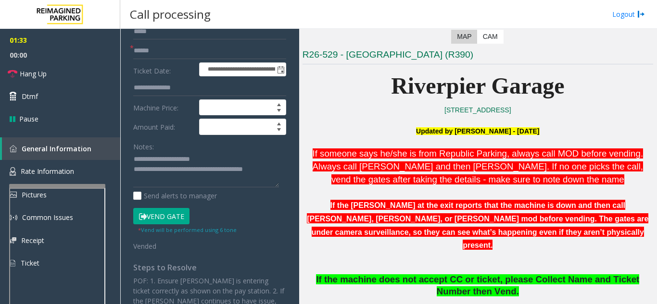
scroll to position [192, 0]
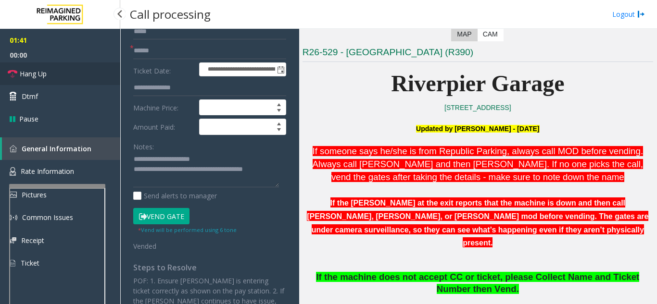
click at [31, 73] on span "Hang Up" at bounding box center [33, 74] width 27 height 10
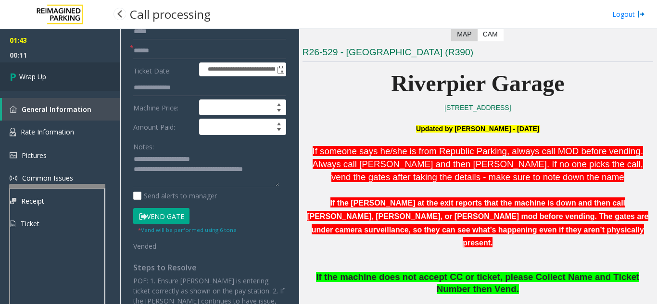
click at [31, 73] on span "Wrap Up" at bounding box center [32, 77] width 27 height 10
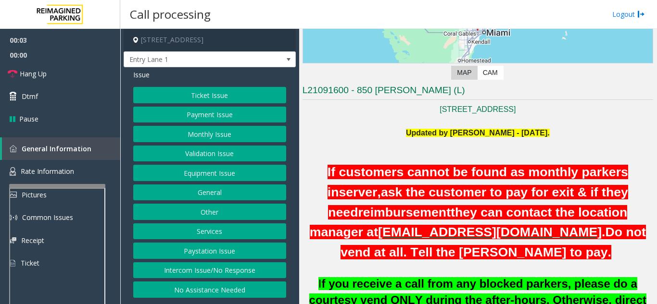
scroll to position [144, 0]
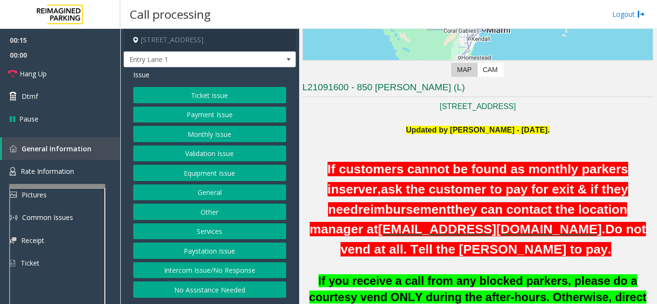
click at [185, 264] on button "Intercom Issue/No Response" at bounding box center [209, 271] width 153 height 16
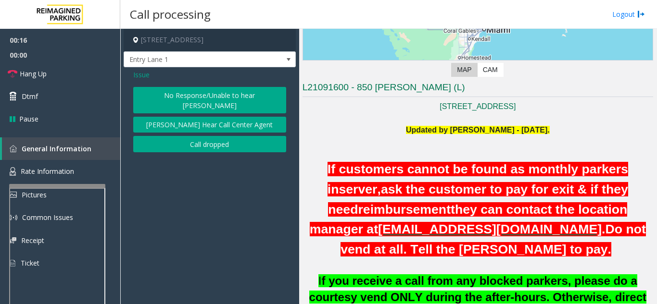
click at [172, 93] on button "No Response/Unable to hear [PERSON_NAME]" at bounding box center [209, 100] width 153 height 26
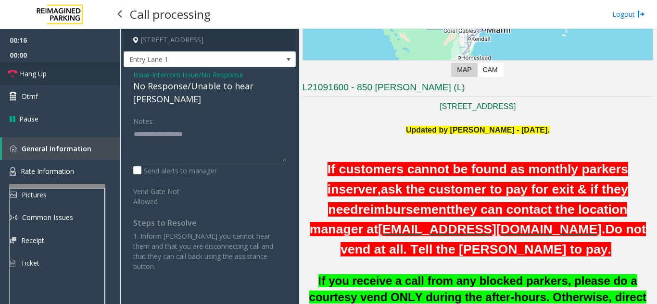
click at [93, 74] on link "Hang Up" at bounding box center [60, 74] width 120 height 23
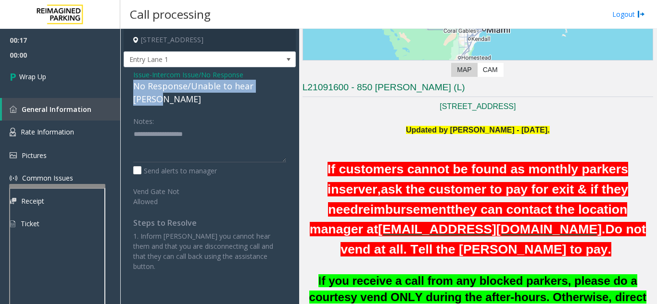
drag, startPoint x: 136, startPoint y: 86, endPoint x: 283, endPoint y: 89, distance: 146.7
click at [283, 89] on div "Issue - Intercom Issue/No Response No Response/Unable to hear [PERSON_NAME] Not…" at bounding box center [210, 174] width 172 height 214
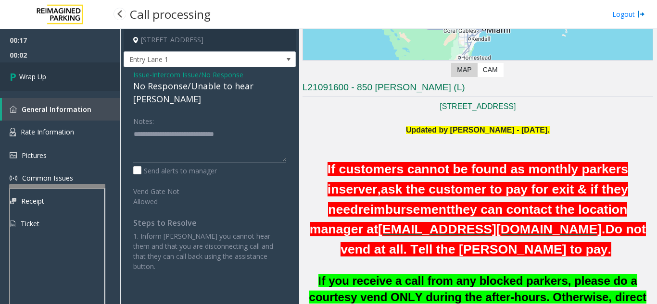
type textarea "**********"
click at [7, 76] on link "Wrap Up" at bounding box center [60, 77] width 120 height 28
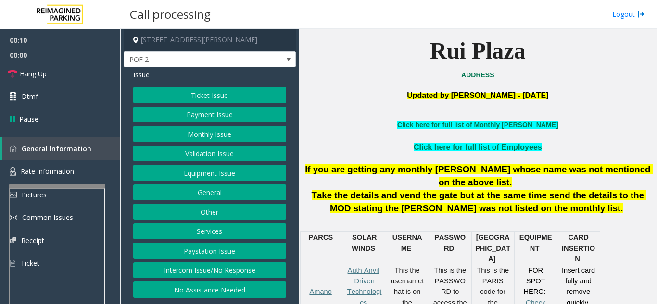
scroll to position [240, 0]
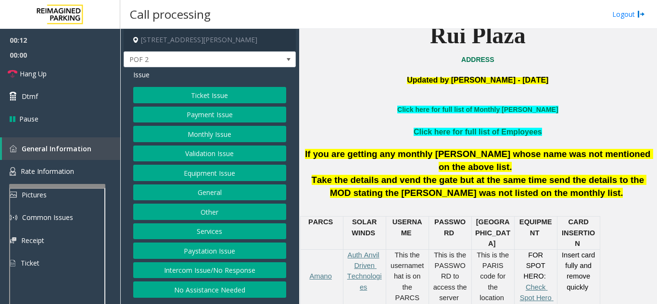
drag, startPoint x: 161, startPoint y: 280, endPoint x: 176, endPoint y: 256, distance: 28.0
click at [161, 280] on div "Ticket Issue Payment Issue Monthly Issue Validation Issue Equipment Issue Gener…" at bounding box center [209, 192] width 153 height 211
click at [275, 280] on div "Ticket Issue Payment Issue Monthly Issue Validation Issue Equipment Issue Gener…" at bounding box center [209, 192] width 153 height 211
click at [271, 278] on button "Intercom Issue/No Response" at bounding box center [209, 271] width 153 height 16
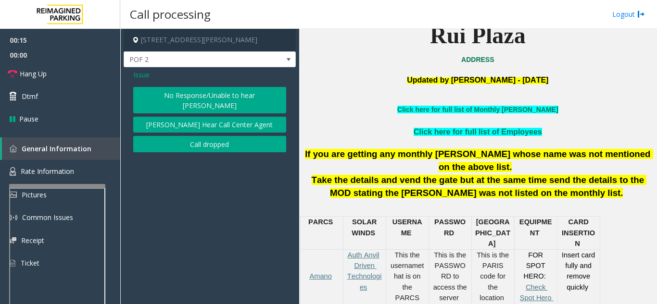
click at [204, 96] on button "No Response/Unable to hear [PERSON_NAME]" at bounding box center [209, 100] width 153 height 26
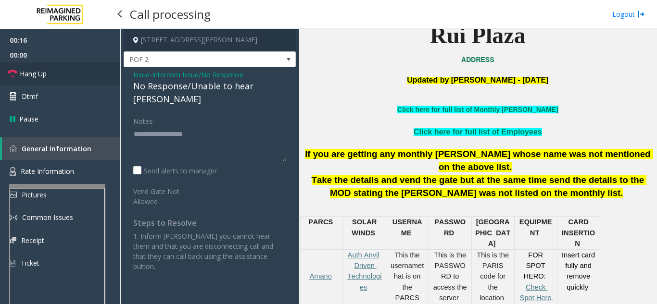
click at [65, 77] on link "Hang Up" at bounding box center [60, 74] width 120 height 23
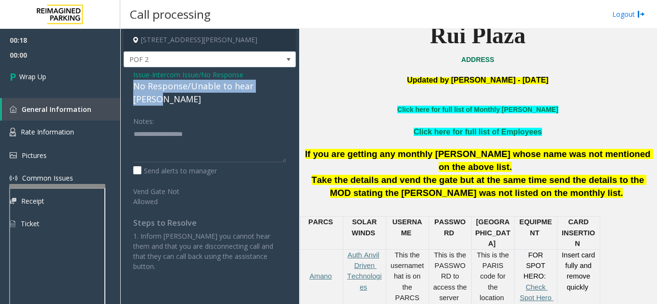
drag, startPoint x: 126, startPoint y: 89, endPoint x: 283, endPoint y: 83, distance: 156.4
click at [283, 83] on div "Issue - Intercom Issue/No Response No Response/Unable to hear [PERSON_NAME] Not…" at bounding box center [210, 174] width 172 height 214
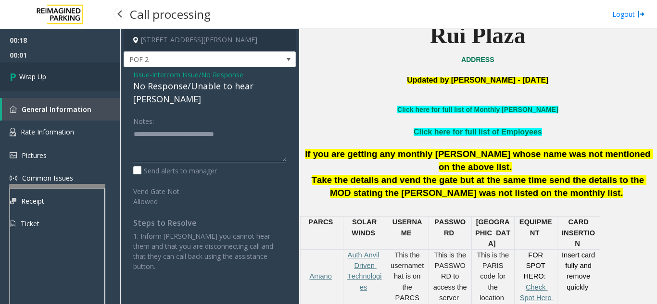
type textarea "**********"
click at [81, 86] on link "Wrap Up" at bounding box center [60, 77] width 120 height 28
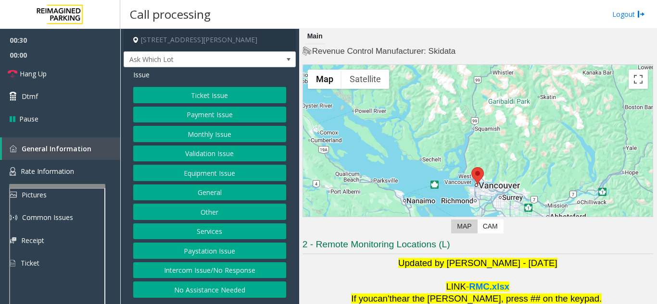
click at [197, 270] on button "Intercom Issue/No Response" at bounding box center [209, 271] width 153 height 16
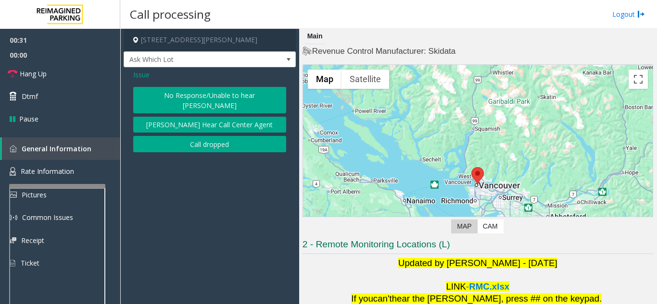
click at [167, 98] on button "No Response/Unable to hear [PERSON_NAME]" at bounding box center [209, 100] width 153 height 26
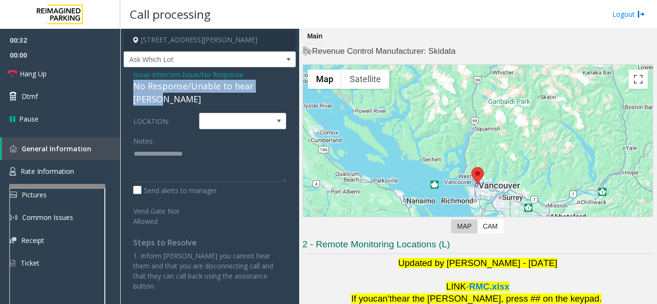
drag, startPoint x: 129, startPoint y: 87, endPoint x: 290, endPoint y: 90, distance: 161.1
click at [290, 90] on div "Issue - Intercom Issue/No Response No Response/Unable to hear parker LOCATION: …" at bounding box center [210, 184] width 172 height 234
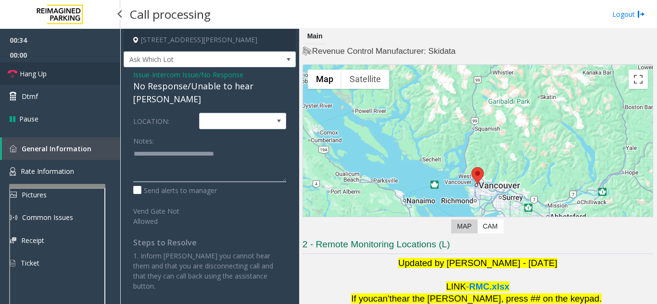
type textarea "**********"
click at [39, 73] on span "Hang Up" at bounding box center [33, 74] width 27 height 10
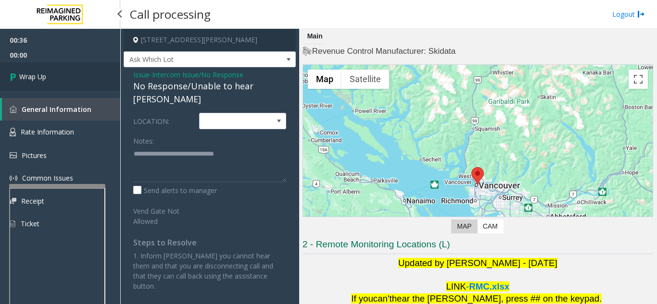
click at [39, 73] on span "Wrap Up" at bounding box center [32, 77] width 27 height 10
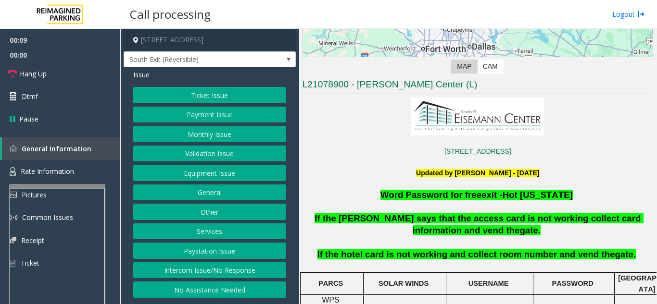
scroll to position [192, 0]
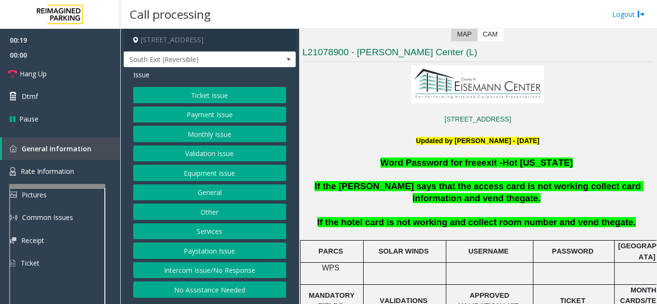
click at [197, 272] on button "Intercom Issue/No Response" at bounding box center [209, 271] width 153 height 16
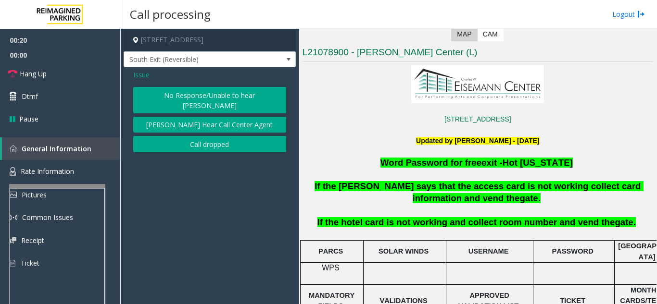
click at [171, 94] on button "No Response/Unable to hear [PERSON_NAME]" at bounding box center [209, 100] width 153 height 26
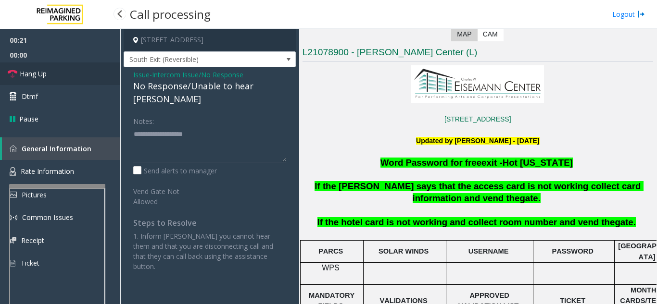
click at [81, 78] on link "Hang Up" at bounding box center [60, 74] width 120 height 23
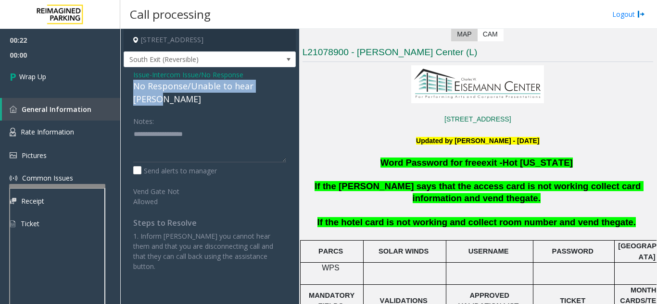
drag, startPoint x: 137, startPoint y: 85, endPoint x: 279, endPoint y: 89, distance: 141.9
click at [279, 89] on div "Issue - Intercom Issue/No Response No Response/Unable to hear [PERSON_NAME] Not…" at bounding box center [210, 174] width 172 height 214
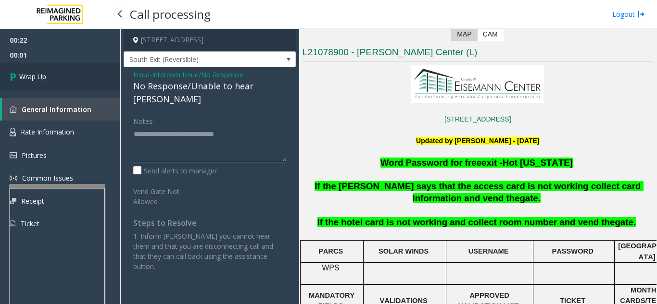
type textarea "**********"
click at [113, 78] on link "Wrap Up" at bounding box center [60, 77] width 120 height 28
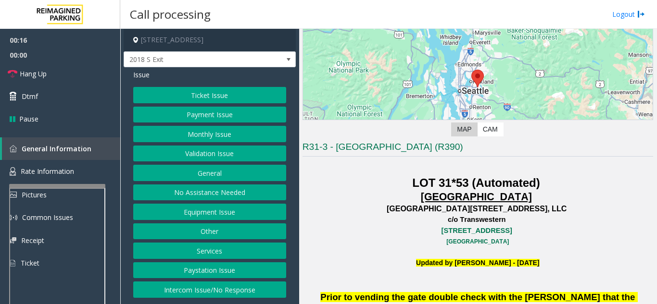
scroll to position [240, 0]
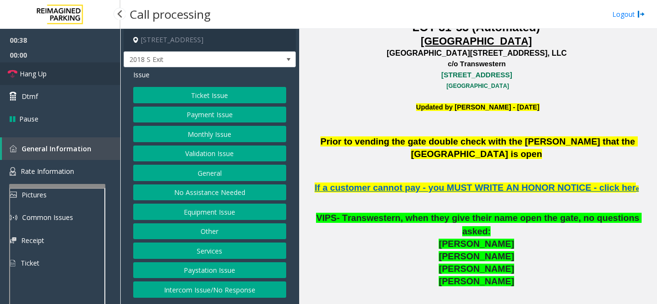
click at [69, 81] on link "Hang Up" at bounding box center [60, 74] width 120 height 23
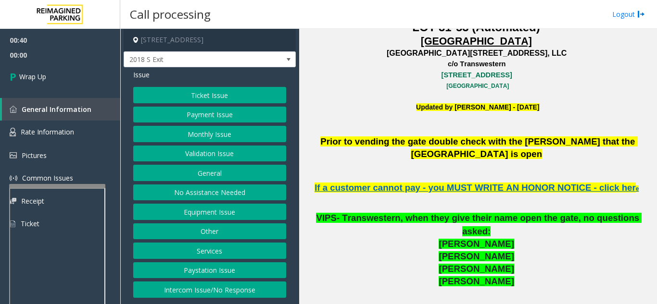
click at [219, 193] on button "No Assistance Needed" at bounding box center [209, 193] width 153 height 16
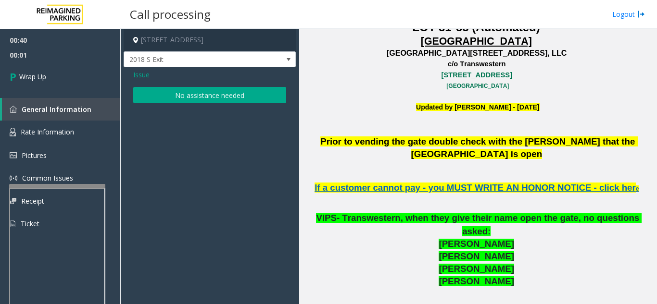
click at [201, 89] on button "No assistance needed" at bounding box center [209, 95] width 153 height 16
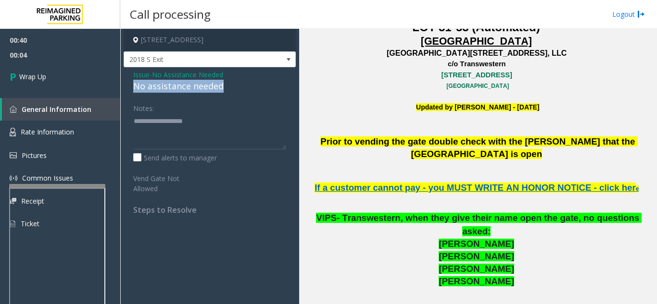
drag, startPoint x: 132, startPoint y: 86, endPoint x: 234, endPoint y: 86, distance: 101.9
click at [234, 86] on div "Issue - No Assistance Needed No assistance needed Notes: Send alerts to manager…" at bounding box center [210, 145] width 172 height 157
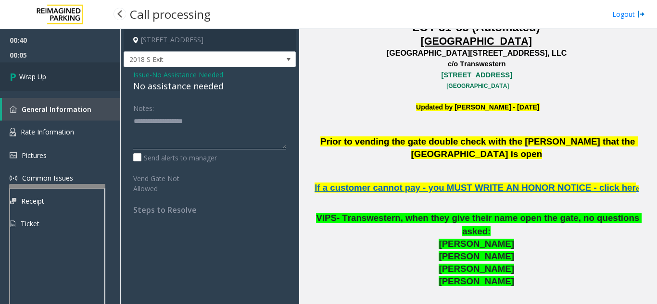
type textarea "**********"
click at [75, 83] on link "Wrap Up" at bounding box center [60, 77] width 120 height 28
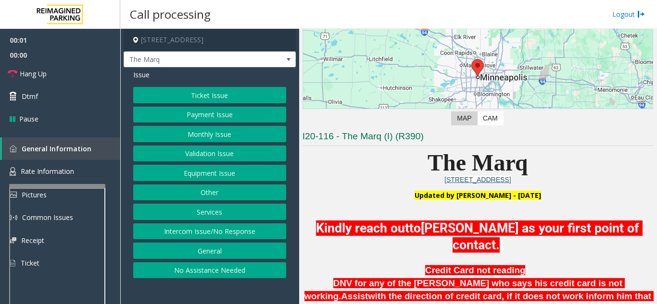
scroll to position [192, 0]
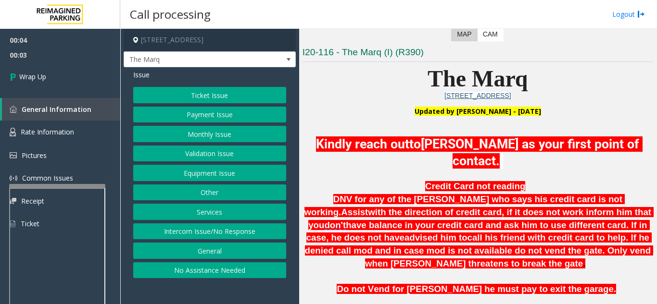
click at [223, 240] on button "Intercom Issue/No Response" at bounding box center [209, 232] width 153 height 16
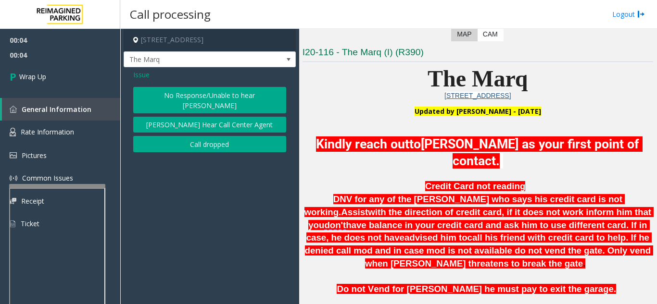
click at [224, 143] on button "Call dropped" at bounding box center [209, 144] width 153 height 16
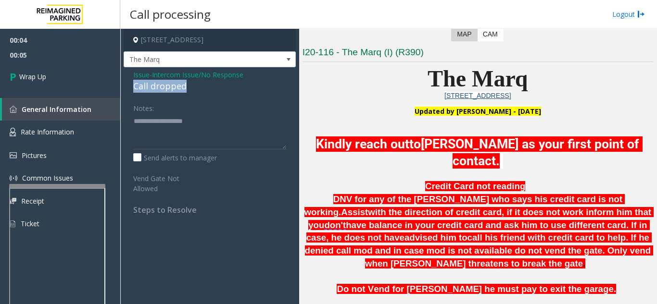
drag, startPoint x: 131, startPoint y: 90, endPoint x: 174, endPoint y: 91, distance: 42.8
click at [207, 96] on div "Issue - Intercom Issue/No Response Call dropped Notes: Send alerts to manager V…" at bounding box center [210, 145] width 172 height 157
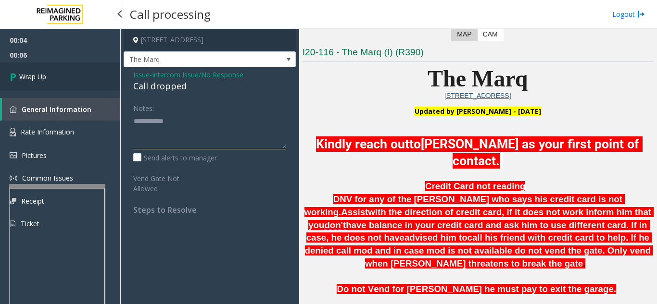
type textarea "**********"
click at [90, 83] on link "Wrap Up" at bounding box center [60, 77] width 120 height 28
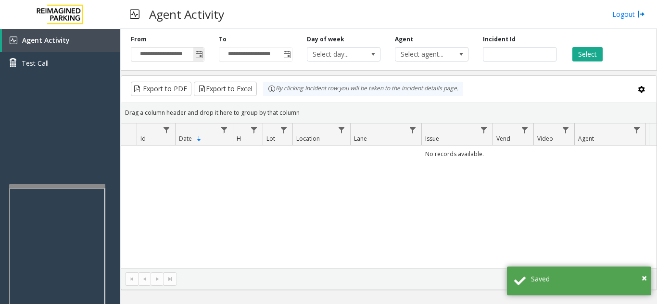
click at [195, 51] on span "Toggle popup" at bounding box center [198, 54] width 11 height 15
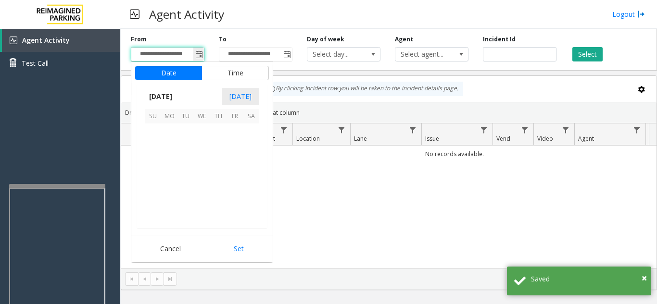
scroll to position [172582, 0]
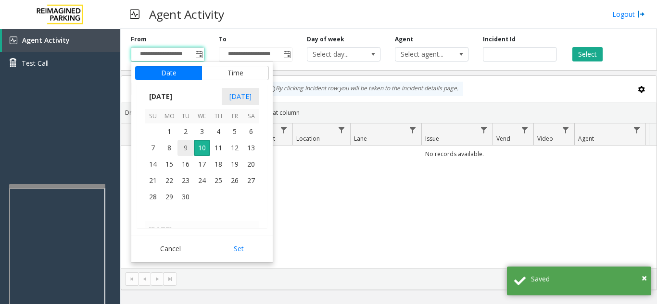
click at [185, 146] on span "9" at bounding box center [185, 148] width 16 height 16
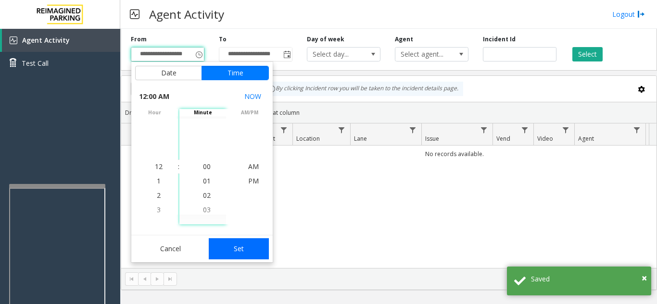
click at [232, 251] on button "Set" at bounding box center [239, 249] width 61 height 21
type input "**********"
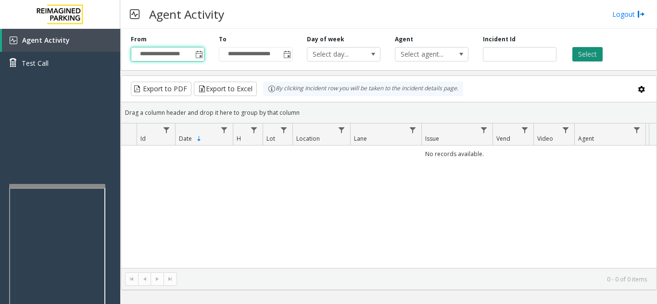
click at [596, 56] on button "Select" at bounding box center [587, 54] width 30 height 14
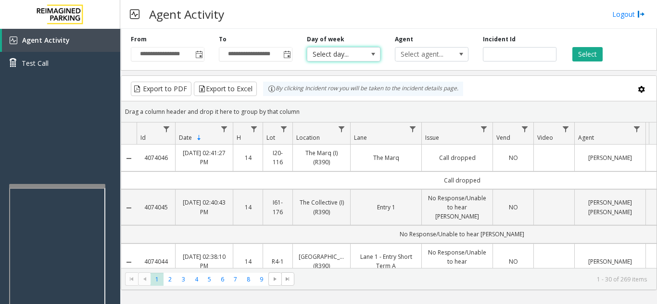
click at [344, 58] on span "Select day..." at bounding box center [336, 54] width 58 height 13
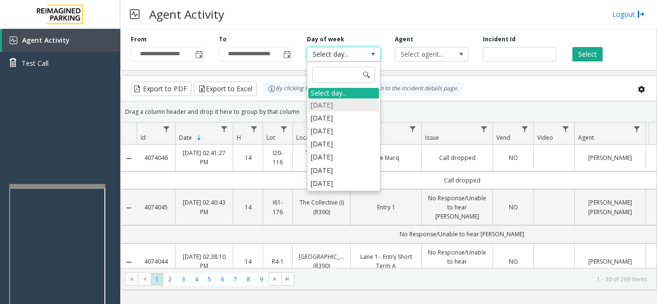
click at [334, 108] on li "Sunday" at bounding box center [343, 105] width 71 height 13
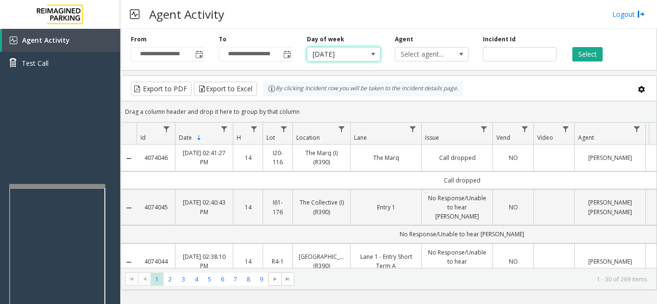
click at [353, 59] on span "Sunday" at bounding box center [336, 54] width 58 height 13
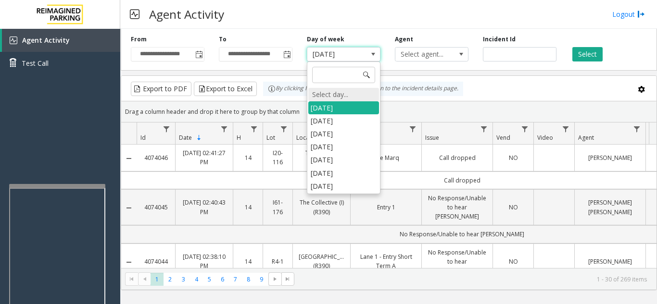
click at [338, 94] on div "Select day..." at bounding box center [343, 94] width 71 height 13
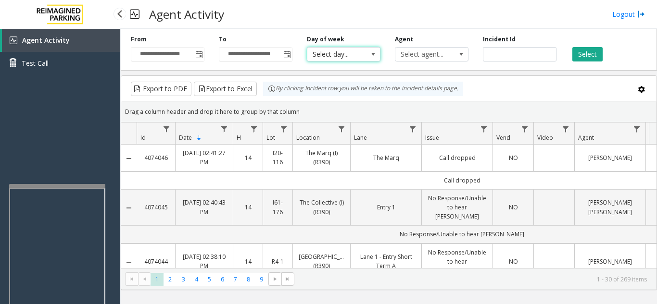
click at [71, 136] on div "Agent Activity Test Call" at bounding box center [60, 181] width 120 height 304
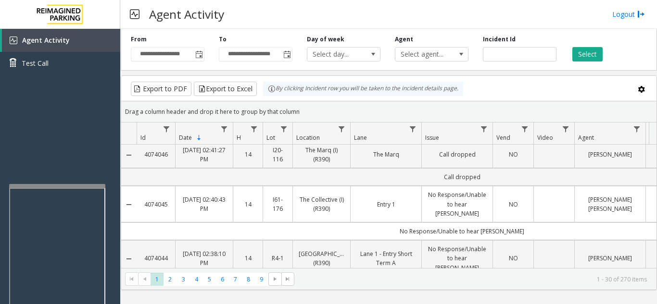
scroll to position [0, 0]
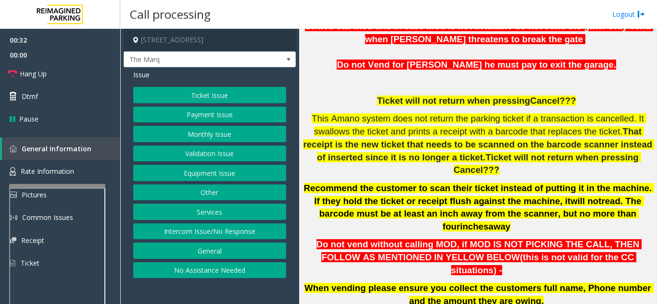
scroll to position [385, 0]
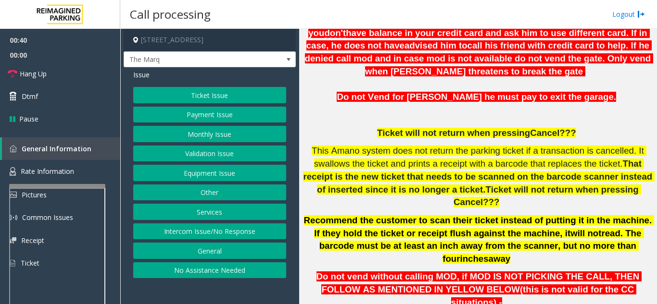
click at [191, 101] on button "Ticket Issue" at bounding box center [209, 95] width 153 height 16
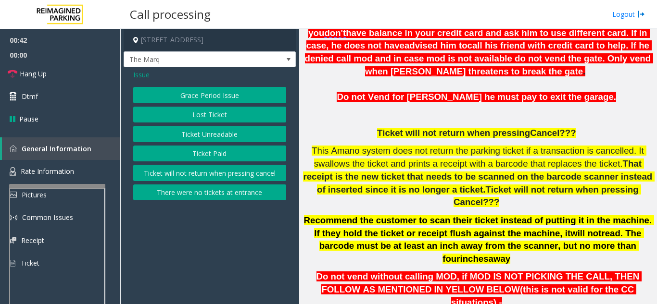
click at [199, 121] on button "Lost Ticket" at bounding box center [209, 115] width 153 height 16
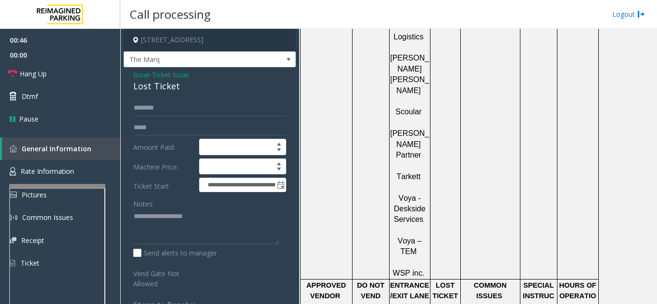
scroll to position [1443, 0]
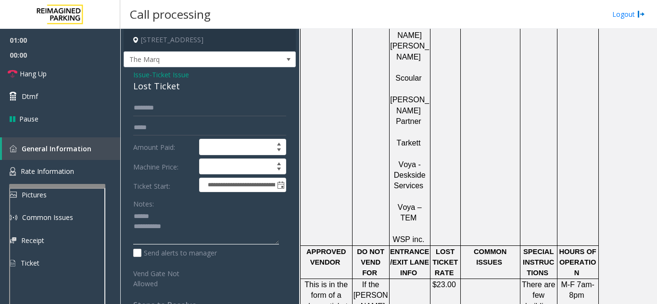
click at [157, 220] on textarea at bounding box center [206, 227] width 146 height 36
drag, startPoint x: 128, startPoint y: 95, endPoint x: 161, endPoint y: 94, distance: 32.2
click at [195, 97] on div "**********" at bounding box center [210, 220] width 172 height 306
click at [188, 236] on textarea at bounding box center [206, 227] width 146 height 36
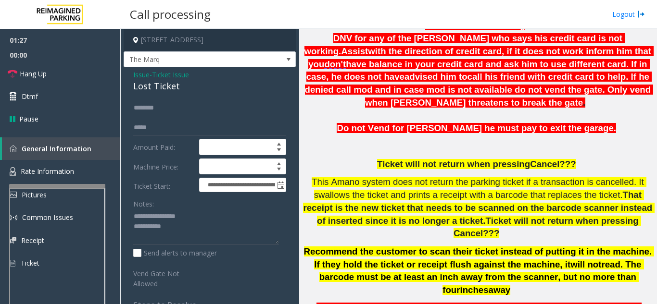
scroll to position [361, 0]
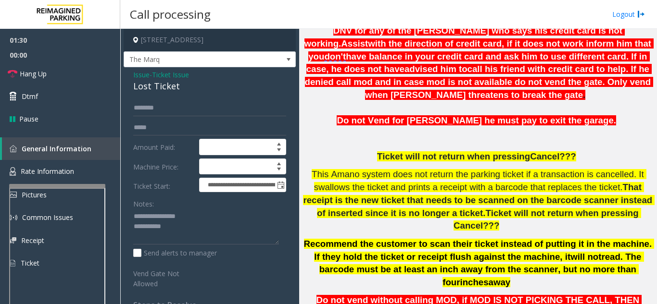
click at [604, 133] on p at bounding box center [477, 139] width 351 height 13
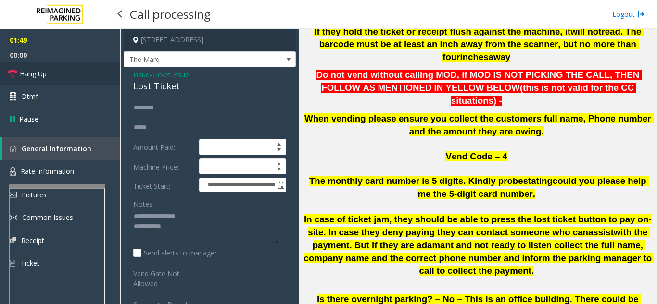
click at [38, 78] on span "Hang Up" at bounding box center [33, 74] width 27 height 10
click at [192, 233] on textarea at bounding box center [206, 227] width 146 height 36
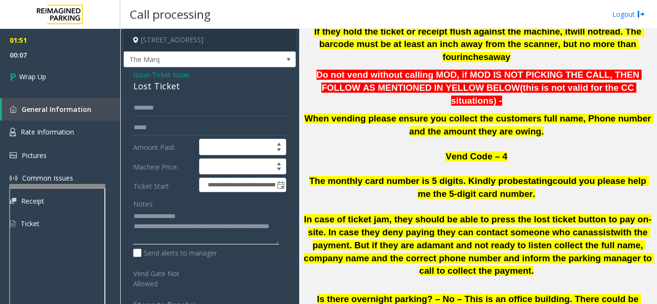
type textarea "**********"
click at [213, 216] on div "Notes:" at bounding box center [209, 221] width 153 height 50
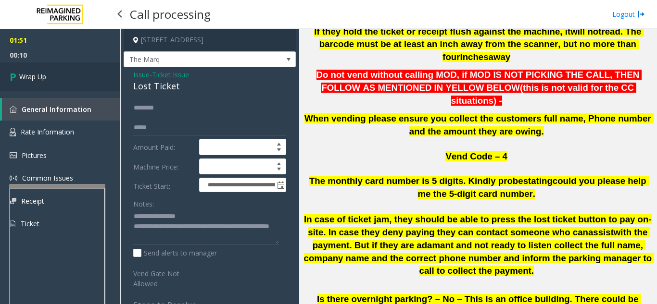
click at [37, 83] on link "Wrap Up" at bounding box center [60, 77] width 120 height 28
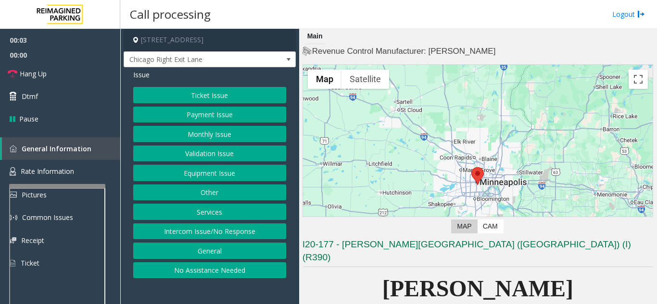
scroll to position [192, 0]
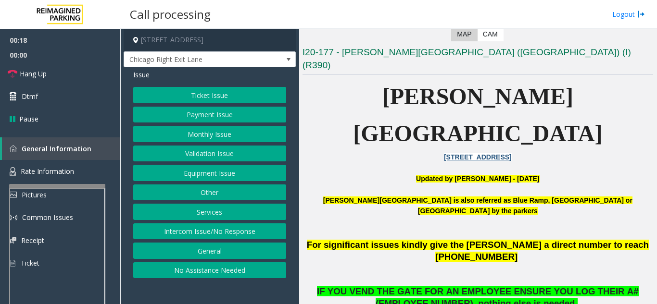
click at [219, 153] on button "Validation Issue" at bounding box center [209, 154] width 153 height 16
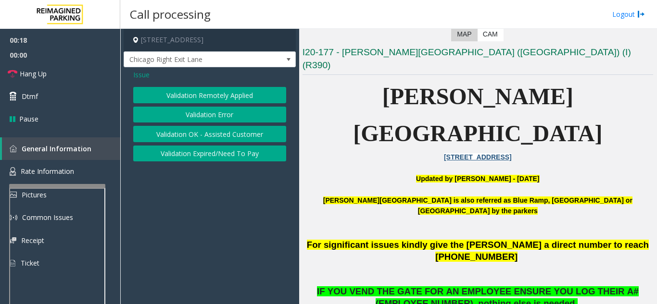
click at [219, 153] on button "Validation Expired/Need To Pay" at bounding box center [209, 154] width 153 height 16
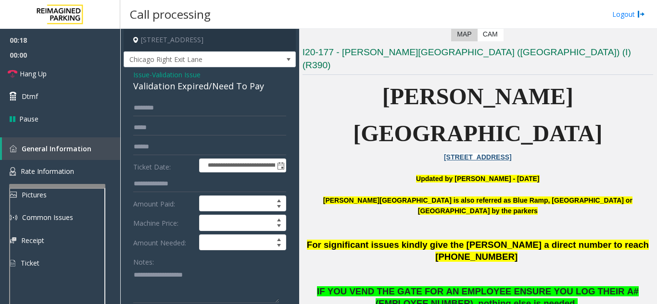
scroll to position [48, 0]
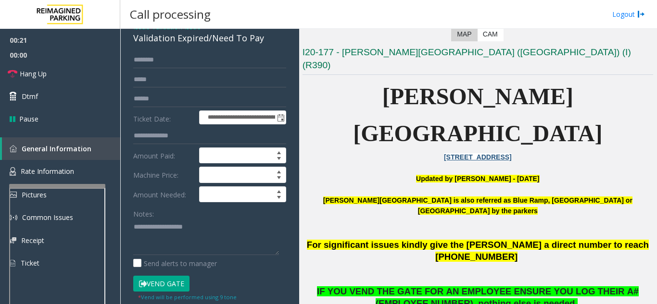
click at [167, 287] on button "Vend Gate" at bounding box center [161, 284] width 56 height 16
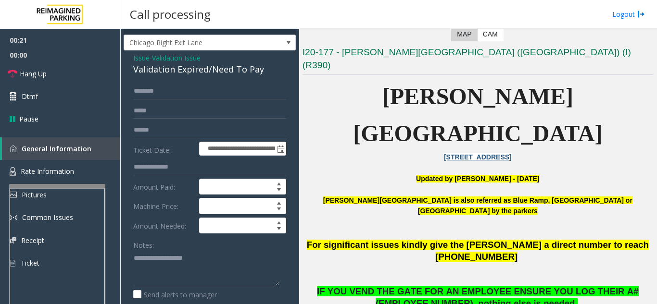
scroll to position [0, 0]
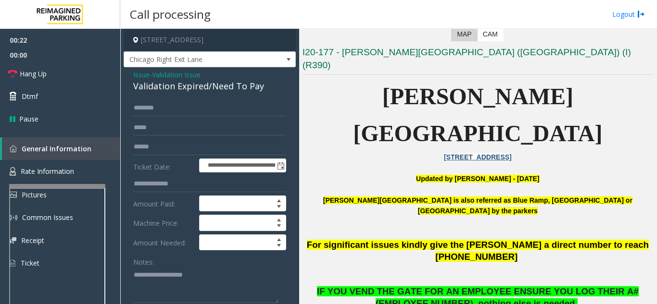
click at [146, 72] on span "Issue" at bounding box center [141, 75] width 16 height 10
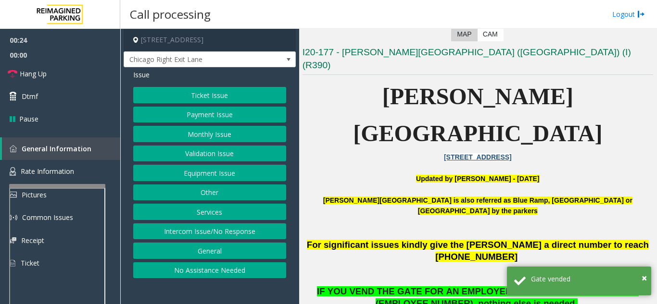
click at [200, 180] on button "Equipment Issue" at bounding box center [209, 173] width 153 height 16
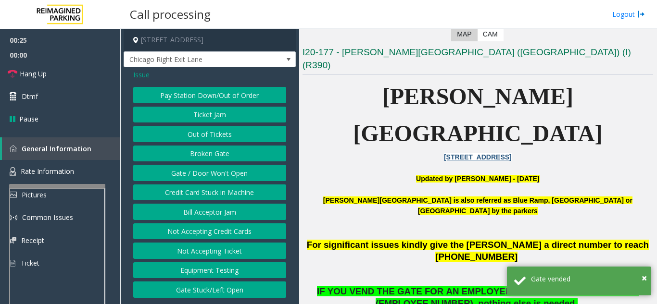
click at [200, 180] on button "Gate / Door Won't Open" at bounding box center [209, 173] width 153 height 16
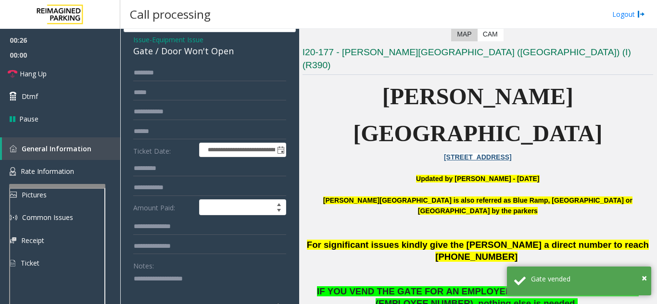
scroll to position [48, 0]
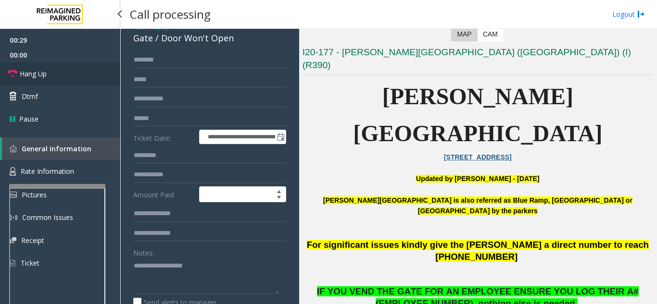
click at [74, 68] on link "Hang Up" at bounding box center [60, 74] width 120 height 23
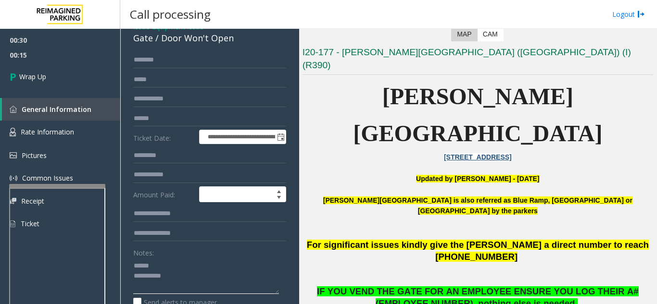
click at [171, 266] on textarea at bounding box center [206, 276] width 146 height 36
drag, startPoint x: 165, startPoint y: 39, endPoint x: 240, endPoint y: 41, distance: 75.0
click at [240, 41] on div "Gate / Door Won't Open" at bounding box center [209, 38] width 153 height 13
click at [192, 280] on textarea at bounding box center [206, 276] width 146 height 36
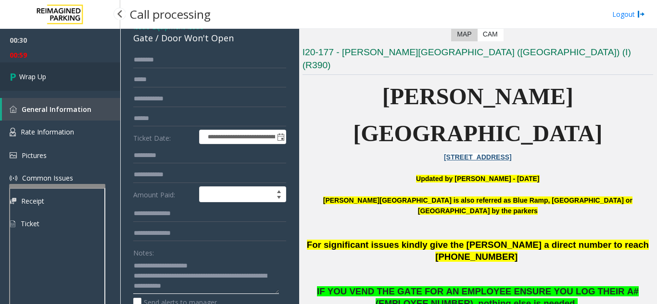
type textarea "**********"
click at [97, 80] on link "Wrap Up" at bounding box center [60, 77] width 120 height 28
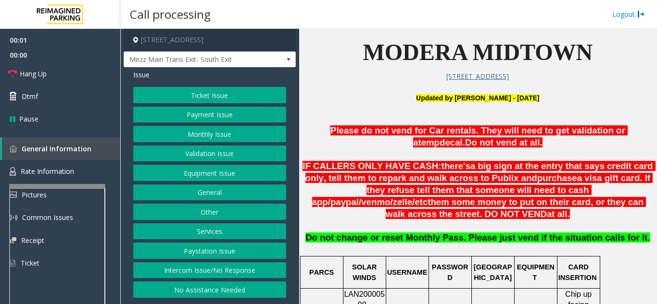
scroll to position [289, 0]
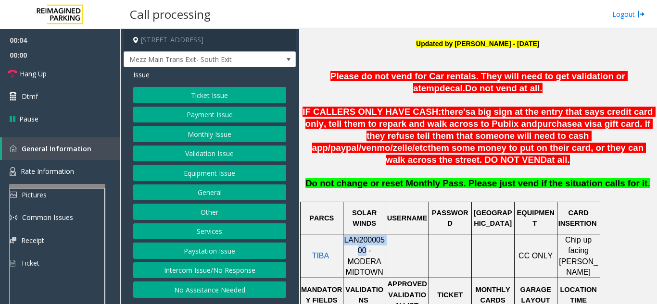
drag, startPoint x: 349, startPoint y: 240, endPoint x: 345, endPoint y: 235, distance: 6.5
click at [345, 235] on p "LAN20000500 - MODERA MIDTOWN" at bounding box center [364, 256] width 41 height 43
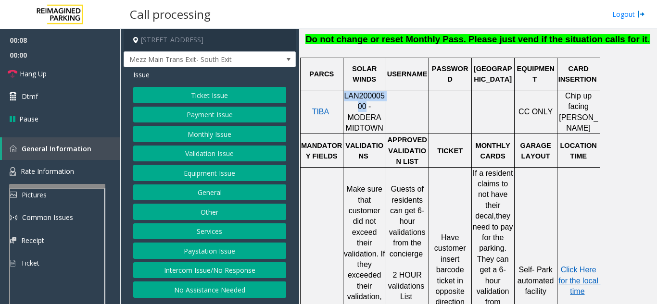
scroll to position [529, 0]
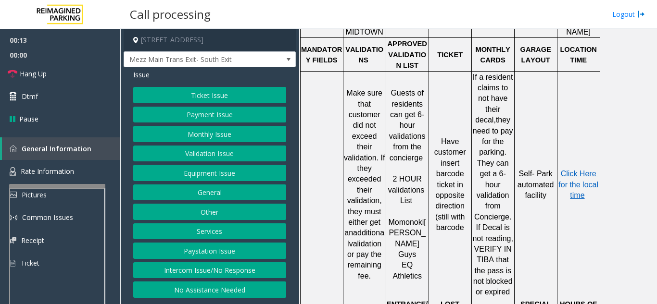
click at [210, 154] on button "Validation Issue" at bounding box center [209, 154] width 153 height 16
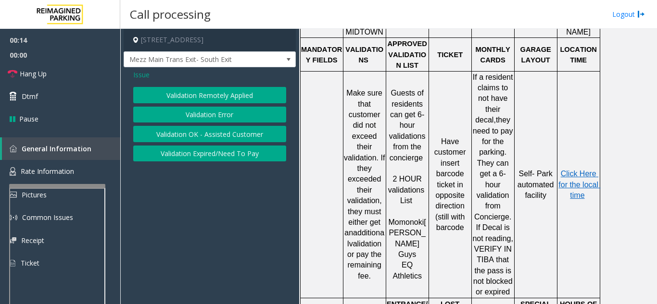
click at [212, 116] on button "Validation Error" at bounding box center [209, 115] width 153 height 16
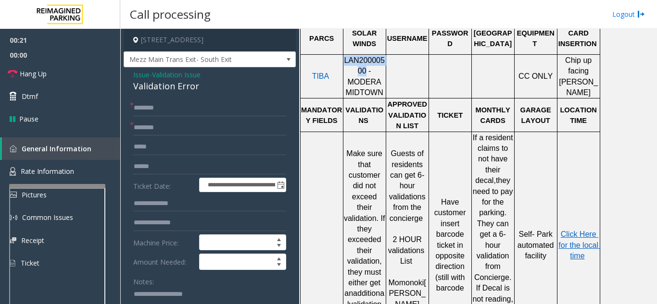
scroll to position [516, 0]
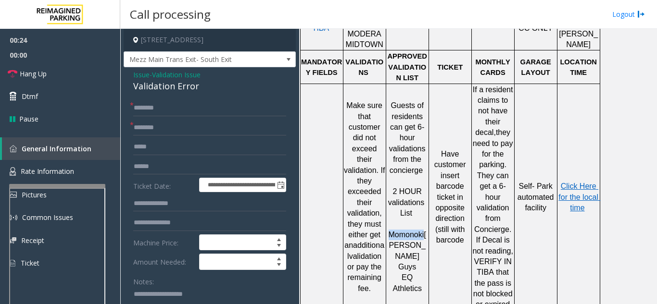
drag, startPoint x: 425, startPoint y: 218, endPoint x: 389, endPoint y: 219, distance: 35.6
click at [389, 230] on p "Momonoki Hallal Guys" at bounding box center [407, 251] width 41 height 43
type input "********"
click at [189, 111] on input "text" at bounding box center [209, 108] width 153 height 16
click at [159, 290] on textarea at bounding box center [206, 305] width 146 height 36
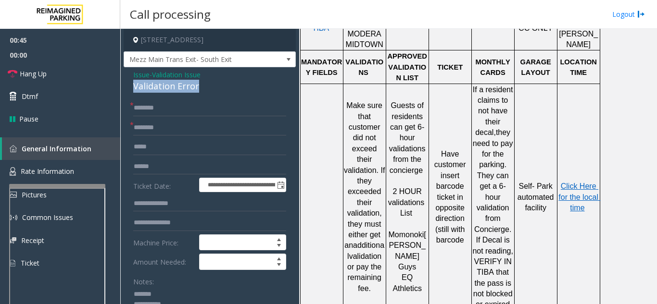
drag, startPoint x: 131, startPoint y: 87, endPoint x: 205, endPoint y: 82, distance: 74.7
type textarea "**********"
click at [157, 127] on input "********" at bounding box center [209, 128] width 153 height 16
click at [156, 167] on input "text" at bounding box center [209, 167] width 153 height 16
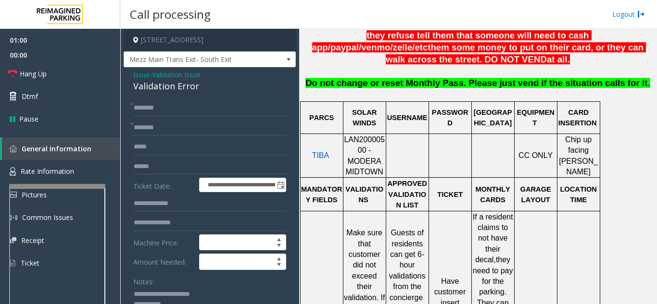
scroll to position [372, 0]
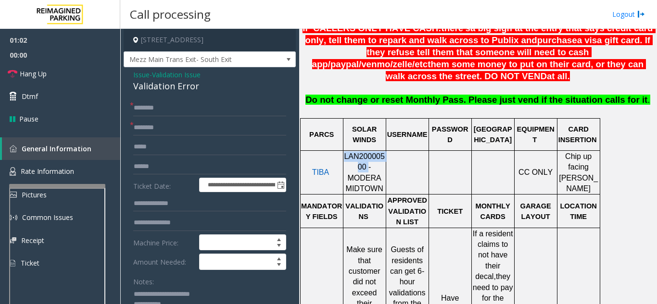
drag, startPoint x: 350, startPoint y: 155, endPoint x: 346, endPoint y: 146, distance: 9.7
click at [346, 152] on span "LAN20000500 - MODERA MIDTOWN" at bounding box center [364, 172] width 41 height 40
copy span "LAN20000500"
click at [150, 167] on input "text" at bounding box center [209, 167] width 153 height 16
click at [137, 165] on input "*******" at bounding box center [209, 167] width 153 height 16
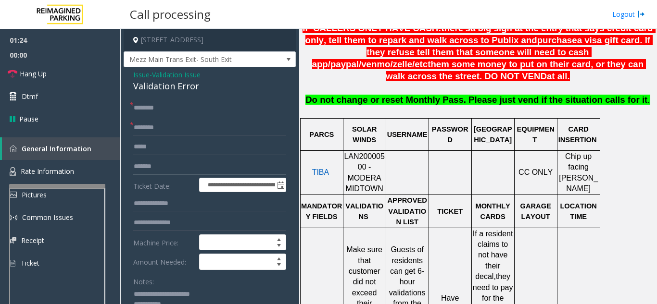
type input "*******"
click at [155, 111] on input "text" at bounding box center [209, 108] width 153 height 16
click at [166, 110] on input "text" at bounding box center [209, 108] width 153 height 16
type input "*******"
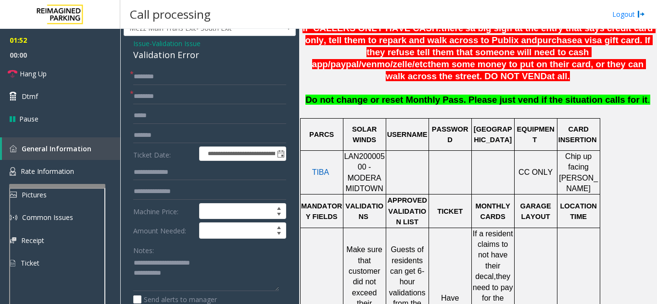
scroll to position [48, 0]
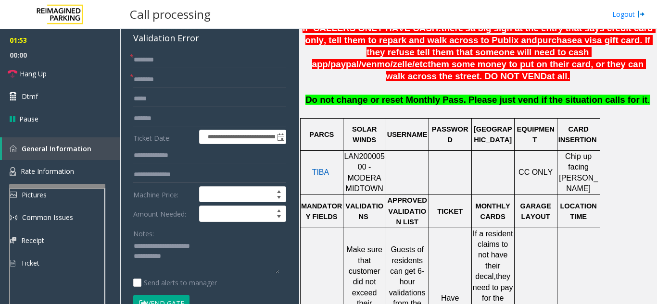
click at [202, 259] on textarea at bounding box center [206, 257] width 146 height 36
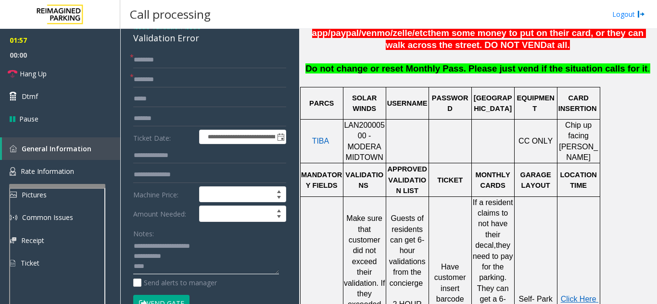
scroll to position [420, 0]
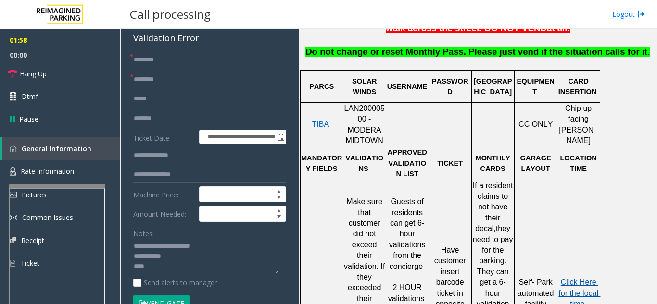
click at [578, 278] on span "Click Here for the local time" at bounding box center [579, 293] width 42 height 30
click at [188, 265] on textarea at bounding box center [206, 257] width 146 height 36
click at [153, 298] on button "Vend Gate" at bounding box center [161, 303] width 56 height 16
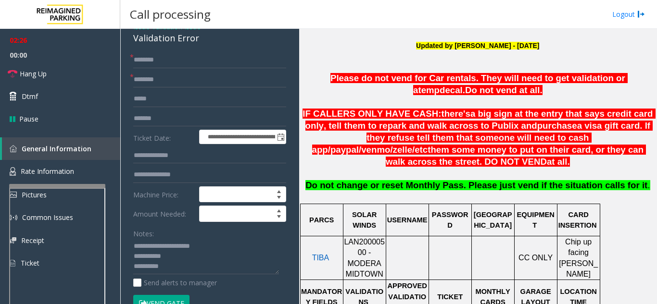
scroll to position [276, 0]
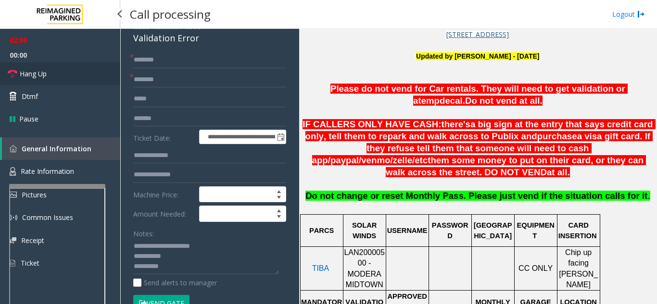
click at [43, 77] on span "Hang Up" at bounding box center [33, 74] width 27 height 10
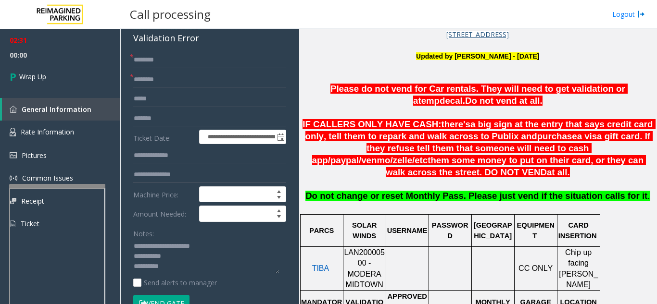
click at [207, 261] on textarea at bounding box center [206, 257] width 146 height 36
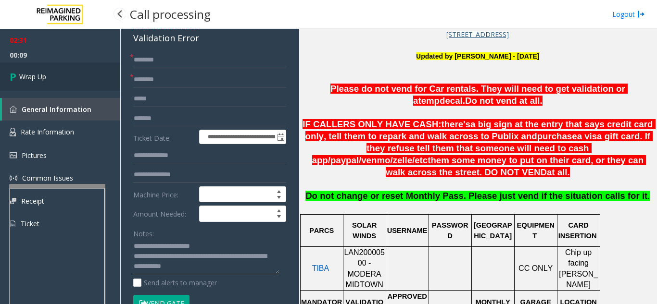
type textarea "**********"
click at [54, 79] on link "Wrap Up" at bounding box center [60, 77] width 120 height 28
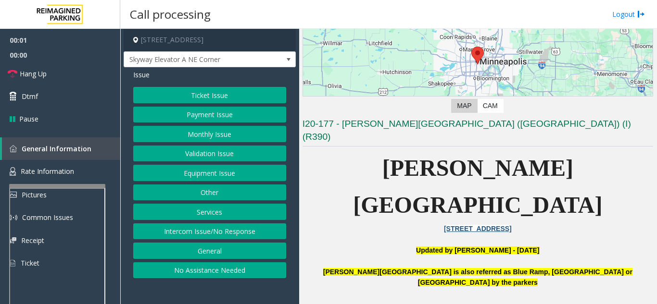
scroll to position [144, 0]
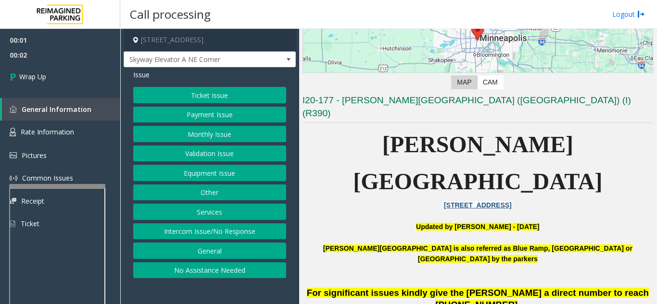
click at [222, 236] on button "Intercom Issue/No Response" at bounding box center [209, 232] width 153 height 16
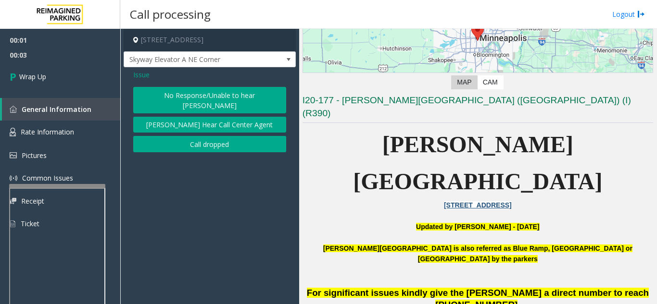
click at [198, 136] on button "Call dropped" at bounding box center [209, 144] width 153 height 16
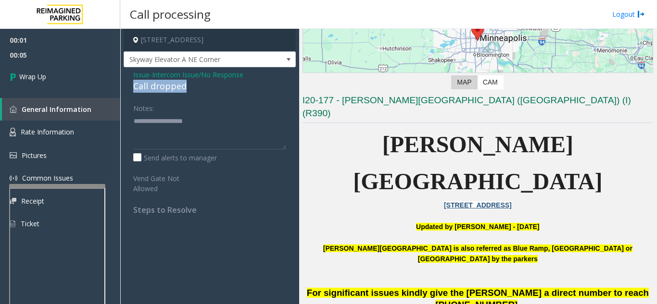
drag, startPoint x: 127, startPoint y: 85, endPoint x: 196, endPoint y: 84, distance: 68.3
click at [196, 84] on div "Issue - Intercom Issue/No Response Call dropped Notes: Send alerts to manager V…" at bounding box center [210, 145] width 172 height 157
type textarea "**********"
click at [104, 93] on div "00:01 00:08 Wrap Up General Information Rate Information Pictures Common Issues…" at bounding box center [60, 136] width 120 height 214
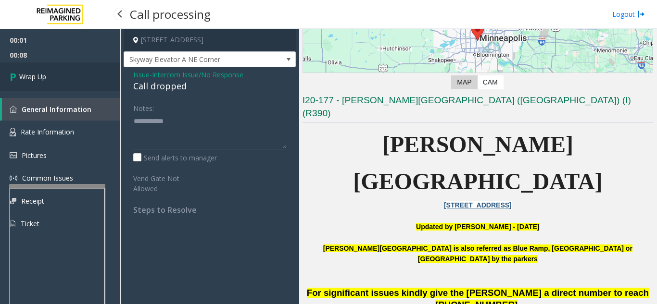
click at [103, 80] on link "Wrap Up" at bounding box center [60, 77] width 120 height 28
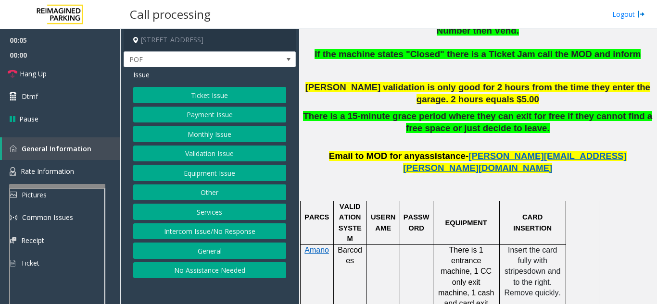
scroll to position [529, 0]
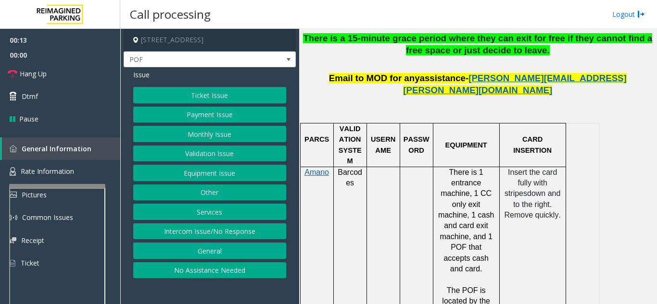
click at [220, 112] on button "Payment Issue" at bounding box center [209, 115] width 153 height 16
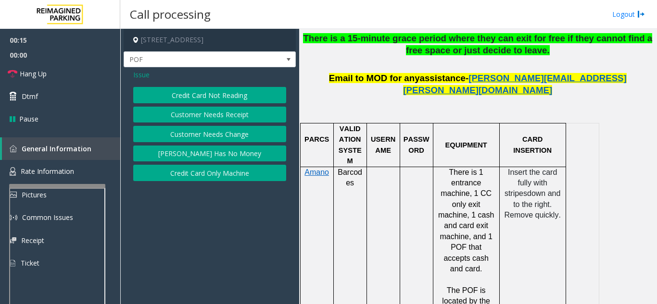
click at [226, 98] on button "Credit Card Not Reading" at bounding box center [209, 95] width 153 height 16
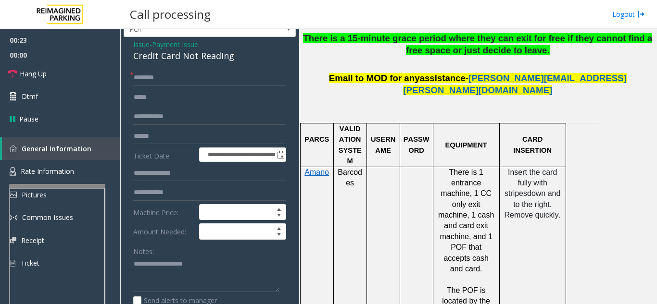
scroll to position [61, 0]
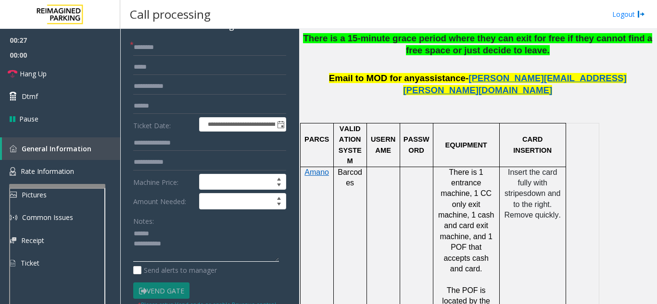
click at [166, 230] on textarea at bounding box center [206, 244] width 146 height 36
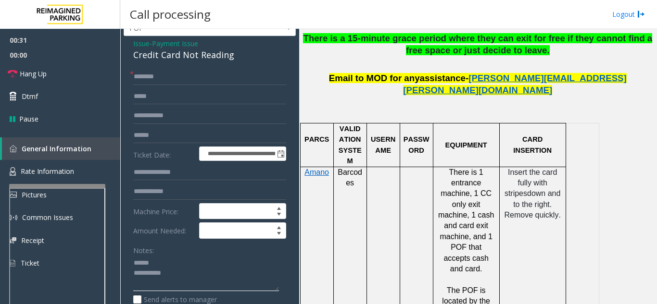
scroll to position [28, 0]
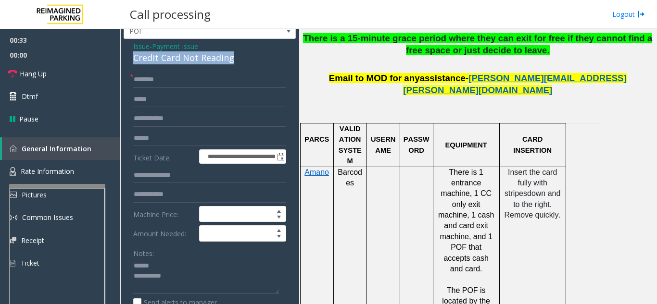
drag, startPoint x: 126, startPoint y: 56, endPoint x: 241, endPoint y: 59, distance: 114.5
click at [241, 59] on div "**********" at bounding box center [210, 288] width 172 height 498
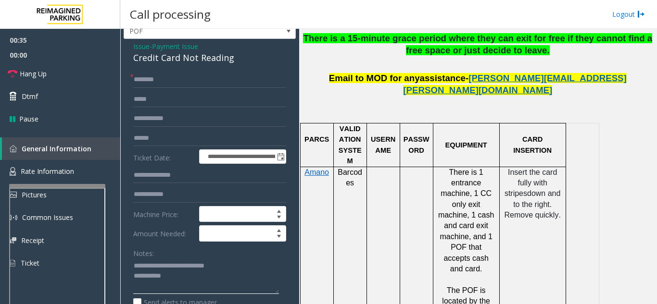
type textarea "**********"
click at [254, 251] on div "Notes:" at bounding box center [209, 270] width 153 height 50
click at [184, 76] on input "text" at bounding box center [209, 80] width 153 height 16
type input "**"
click at [41, 72] on span "Hang Up" at bounding box center [33, 74] width 27 height 10
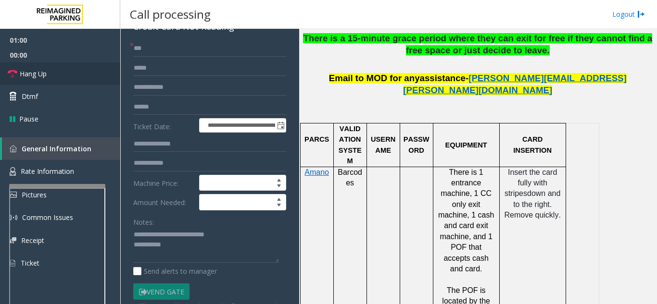
scroll to position [76, 0]
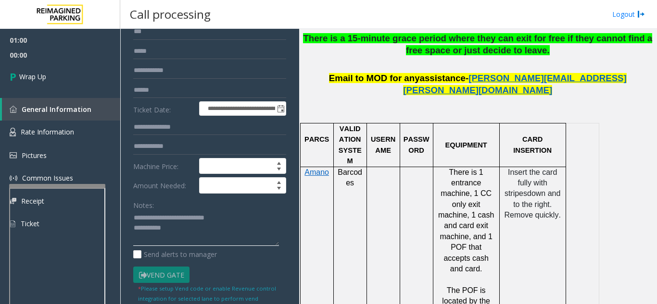
click at [209, 231] on textarea at bounding box center [206, 229] width 146 height 36
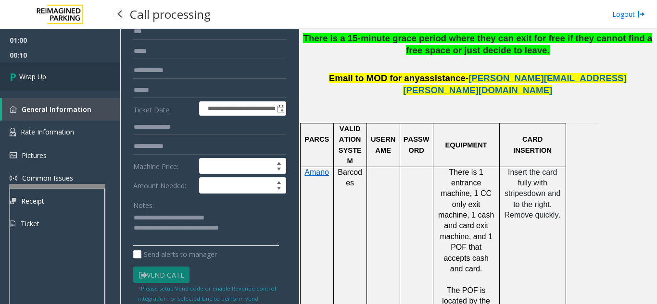
type textarea "**********"
click at [64, 87] on link "Wrap Up" at bounding box center [60, 77] width 120 height 28
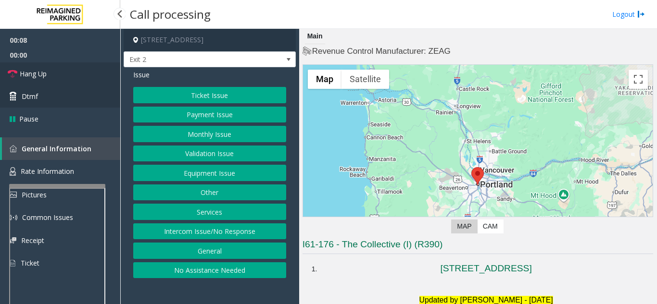
drag, startPoint x: 48, startPoint y: 72, endPoint x: 73, endPoint y: 100, distance: 37.8
click at [48, 72] on link "Hang Up" at bounding box center [60, 74] width 120 height 23
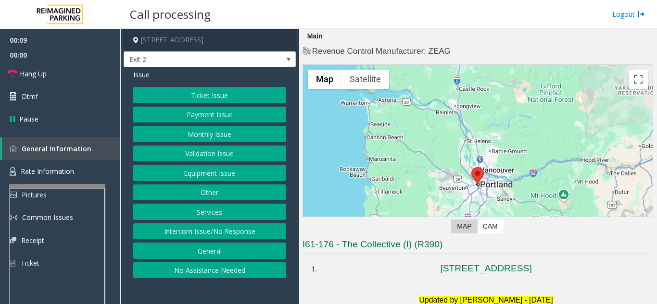
click at [211, 269] on button "No Assistance Needed" at bounding box center [209, 271] width 153 height 16
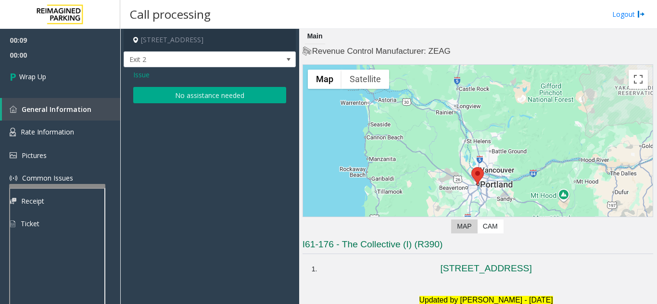
click at [197, 103] on div "Issue No assistance needed" at bounding box center [210, 87] width 172 height 41
click at [164, 90] on button "No assistance needed" at bounding box center [209, 95] width 153 height 16
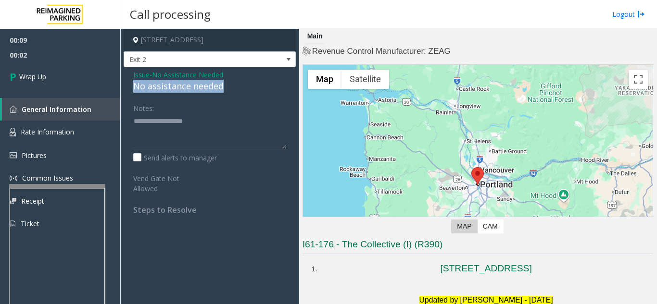
drag, startPoint x: 129, startPoint y: 92, endPoint x: 231, endPoint y: 86, distance: 102.1
click at [238, 85] on div "Issue - No Assistance Needed No assistance needed Notes: Send alerts to manager…" at bounding box center [210, 145] width 172 height 157
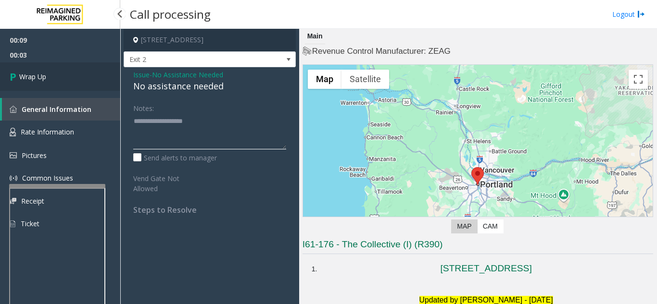
type textarea "**********"
click at [80, 83] on link "Wrap Up" at bounding box center [60, 77] width 120 height 28
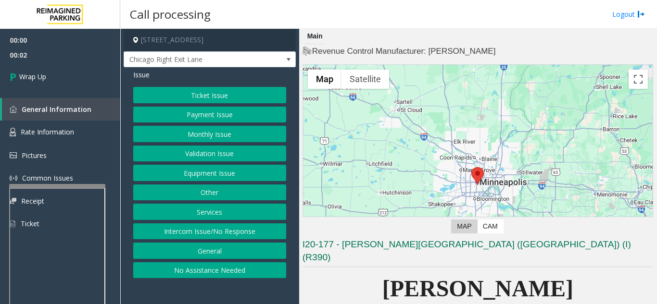
click at [228, 230] on button "Intercom Issue/No Response" at bounding box center [209, 232] width 153 height 16
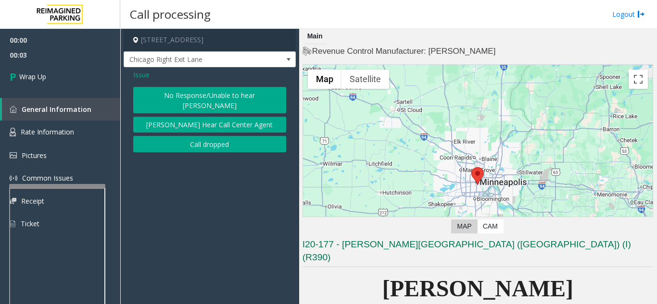
click at [197, 140] on button "Call dropped" at bounding box center [209, 144] width 153 height 16
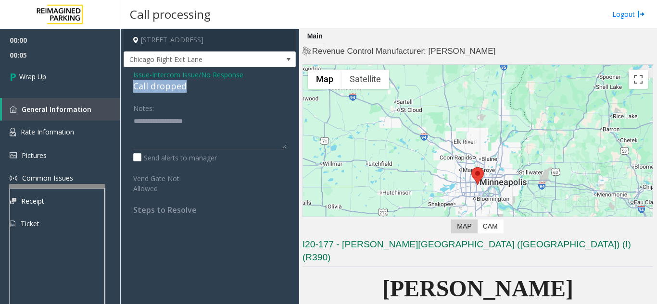
drag, startPoint x: 126, startPoint y: 88, endPoint x: 186, endPoint y: 86, distance: 59.7
click at [195, 85] on div "Issue - Intercom Issue/No Response Call dropped Notes: Send alerts to manager V…" at bounding box center [210, 145] width 172 height 157
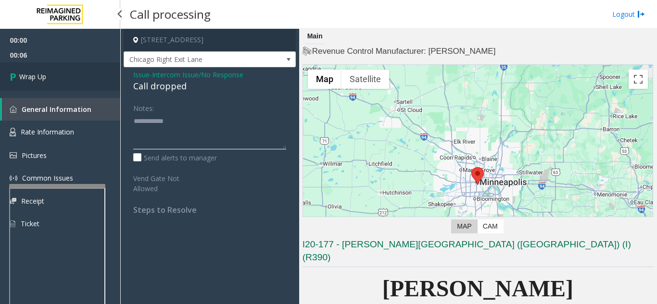
type textarea "**********"
click at [97, 89] on link "Wrap Up" at bounding box center [60, 77] width 120 height 28
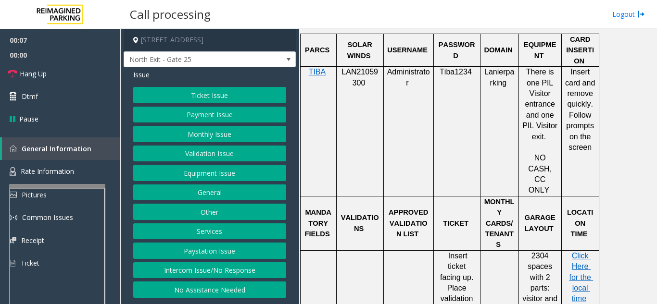
scroll to position [1010, 0]
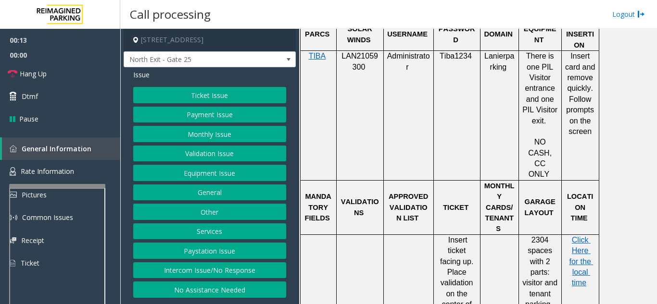
click at [198, 89] on button "Ticket Issue" at bounding box center [209, 95] width 153 height 16
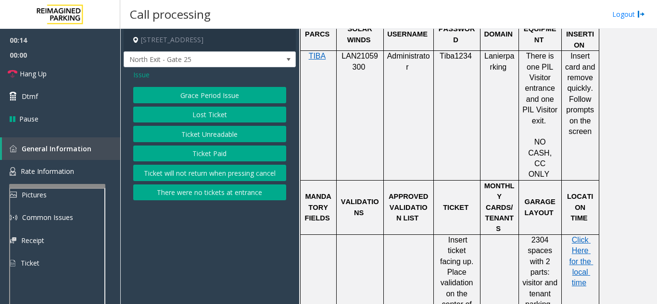
click at [206, 130] on button "Ticket Unreadable" at bounding box center [209, 134] width 153 height 16
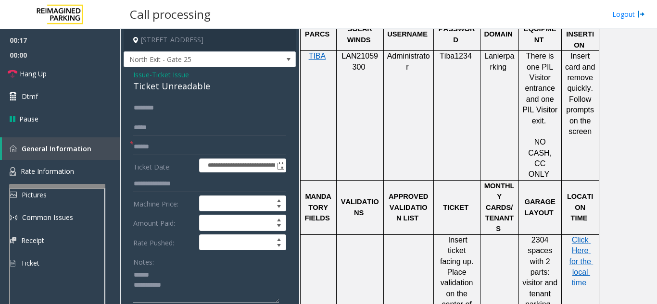
click at [161, 272] on textarea at bounding box center [206, 285] width 146 height 36
drag, startPoint x: 126, startPoint y: 84, endPoint x: 257, endPoint y: 87, distance: 130.4
click at [257, 87] on div "**********" at bounding box center [210, 296] width 172 height 458
type textarea "**********"
click at [211, 148] on input "text" at bounding box center [209, 147] width 153 height 16
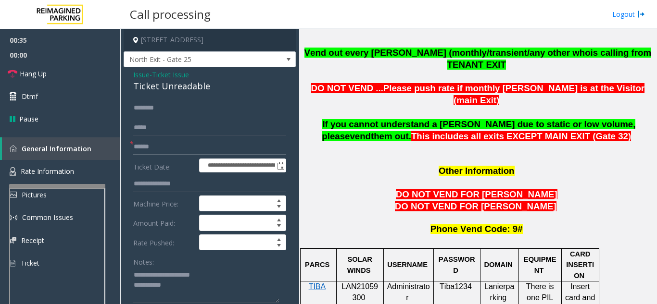
scroll to position [866, 0]
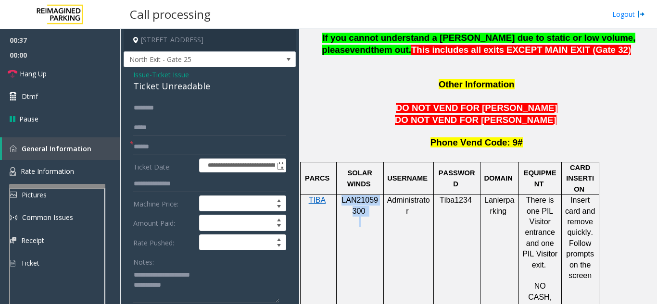
drag, startPoint x: 372, startPoint y: 179, endPoint x: 343, endPoint y: 166, distance: 31.8
click at [343, 195] on div "LAN21059300" at bounding box center [360, 222] width 47 height 54
copy div "LAN21059300"
click at [140, 76] on span "Issue" at bounding box center [141, 75] width 16 height 10
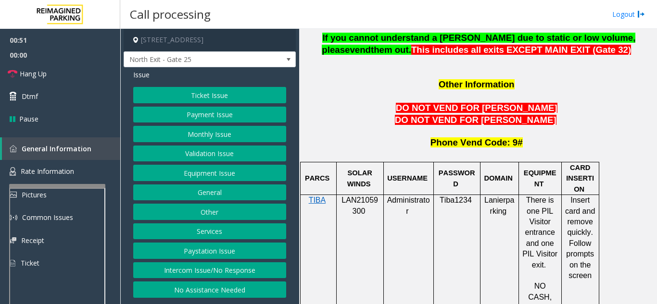
click at [196, 132] on button "Monthly Issue" at bounding box center [209, 134] width 153 height 16
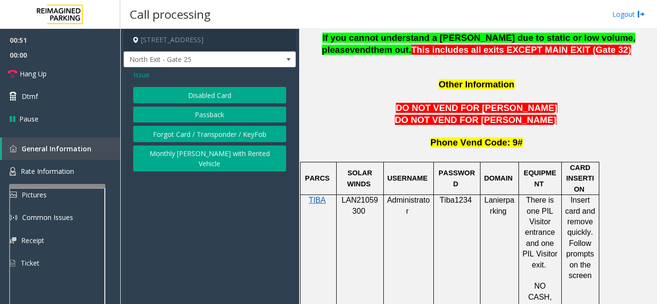
click at [201, 100] on button "Disabled Card" at bounding box center [209, 95] width 153 height 16
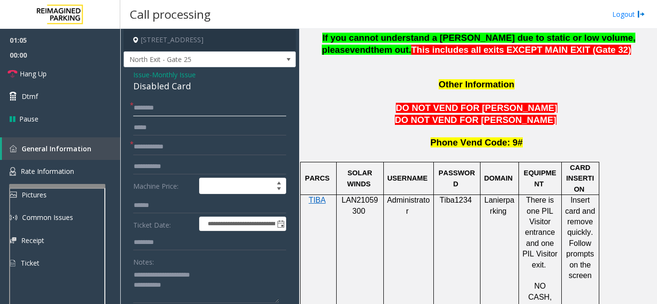
click at [183, 109] on input "text" at bounding box center [209, 108] width 153 height 16
click at [188, 143] on input "text" at bounding box center [209, 147] width 153 height 16
click at [39, 83] on link "Hang Up" at bounding box center [60, 74] width 120 height 23
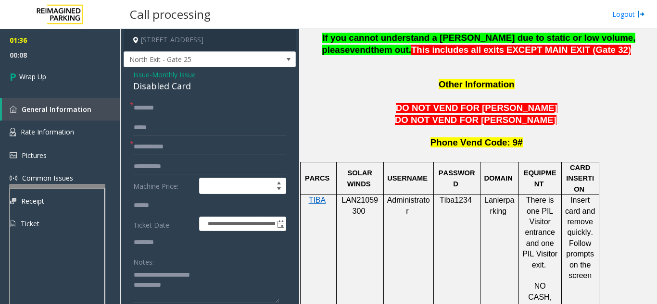
click at [212, 155] on form "**********" at bounding box center [209, 225] width 153 height 250
click at [219, 146] on input "text" at bounding box center [209, 147] width 153 height 16
type input "**"
click at [226, 110] on input "text" at bounding box center [209, 108] width 153 height 16
type input "**"
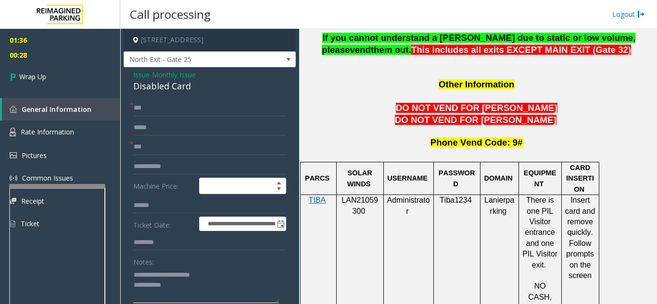
drag, startPoint x: 152, startPoint y: 274, endPoint x: 225, endPoint y: 277, distance: 73.2
click at [225, 277] on textarea at bounding box center [206, 285] width 146 height 36
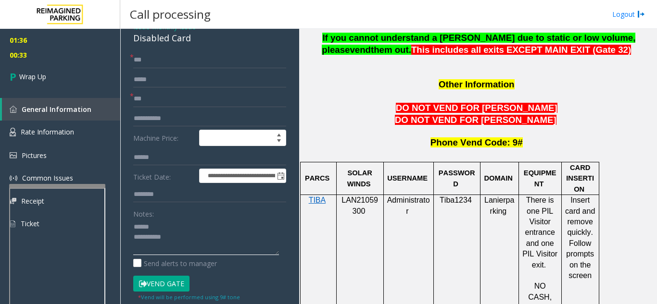
click at [189, 227] on textarea at bounding box center [206, 237] width 146 height 36
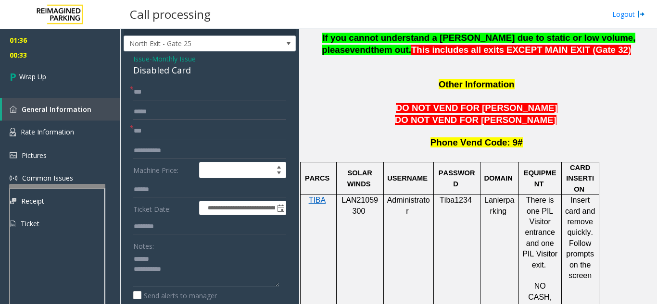
scroll to position [0, 0]
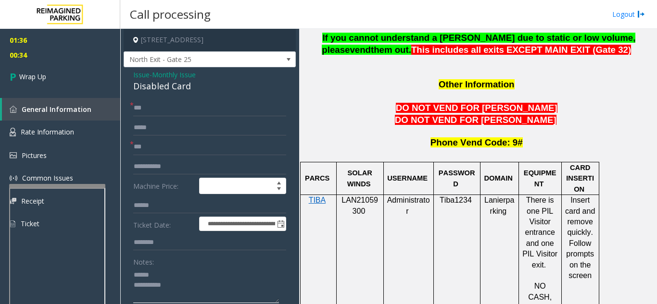
click at [177, 275] on textarea at bounding box center [206, 285] width 146 height 36
drag, startPoint x: 128, startPoint y: 86, endPoint x: 221, endPoint y: 90, distance: 92.9
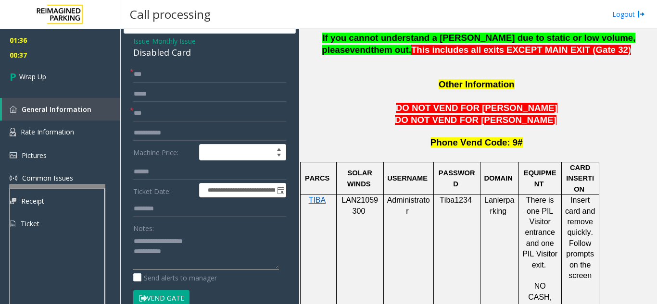
scroll to position [48, 0]
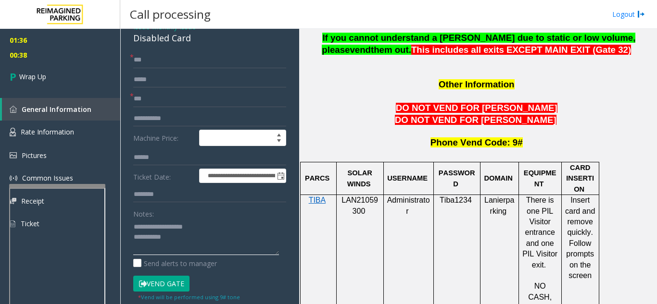
click at [211, 235] on textarea at bounding box center [206, 237] width 146 height 36
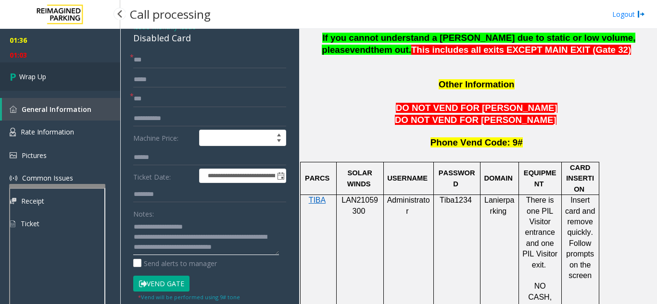
type textarea "**********"
click at [21, 65] on link "Wrap Up" at bounding box center [60, 77] width 120 height 28
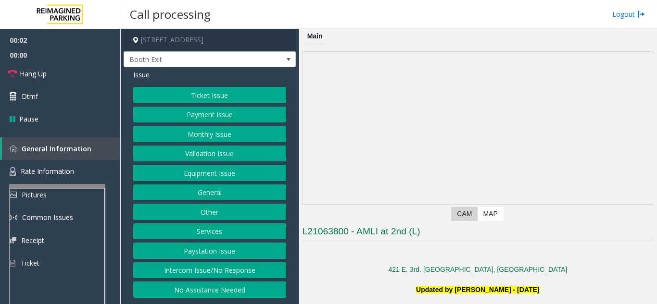
click at [363, 177] on app-dvr-video at bounding box center [478, 128] width 350 height 152
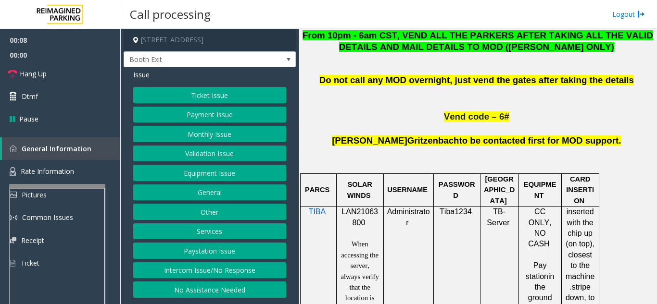
scroll to position [577, 0]
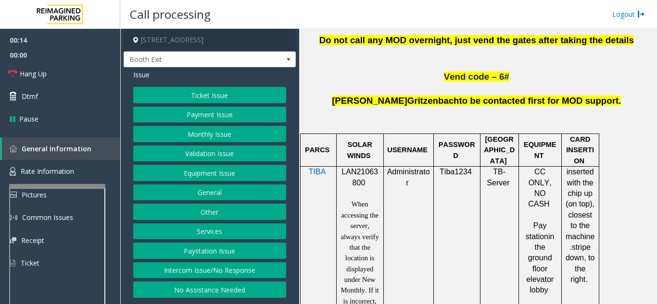
click at [215, 292] on button "No Assistance Needed" at bounding box center [209, 290] width 153 height 16
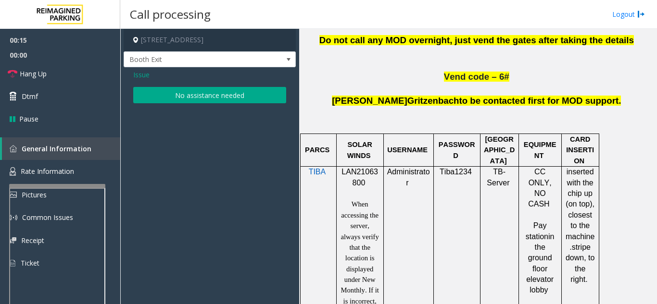
click at [141, 75] on span "Issue" at bounding box center [141, 75] width 16 height 10
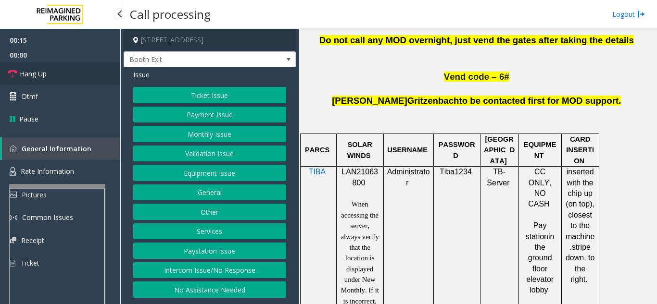
click at [86, 76] on link "Hang Up" at bounding box center [60, 74] width 120 height 23
click at [192, 166] on button "Equipment Issue" at bounding box center [209, 173] width 153 height 16
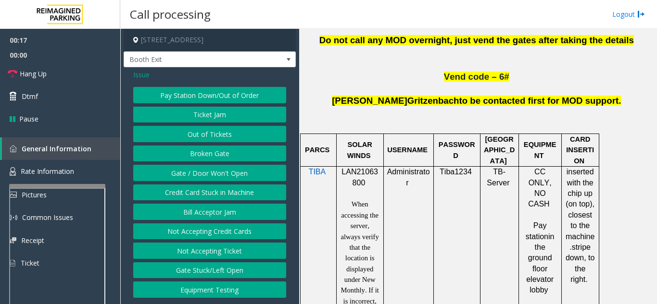
click at [192, 173] on button "Gate / Door Won't Open" at bounding box center [209, 173] width 153 height 16
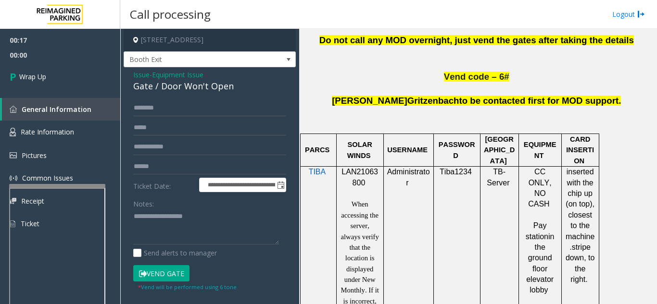
scroll to position [48, 0]
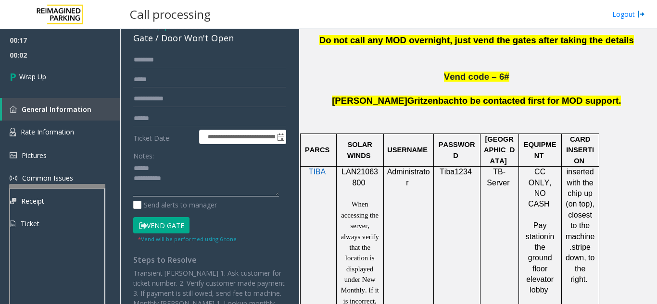
click at [175, 168] on textarea at bounding box center [206, 179] width 146 height 36
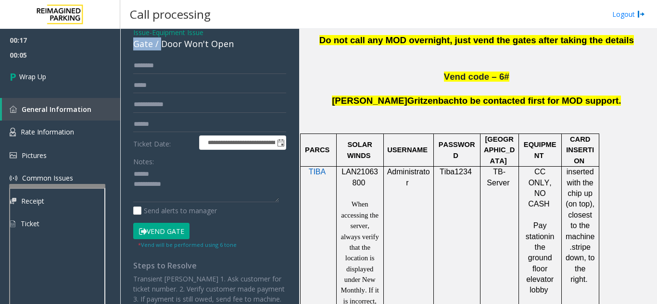
scroll to position [29, 0]
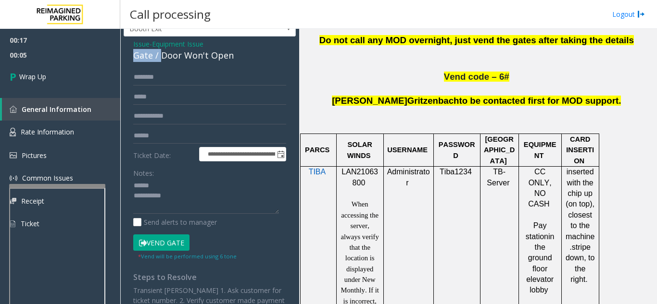
drag, startPoint x: 159, startPoint y: 38, endPoint x: 239, endPoint y: 37, distance: 79.4
click at [239, 37] on div "**********" at bounding box center [210, 202] width 172 height 408
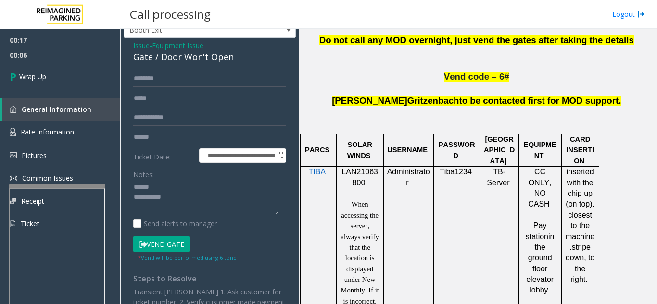
click at [214, 65] on div "**********" at bounding box center [210, 223] width 172 height 370
drag, startPoint x: 161, startPoint y: 58, endPoint x: 234, endPoint y: 57, distance: 73.1
click at [234, 56] on div "Gate / Door Won't Open" at bounding box center [209, 56] width 153 height 13
click at [210, 202] on textarea at bounding box center [206, 198] width 146 height 36
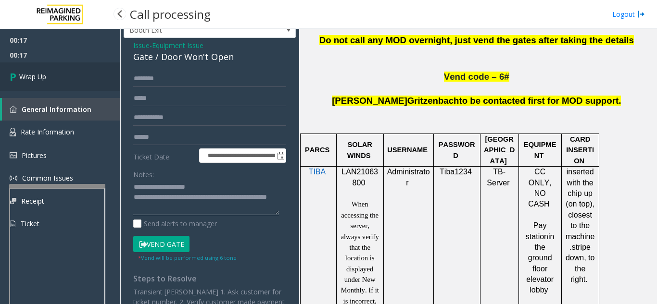
type textarea "**********"
click at [74, 77] on link "Wrap Up" at bounding box center [60, 77] width 120 height 28
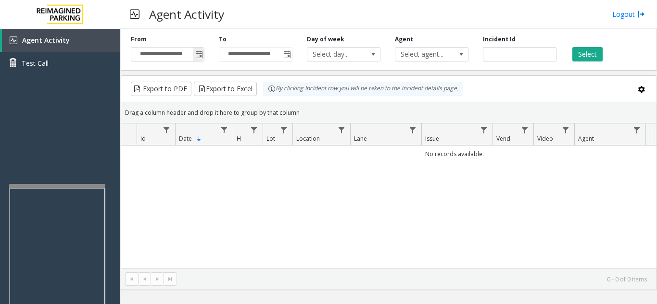
click at [202, 58] on span "Toggle popup" at bounding box center [199, 55] width 8 height 8
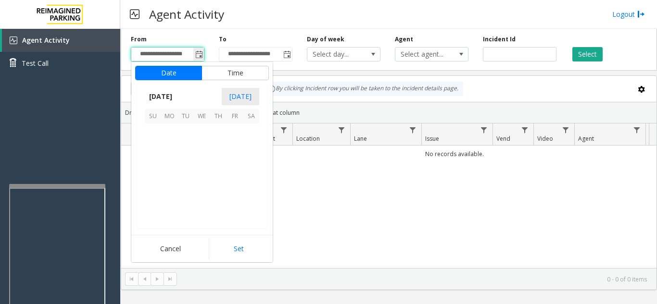
scroll to position [172582, 0]
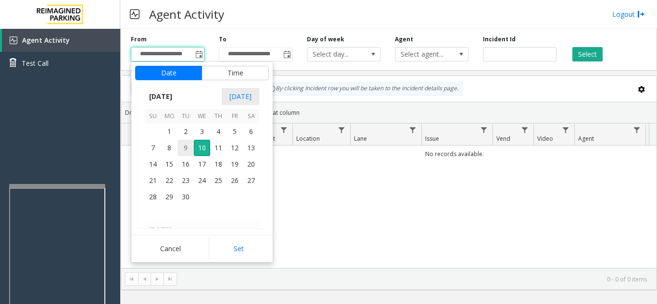
click at [188, 145] on span "9" at bounding box center [185, 148] width 16 height 16
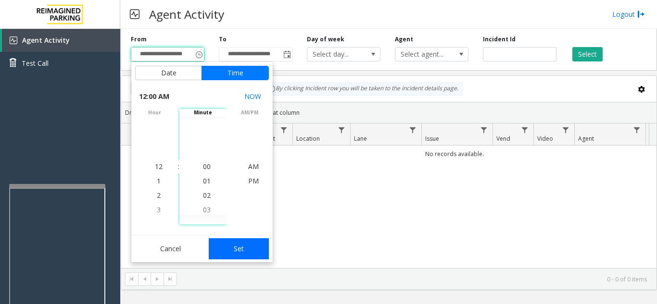
click at [221, 252] on button "Set" at bounding box center [239, 249] width 61 height 21
type input "**********"
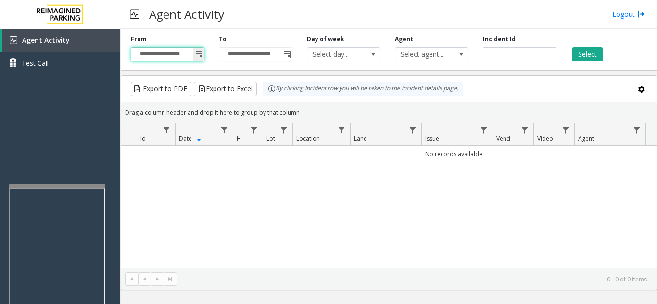
click at [201, 55] on span "Toggle popup" at bounding box center [199, 55] width 8 height 8
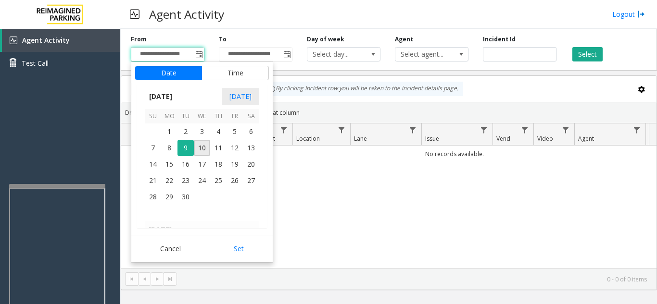
click at [330, 192] on div "No records available." at bounding box center [388, 207] width 535 height 123
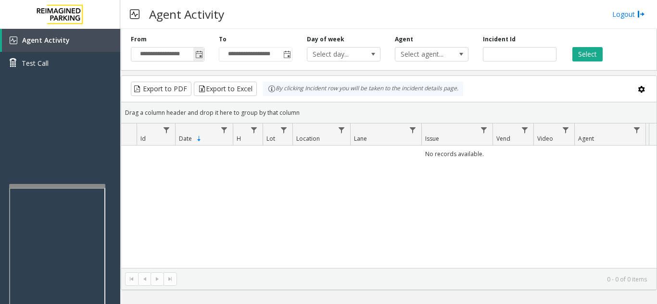
click at [200, 52] on span "Toggle popup" at bounding box center [199, 55] width 8 height 8
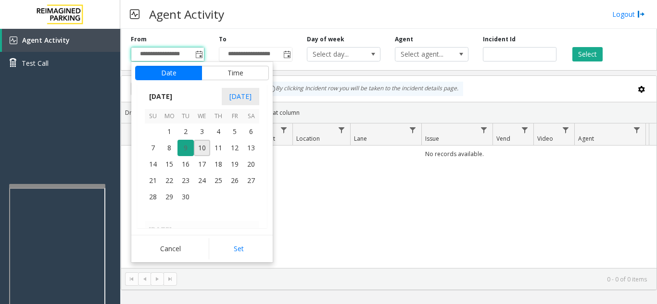
click at [185, 150] on span "9" at bounding box center [185, 148] width 16 height 16
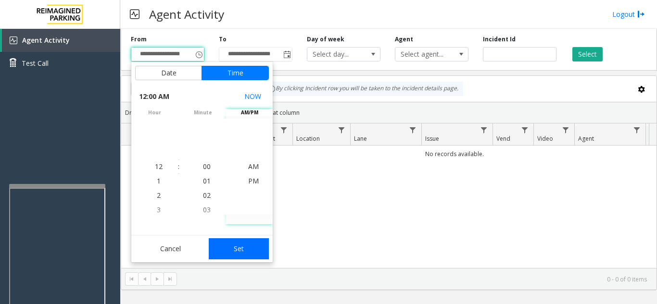
click at [242, 247] on button "Set" at bounding box center [239, 249] width 61 height 21
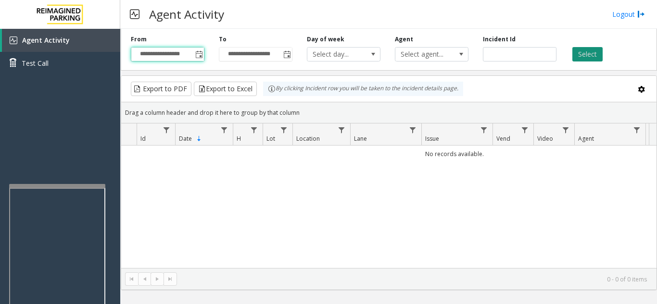
click at [576, 57] on button "Select" at bounding box center [587, 54] width 30 height 14
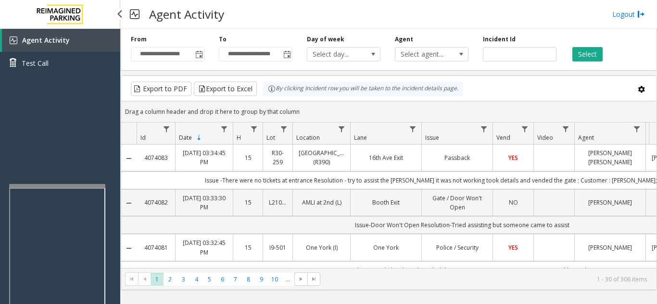
click at [75, 124] on div "Agent Activity Test Call" at bounding box center [60, 181] width 120 height 304
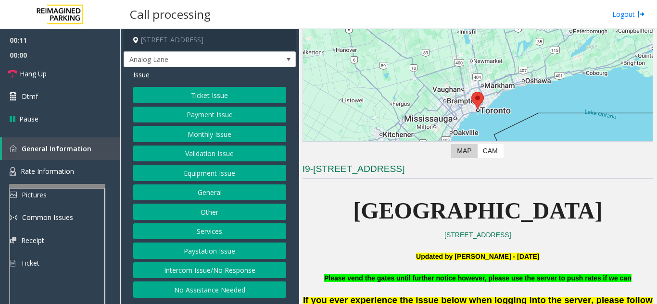
scroll to position [144, 0]
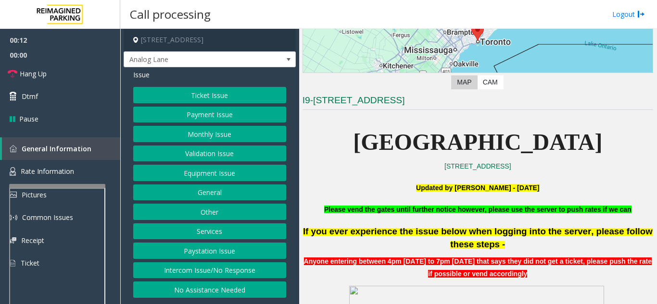
click at [256, 142] on div "Ticket Issue Payment Issue Monthly Issue Validation Issue Equipment Issue Gener…" at bounding box center [209, 192] width 153 height 211
click at [252, 137] on button "Monthly Issue" at bounding box center [209, 134] width 153 height 16
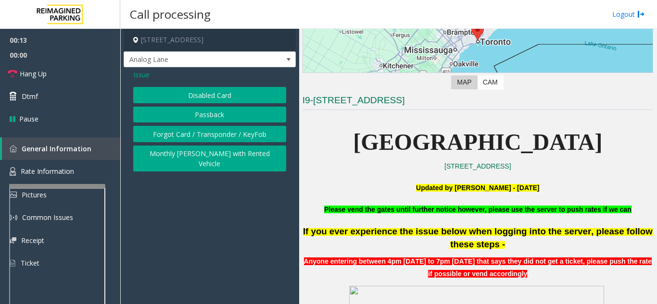
click at [215, 82] on div "Issue Disabled Card Passback Forgot Card / Transponder / KeyFob Monthly Parker …" at bounding box center [210, 121] width 172 height 109
click at [209, 95] on button "Disabled Card" at bounding box center [209, 95] width 153 height 16
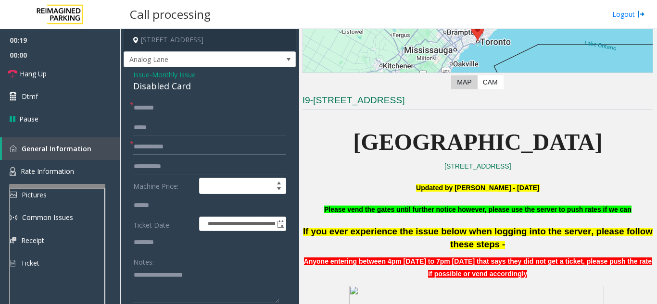
click at [191, 142] on input "text" at bounding box center [209, 147] width 153 height 16
click at [164, 276] on textarea at bounding box center [206, 285] width 146 height 36
click at [168, 148] on input "text" at bounding box center [209, 147] width 153 height 16
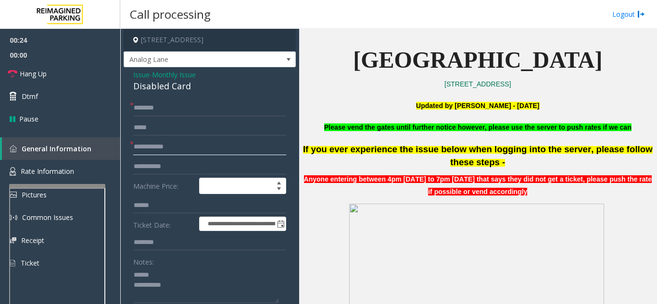
scroll to position [240, 0]
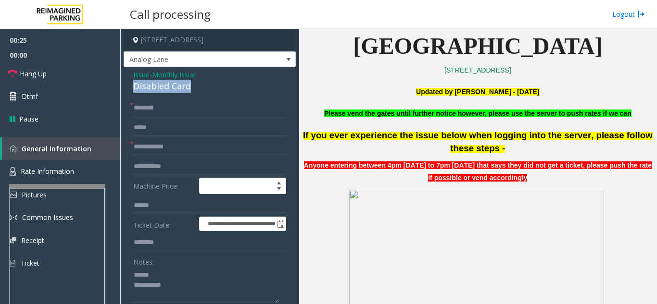
drag, startPoint x: 127, startPoint y: 87, endPoint x: 199, endPoint y: 87, distance: 71.2
type textarea "**********"
click at [176, 145] on input "text" at bounding box center [209, 147] width 153 height 16
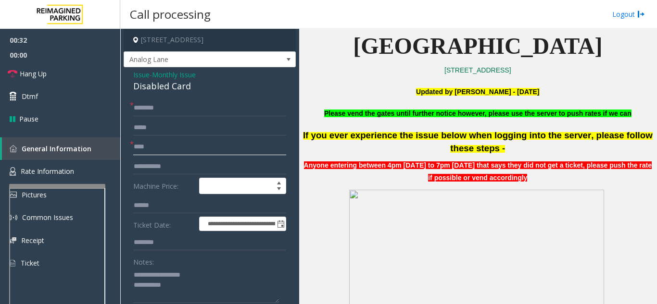
type input "****"
click at [176, 110] on input "text" at bounding box center [209, 108] width 153 height 16
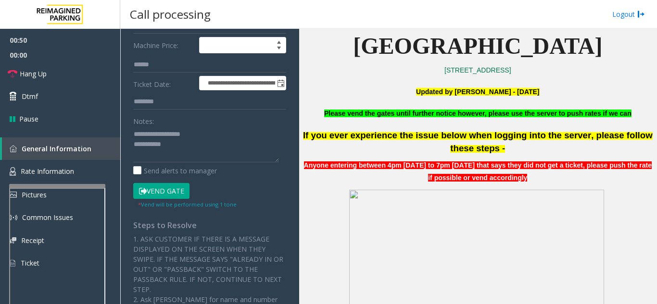
scroll to position [144, 0]
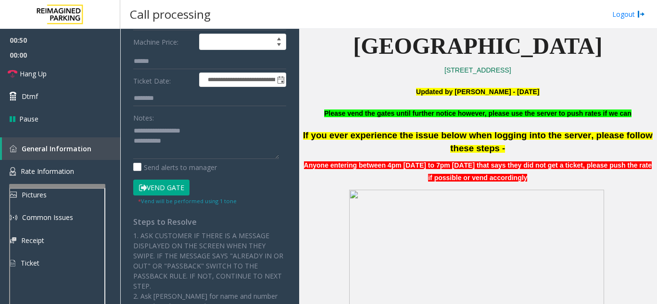
type input "*******"
click at [151, 190] on button "Vend Gate" at bounding box center [161, 188] width 56 height 16
click at [199, 145] on textarea at bounding box center [206, 141] width 146 height 36
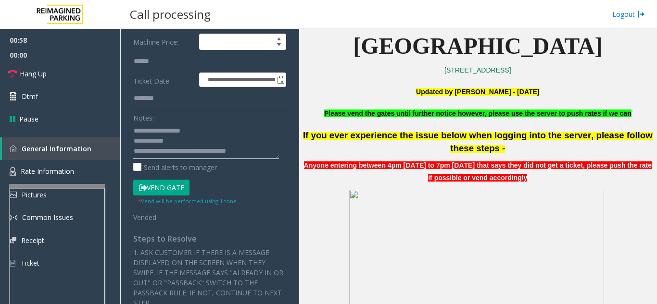
click at [248, 133] on textarea at bounding box center [206, 141] width 146 height 36
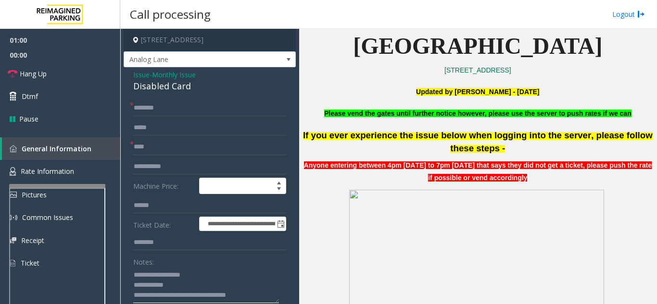
scroll to position [96, 0]
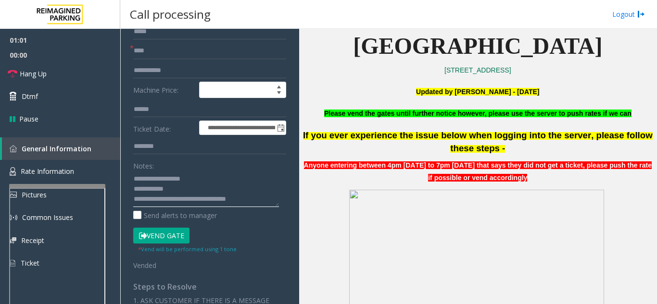
type textarea "**********"
click at [164, 238] on button "Vend Gate" at bounding box center [161, 236] width 56 height 16
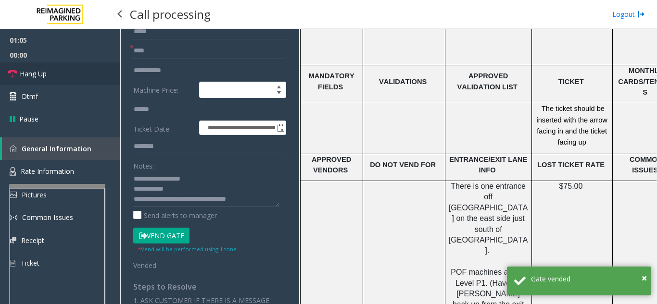
scroll to position [1635, 0]
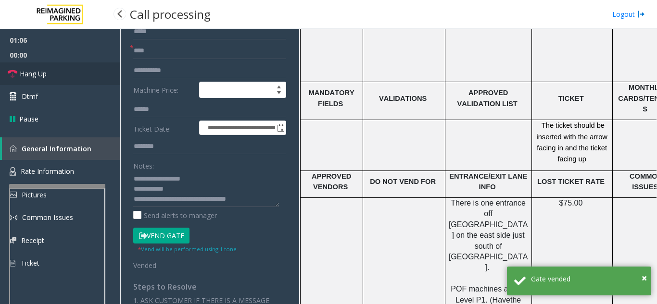
click at [60, 82] on link "Hang Up" at bounding box center [60, 74] width 120 height 23
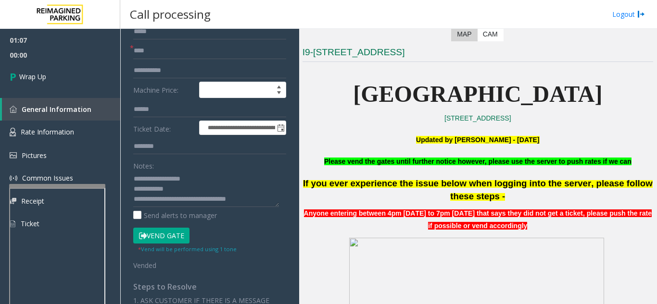
scroll to position [0, 0]
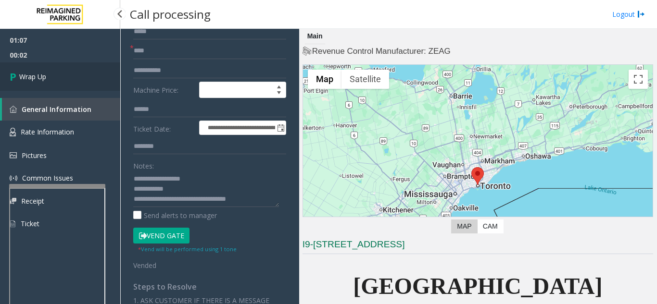
click at [61, 82] on link "Wrap Up" at bounding box center [60, 77] width 120 height 28
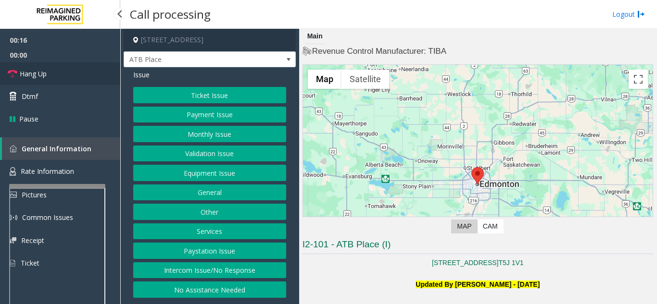
click at [71, 74] on link "Hang Up" at bounding box center [60, 74] width 120 height 23
click at [228, 265] on button "Intercom Issue/No Response" at bounding box center [209, 271] width 153 height 16
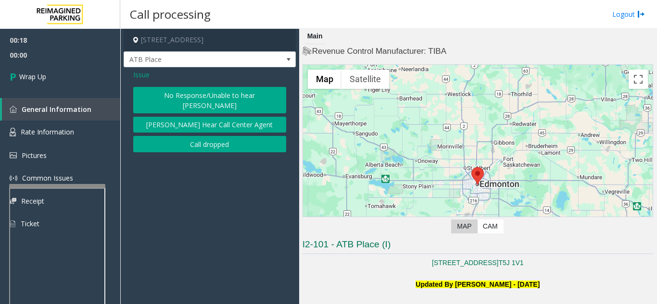
click at [214, 94] on button "No Response/Unable to hear [PERSON_NAME]" at bounding box center [209, 100] width 153 height 26
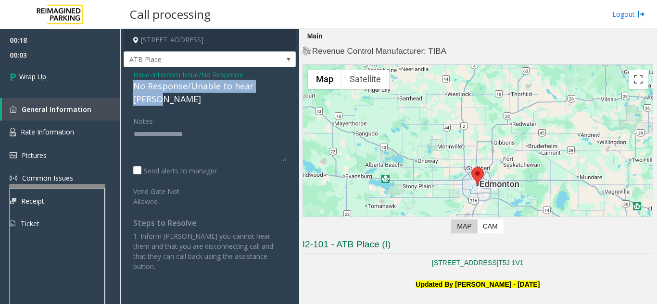
drag, startPoint x: 132, startPoint y: 87, endPoint x: 277, endPoint y: 85, distance: 145.7
click at [277, 85] on div "Issue - Intercom Issue/No Response No Response/Unable to hear [PERSON_NAME] Not…" at bounding box center [210, 174] width 172 height 214
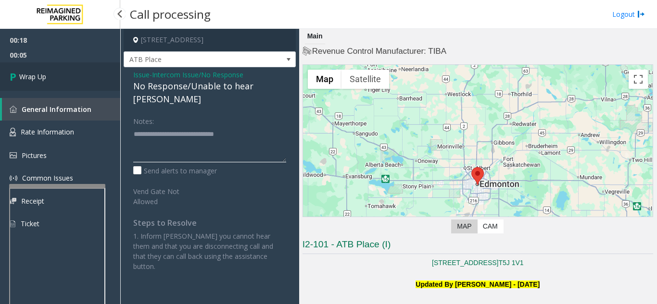
type textarea "**********"
click at [60, 81] on link "Wrap Up" at bounding box center [60, 77] width 120 height 28
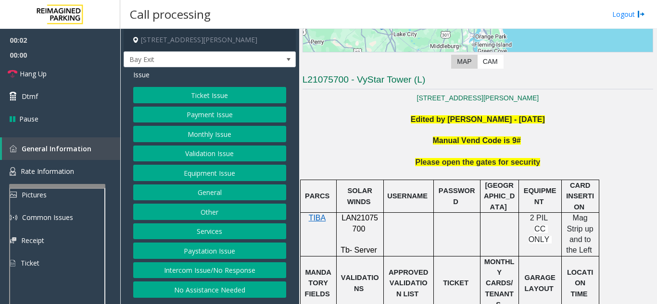
scroll to position [192, 0]
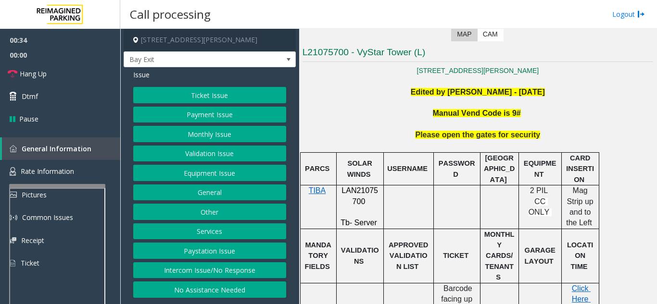
click at [240, 274] on button "Intercom Issue/No Response" at bounding box center [209, 271] width 153 height 16
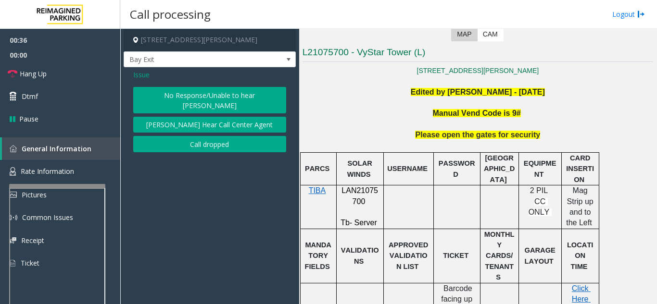
click at [189, 94] on button "No Response/Unable to hear [PERSON_NAME]" at bounding box center [209, 100] width 153 height 26
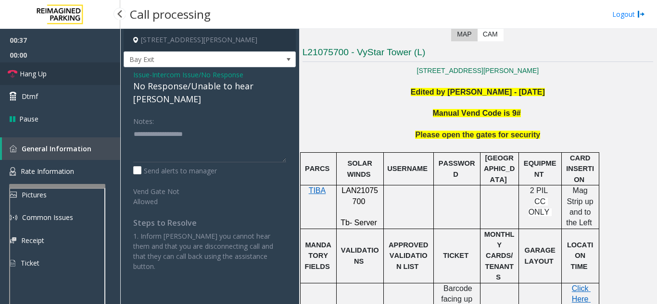
click at [82, 70] on link "Hang Up" at bounding box center [60, 74] width 120 height 23
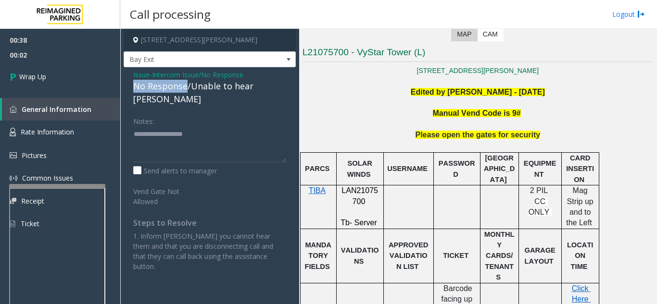
drag, startPoint x: 130, startPoint y: 88, endPoint x: 186, endPoint y: 86, distance: 55.8
click at [186, 86] on div "Issue - Intercom Issue/No Response No Response/Unable to hear [PERSON_NAME] Not…" at bounding box center [210, 174] width 172 height 214
click at [190, 126] on textarea at bounding box center [209, 144] width 153 height 36
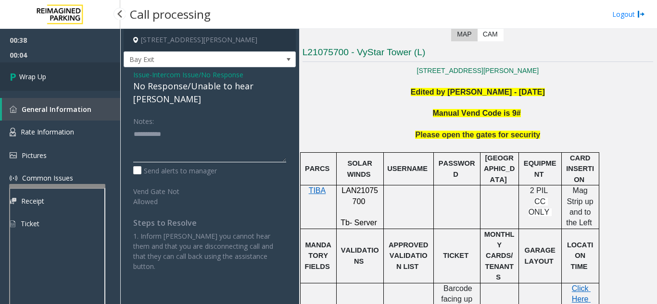
type textarea "**********"
click at [76, 81] on link "Wrap Up" at bounding box center [60, 77] width 120 height 28
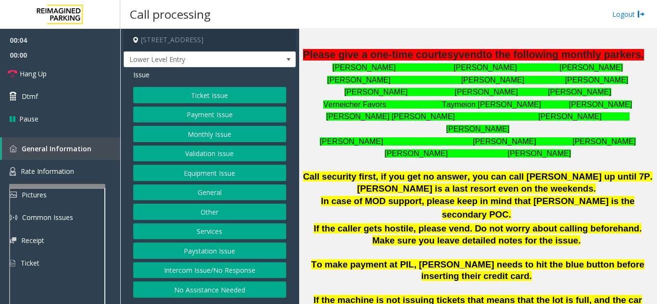
scroll to position [337, 0]
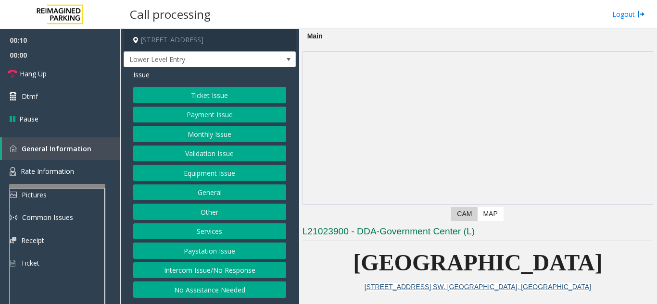
scroll to position [337, 0]
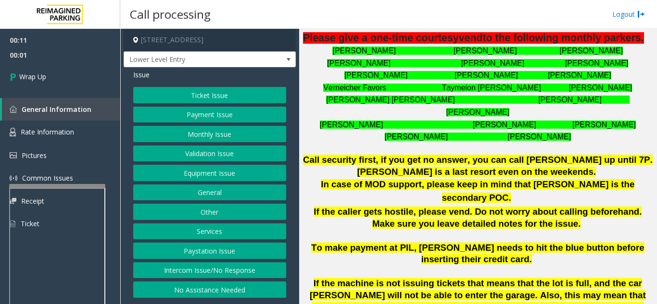
click at [200, 281] on div "Ticket Issue Payment Issue Monthly Issue Validation Issue Equipment Issue Gener…" at bounding box center [209, 192] width 153 height 211
click at [201, 275] on button "Intercom Issue/No Response" at bounding box center [209, 271] width 153 height 16
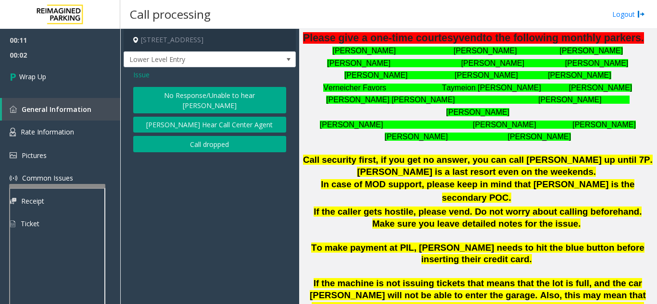
click at [186, 140] on button "Call dropped" at bounding box center [209, 144] width 153 height 16
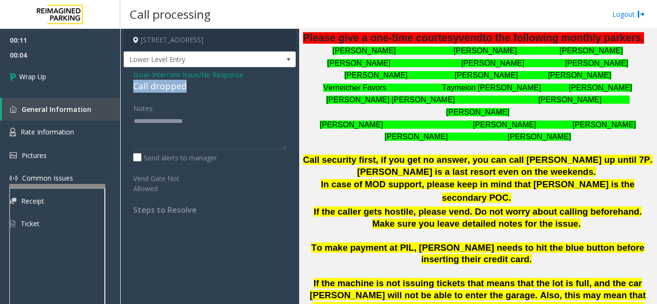
drag, startPoint x: 134, startPoint y: 88, endPoint x: 196, endPoint y: 87, distance: 62.5
click at [196, 87] on div "Issue - Intercom Issue/No Response Call dropped Notes: Send alerts to manager V…" at bounding box center [210, 145] width 172 height 157
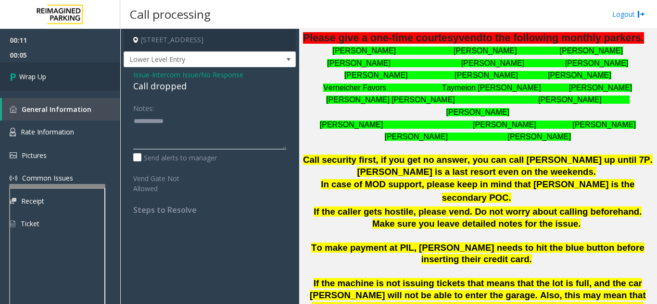
type textarea "**********"
click at [113, 90] on link "Wrap Up" at bounding box center [60, 77] width 120 height 28
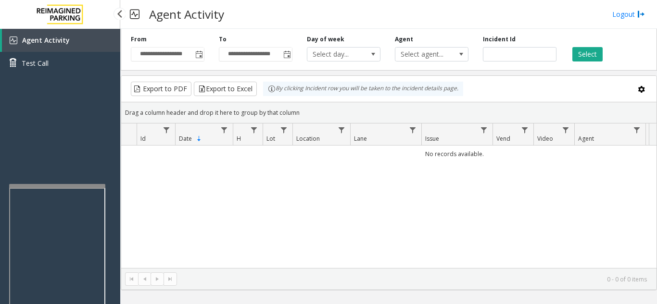
click at [33, 124] on div "Agent Activity Test Call" at bounding box center [60, 181] width 120 height 304
click at [201, 55] on span "Toggle popup" at bounding box center [199, 55] width 8 height 8
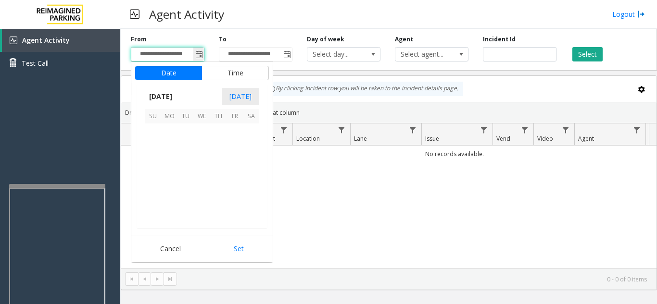
scroll to position [172582, 0]
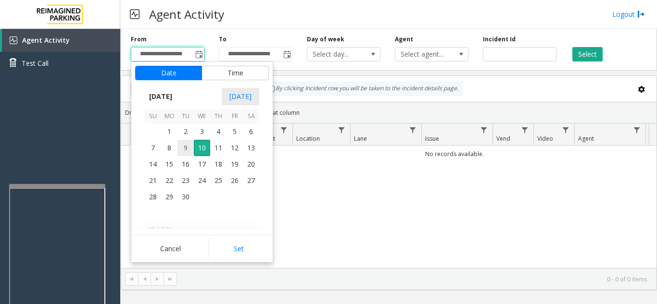
click at [186, 147] on span "9" at bounding box center [185, 148] width 16 height 16
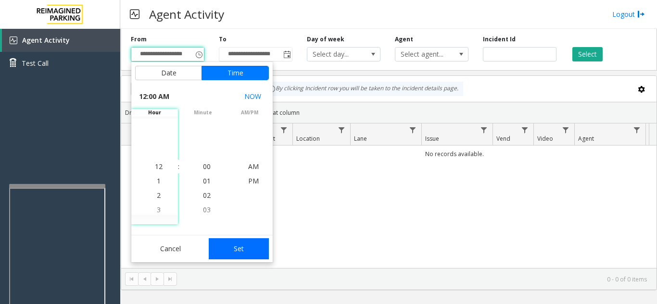
click at [253, 250] on button "Set" at bounding box center [239, 249] width 61 height 21
type input "**********"
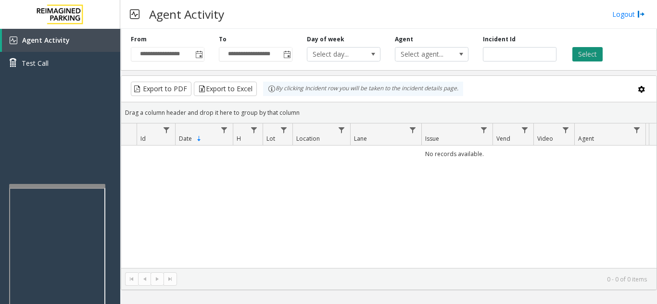
click at [582, 52] on button "Select" at bounding box center [587, 54] width 30 height 14
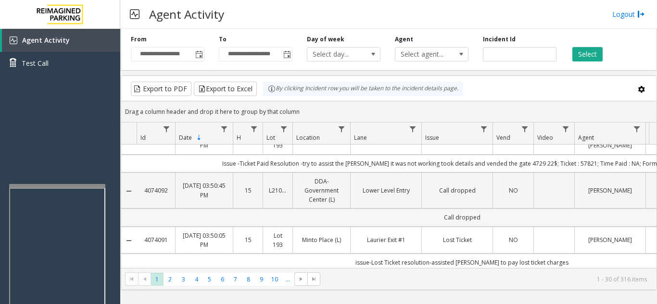
scroll to position [0, 0]
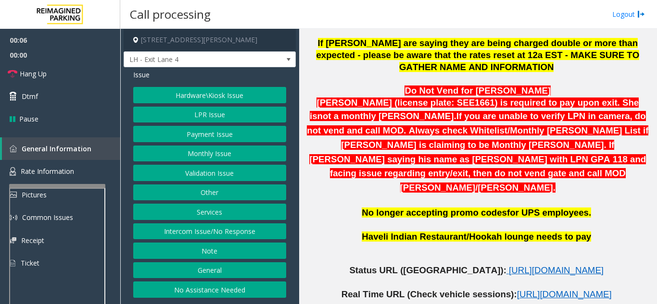
scroll to position [385, 0]
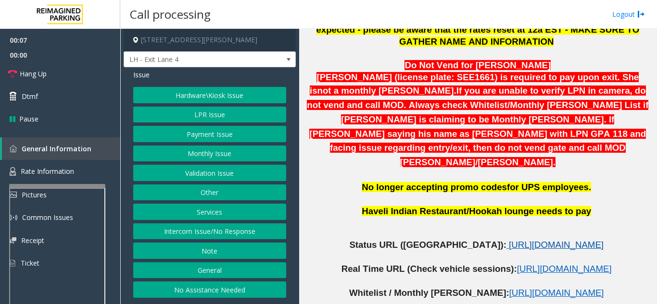
click at [509, 240] on span "https://www.parkjockey.com/en-us/manage/1633/status" at bounding box center [556, 245] width 95 height 10
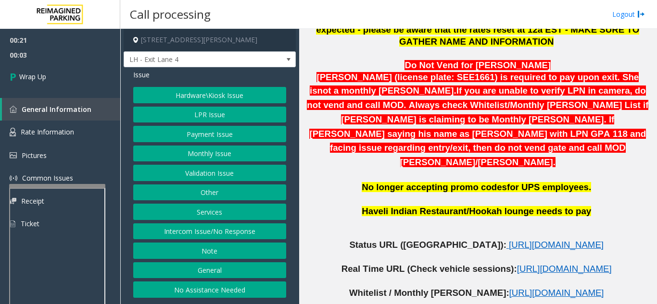
click at [316, 206] on p "Haveli Indian Restaurant/Hookah lounge needs to pay" at bounding box center [477, 212] width 351 height 12
click at [254, 230] on button "Intercom Issue/No Response" at bounding box center [209, 232] width 153 height 16
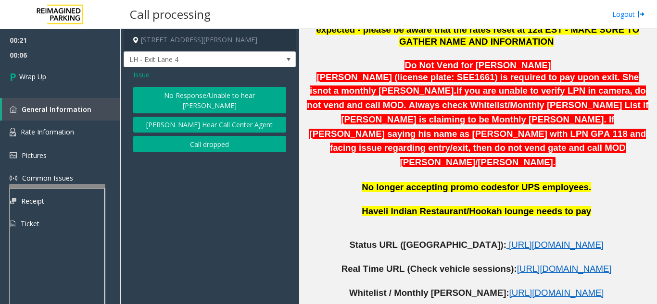
click at [229, 136] on button "Call dropped" at bounding box center [209, 144] width 153 height 16
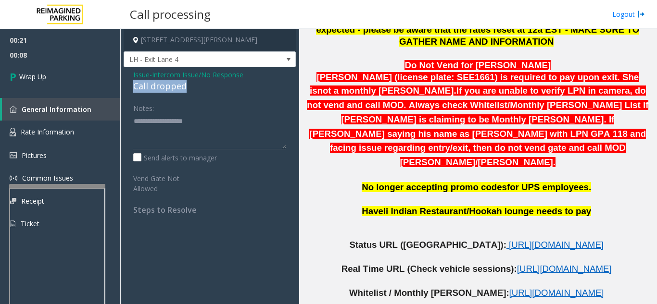
drag, startPoint x: 130, startPoint y: 87, endPoint x: 205, endPoint y: 83, distance: 74.6
click at [205, 83] on div "Issue - Intercom Issue/No Response Call dropped Notes: Send alerts to manager V…" at bounding box center [210, 145] width 172 height 157
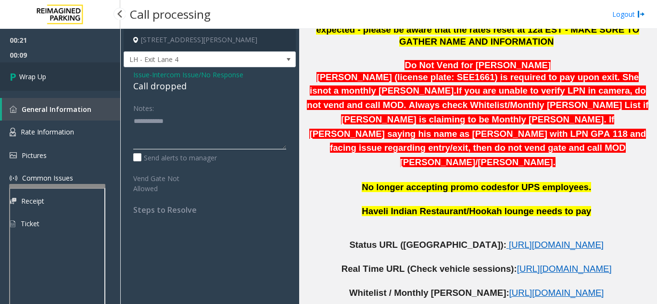
type textarea "**********"
click at [96, 78] on link "Wrap Up" at bounding box center [60, 77] width 120 height 28
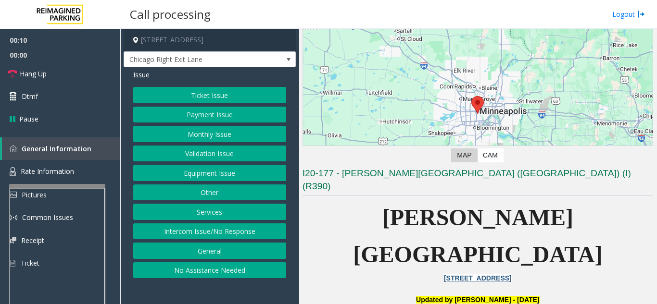
scroll to position [192, 0]
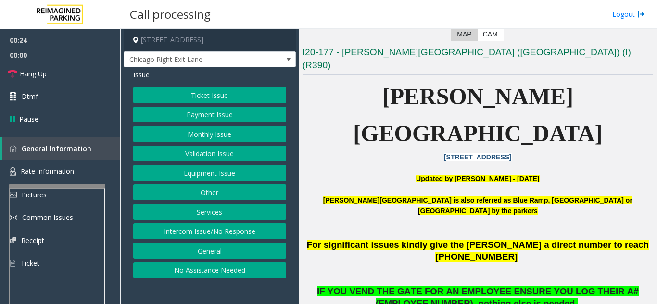
click at [250, 232] on button "Intercom Issue/No Response" at bounding box center [209, 232] width 153 height 16
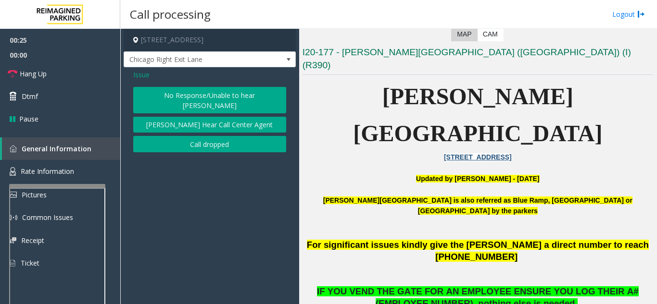
click at [204, 95] on button "No Response/Unable to hear [PERSON_NAME]" at bounding box center [209, 100] width 153 height 26
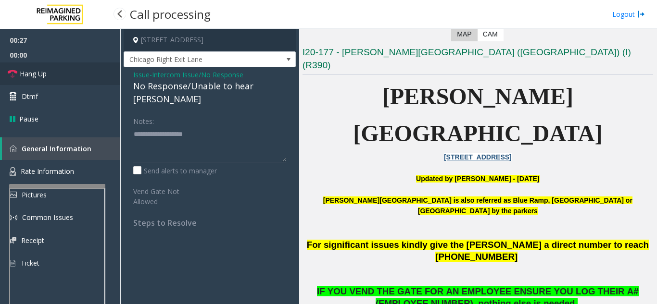
click at [87, 78] on link "Hang Up" at bounding box center [60, 74] width 120 height 23
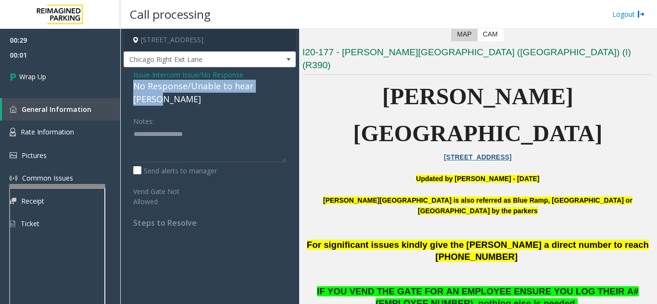
drag, startPoint x: 130, startPoint y: 85, endPoint x: 296, endPoint y: 85, distance: 166.4
click at [296, 85] on app-call-processing-form "800 East 28th Street, Minneapolis, MN Chicago Right Exit Lane Issue - Intercom …" at bounding box center [209, 167] width 179 height 276
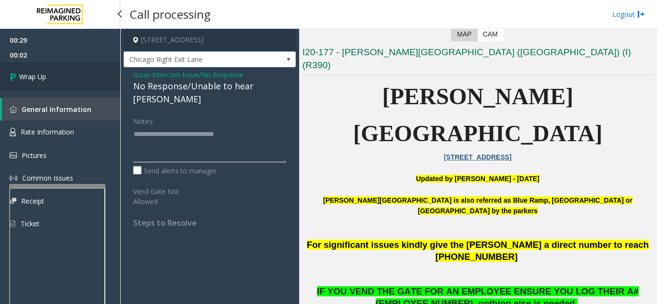
type textarea "**********"
click at [43, 76] on span "Wrap Up" at bounding box center [32, 77] width 27 height 10
